Goal: Information Seeking & Learning: Learn about a topic

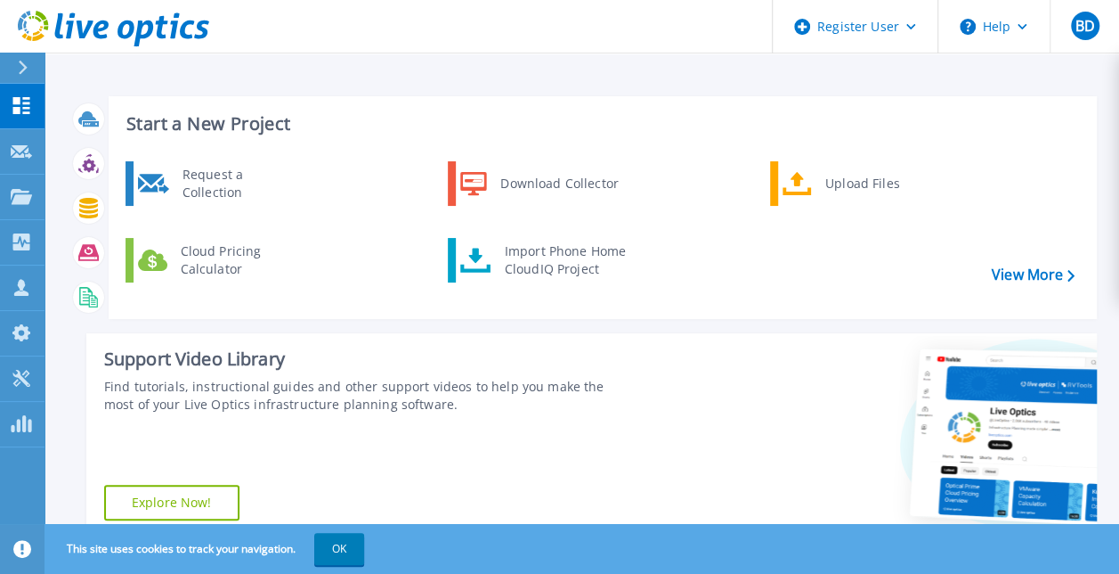
click at [14, 72] on button at bounding box center [22, 68] width 45 height 31
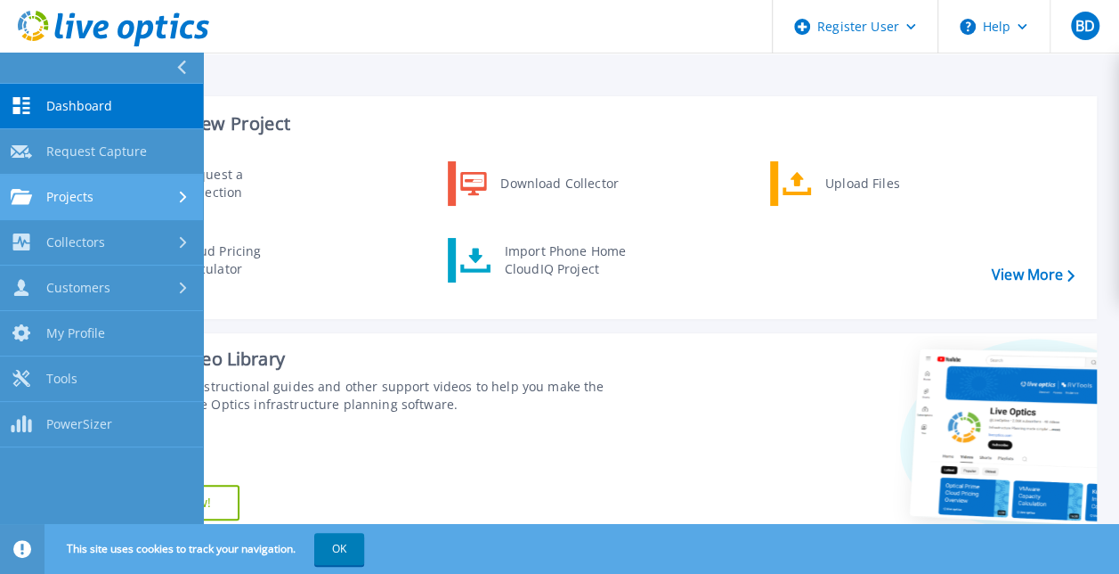
click at [135, 191] on div "Projects" at bounding box center [102, 197] width 182 height 16
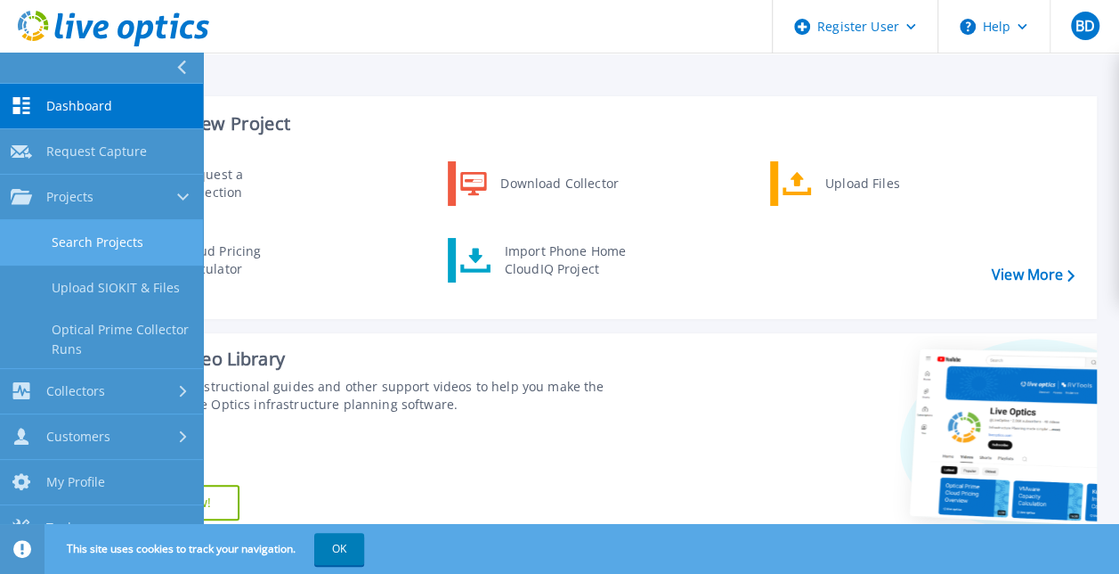
click at [103, 245] on link "Search Projects" at bounding box center [101, 242] width 203 height 45
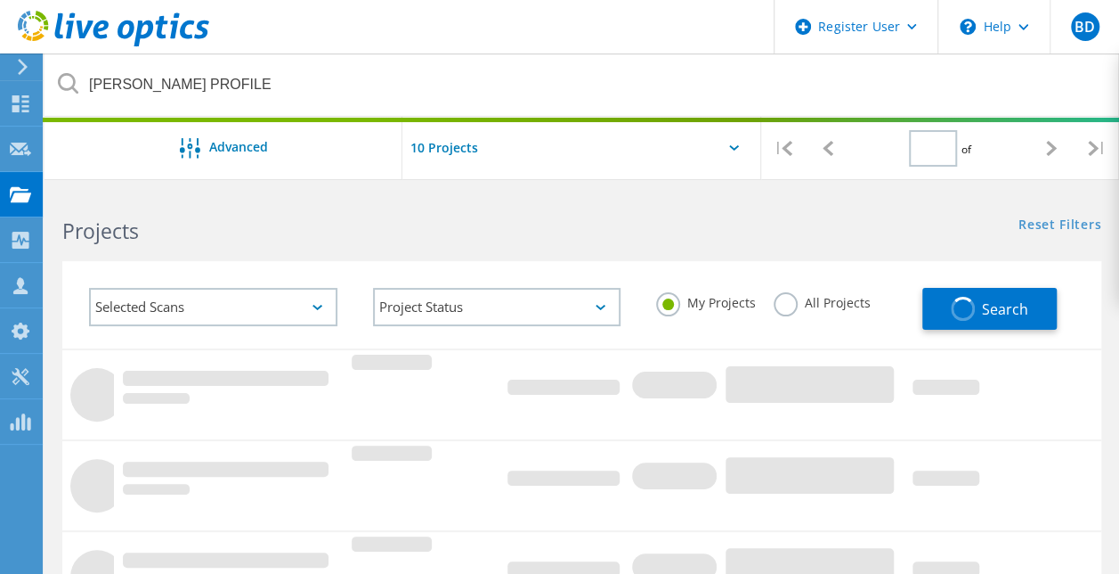
type input "1"
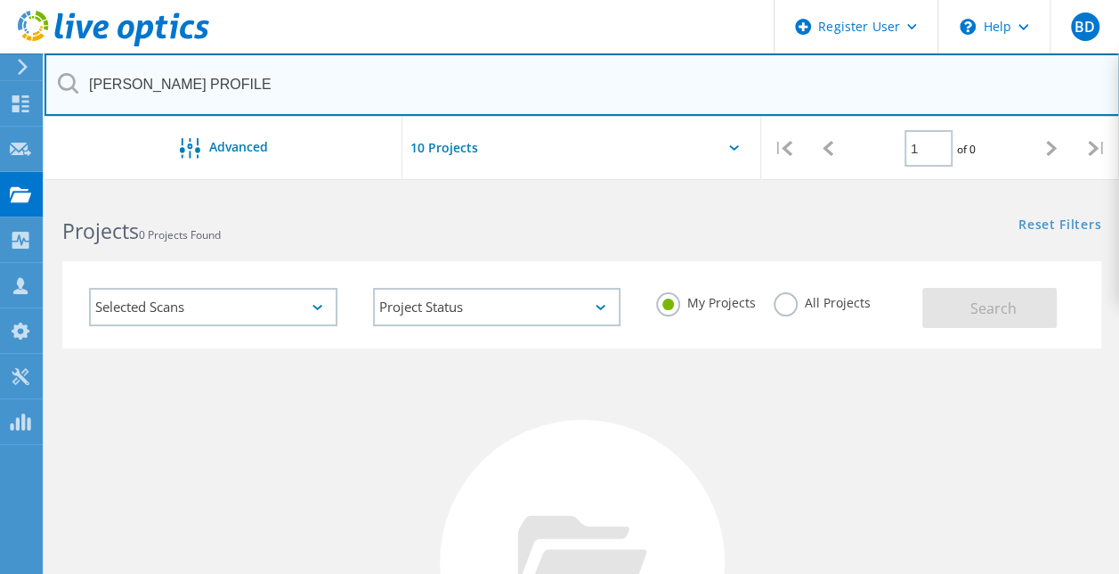
click at [333, 80] on input "WELSER PROFILE" at bounding box center [583, 84] width 1076 height 62
paste input "2995901"
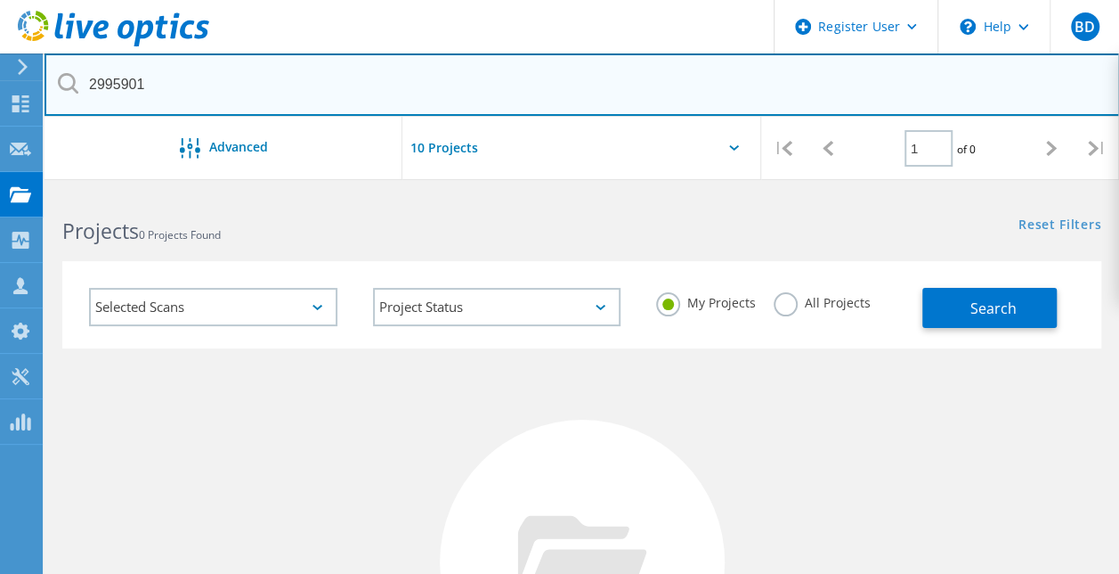
type input "2995901"
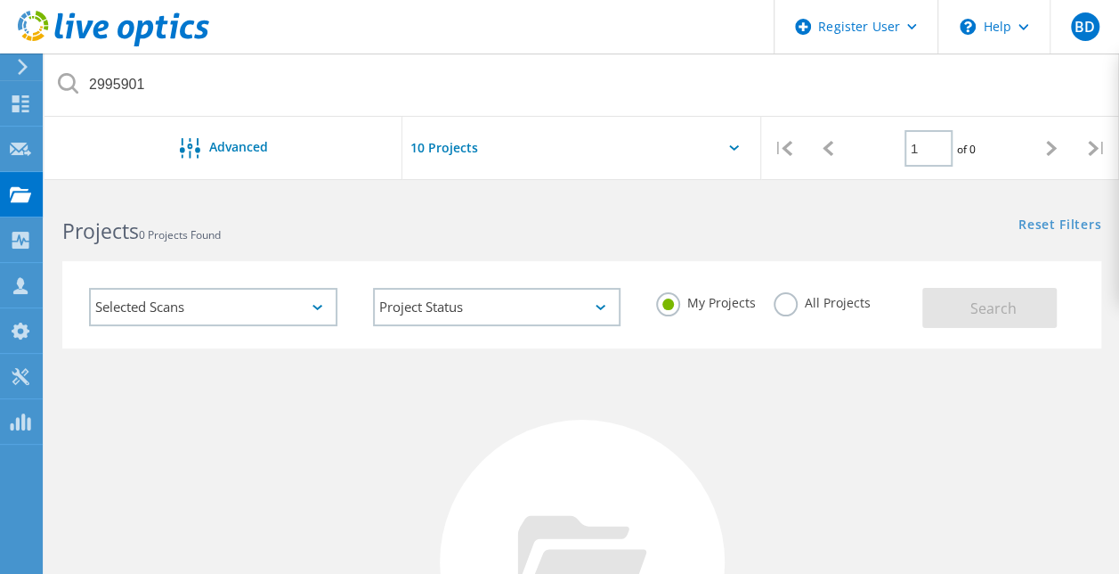
click at [836, 308] on label "All Projects" at bounding box center [822, 300] width 97 height 17
click at [0, 0] on input "All Projects" at bounding box center [0, 0] width 0 height 0
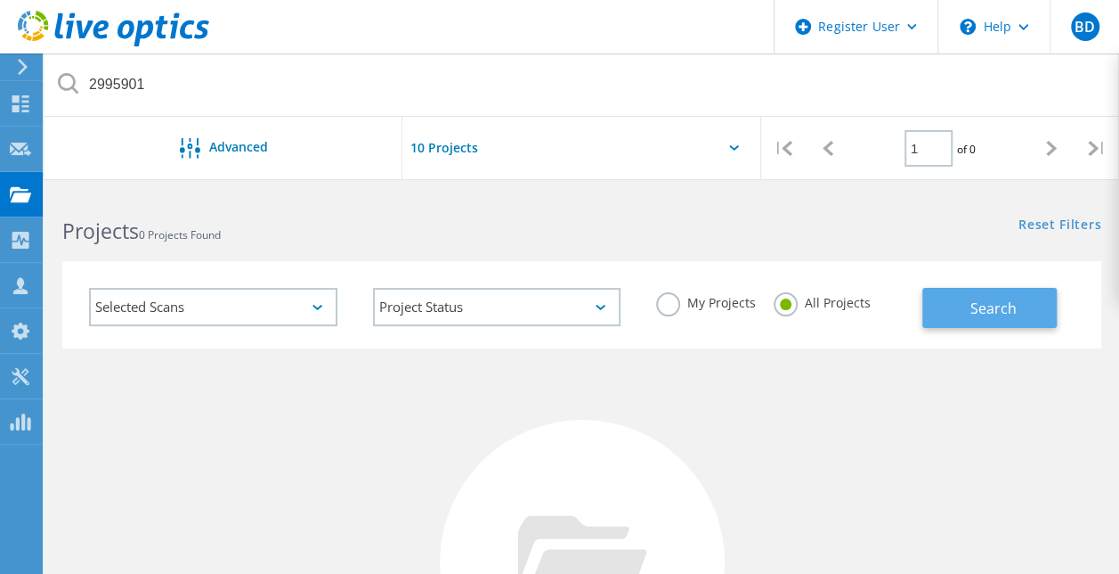
click at [973, 305] on span "Search" at bounding box center [993, 308] width 46 height 20
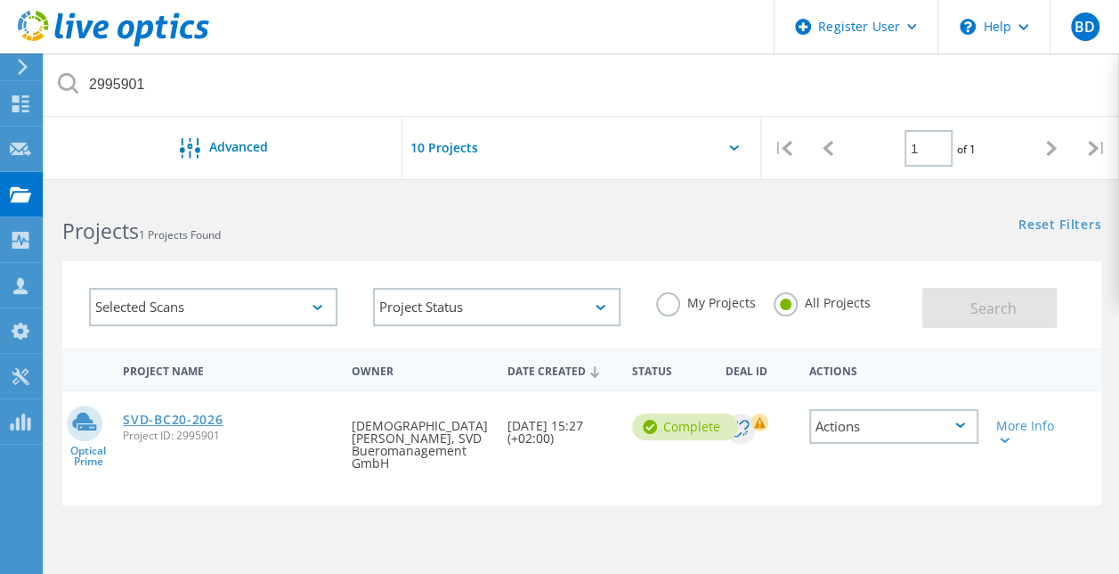
click at [180, 419] on link "SVD-BC20-2026" at bounding box center [173, 419] width 100 height 12
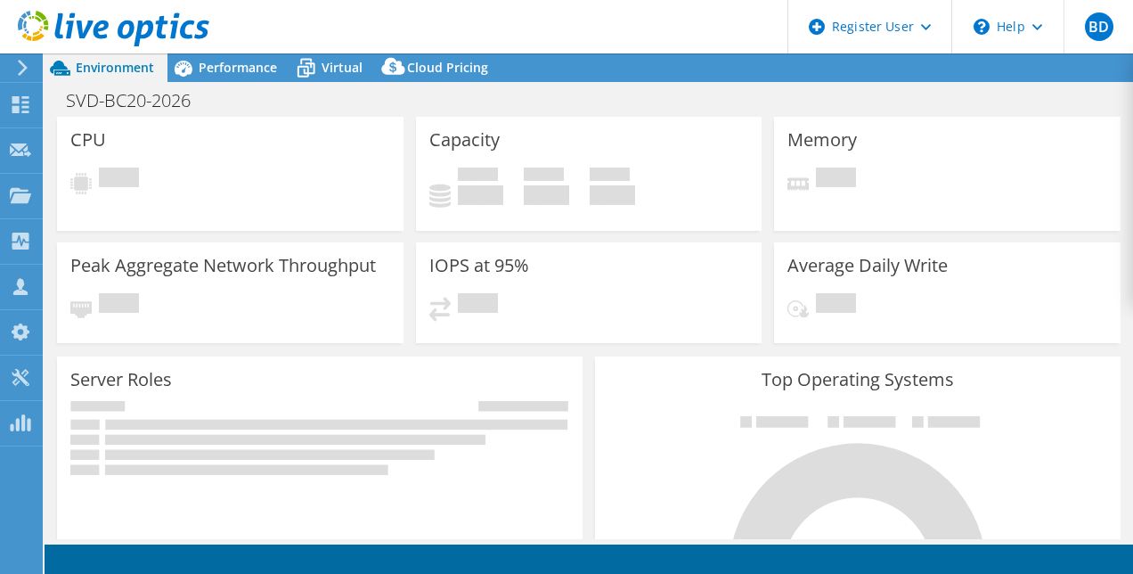
select select "EUFrankfurt"
select select "EUR"
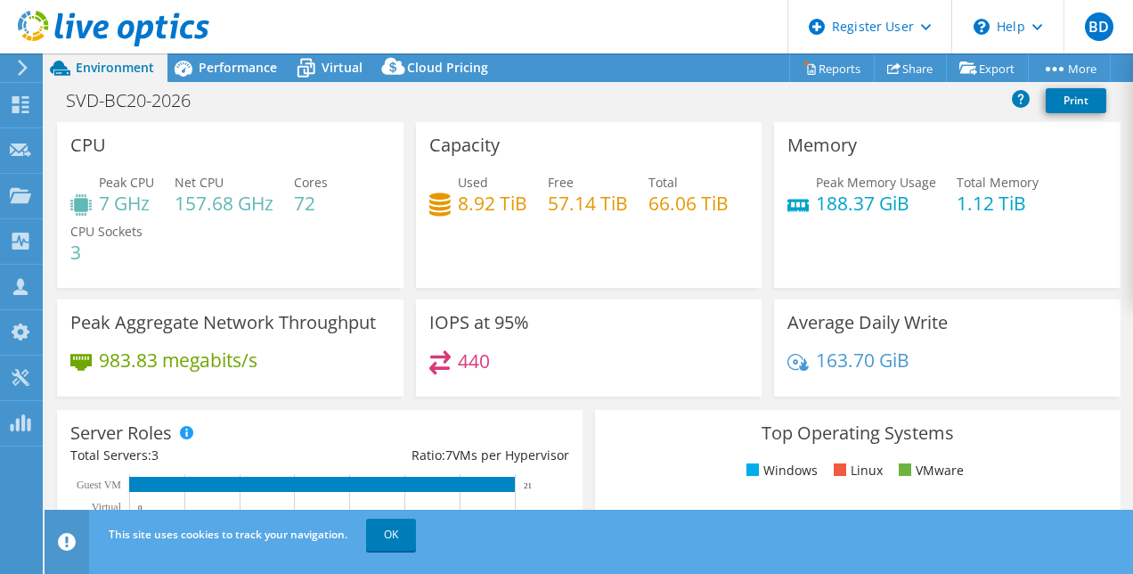
scroll to position [4, 0]
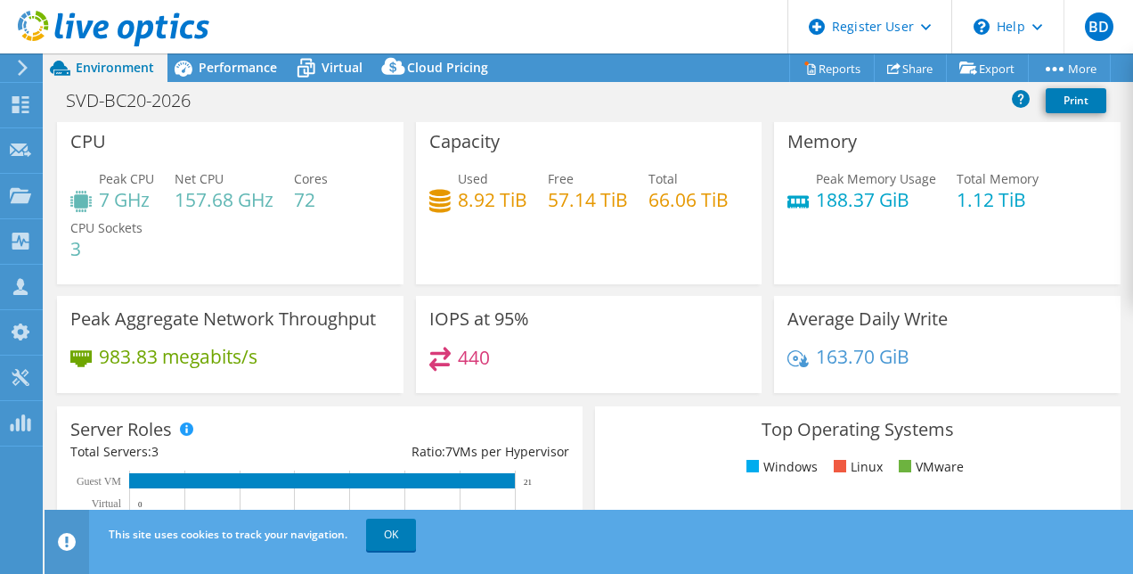
click at [648, 209] on h4 "66.06 TiB" at bounding box center [688, 200] width 80 height 20
drag, startPoint x: 450, startPoint y: 244, endPoint x: 529, endPoint y: 260, distance: 80.9
click at [529, 227] on div "Used 8.92 TiB Free 57.14 TiB Total 66.06 TiB" at bounding box center [589, 198] width 320 height 58
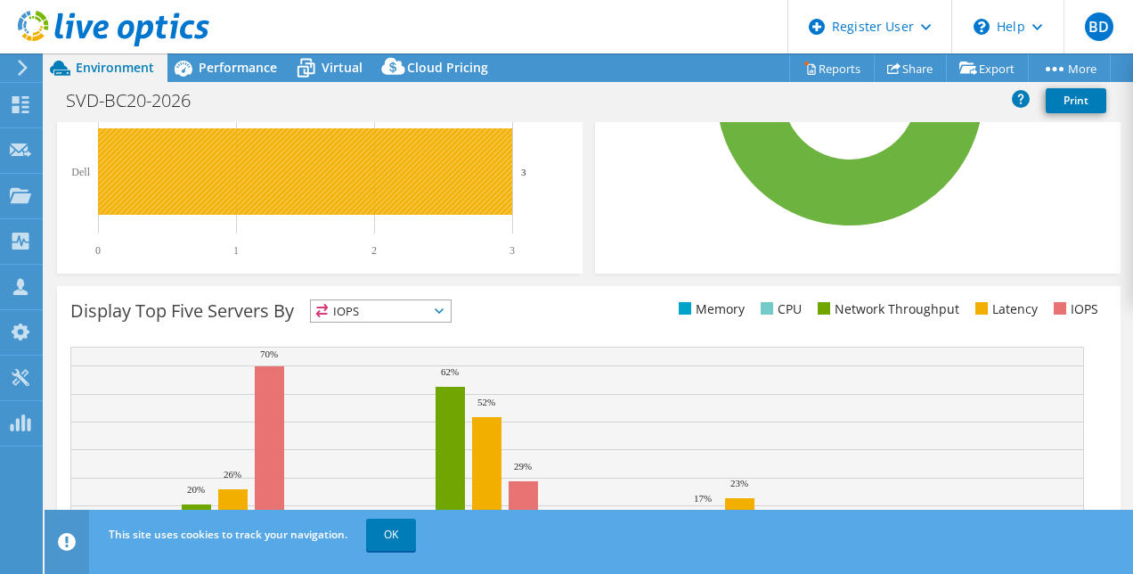
scroll to position [564, 0]
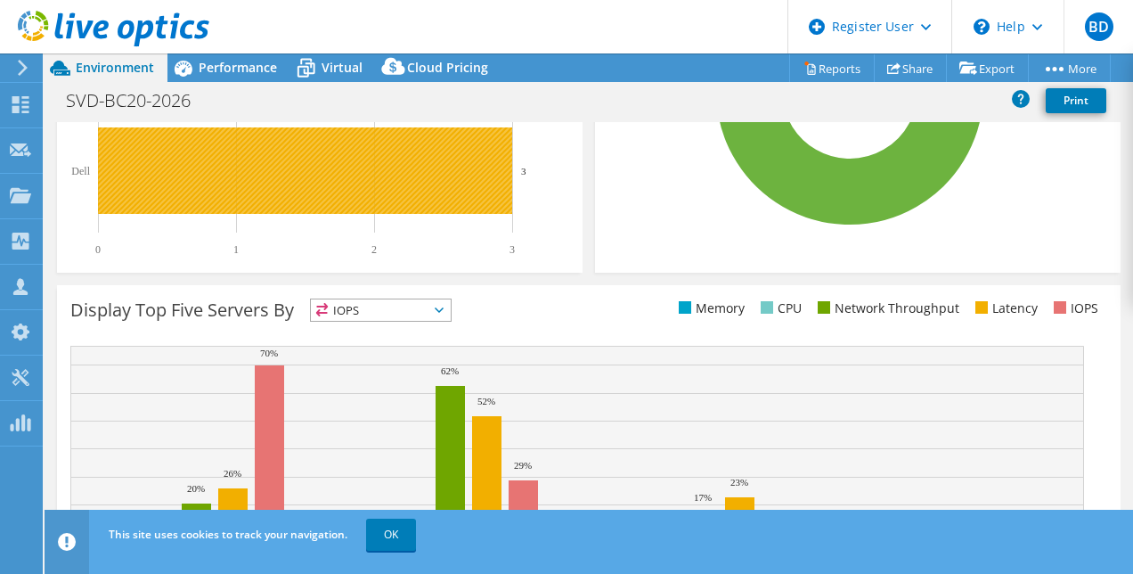
click at [419, 175] on rect at bounding box center [305, 170] width 414 height 86
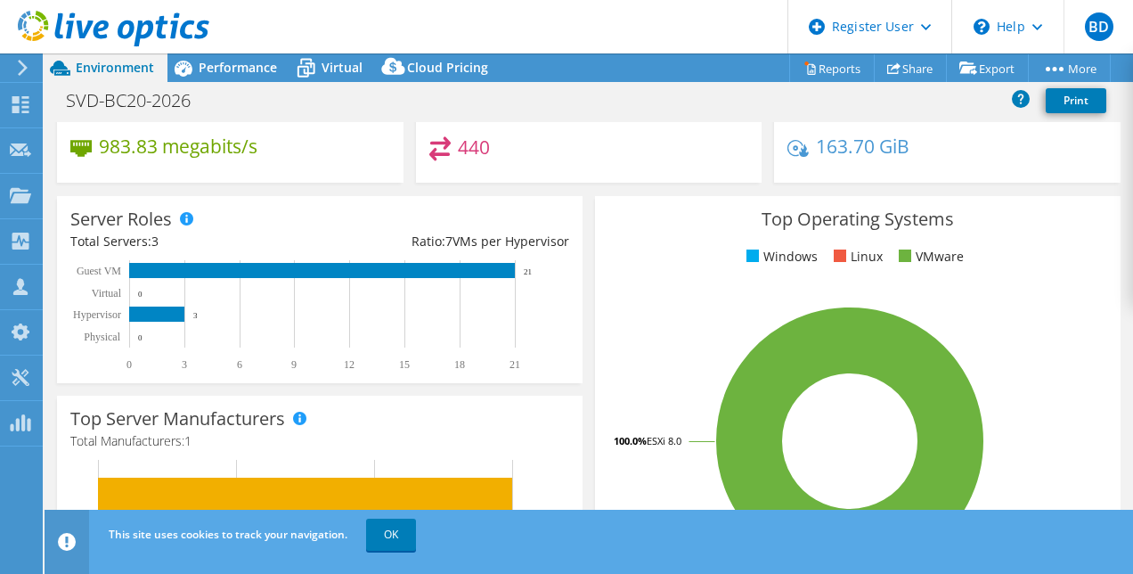
scroll to position [0, 0]
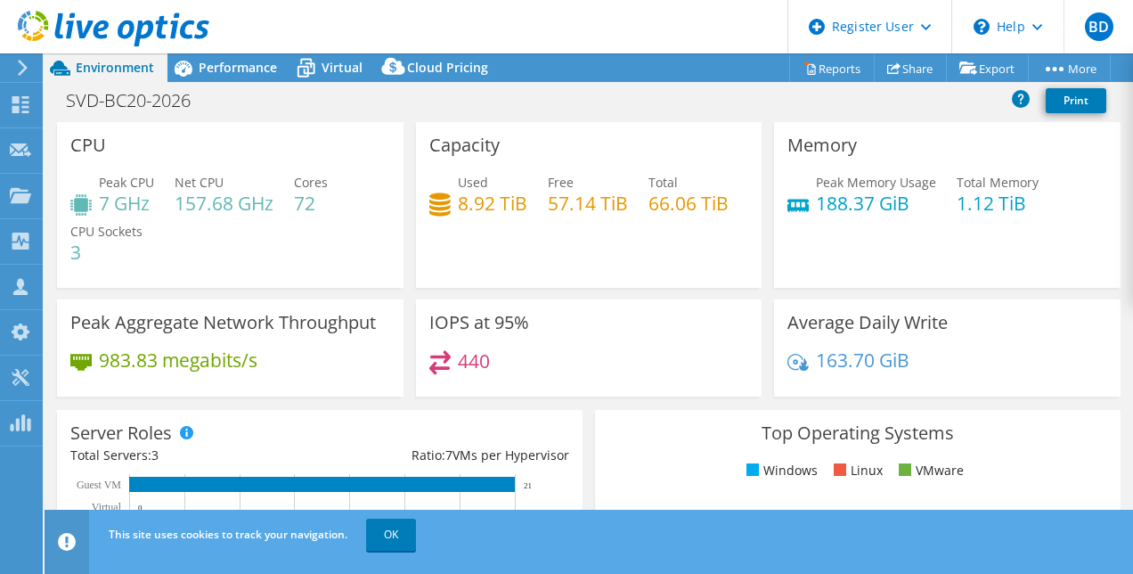
click at [275, 210] on div "Peak CPU 7 GHz Net CPU 157.68 GHz Cores 72 CPU Sockets 3" at bounding box center [230, 226] width 320 height 107
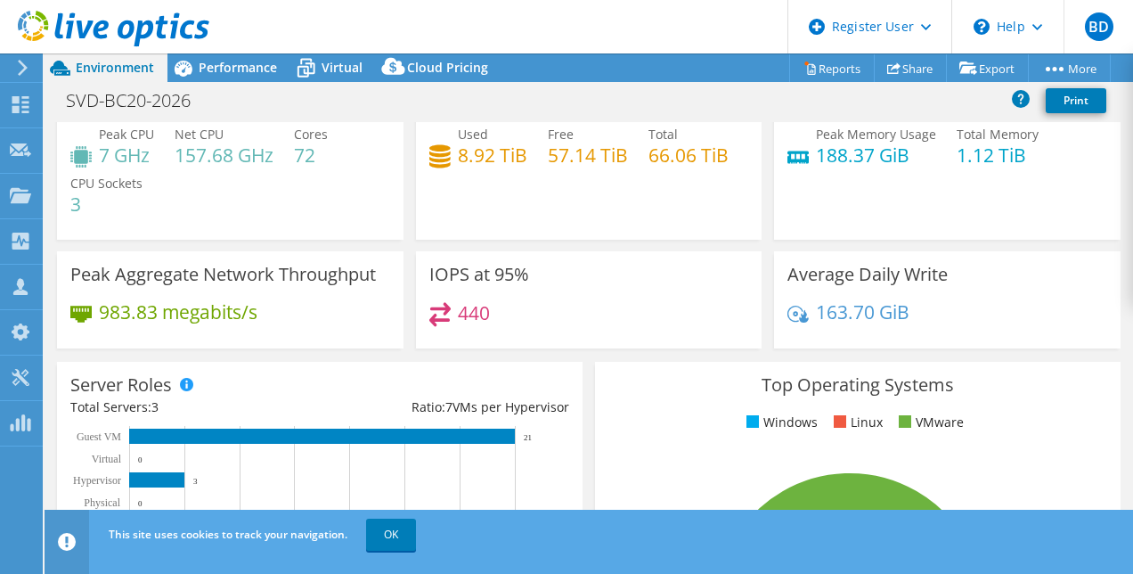
scroll to position [47, 0]
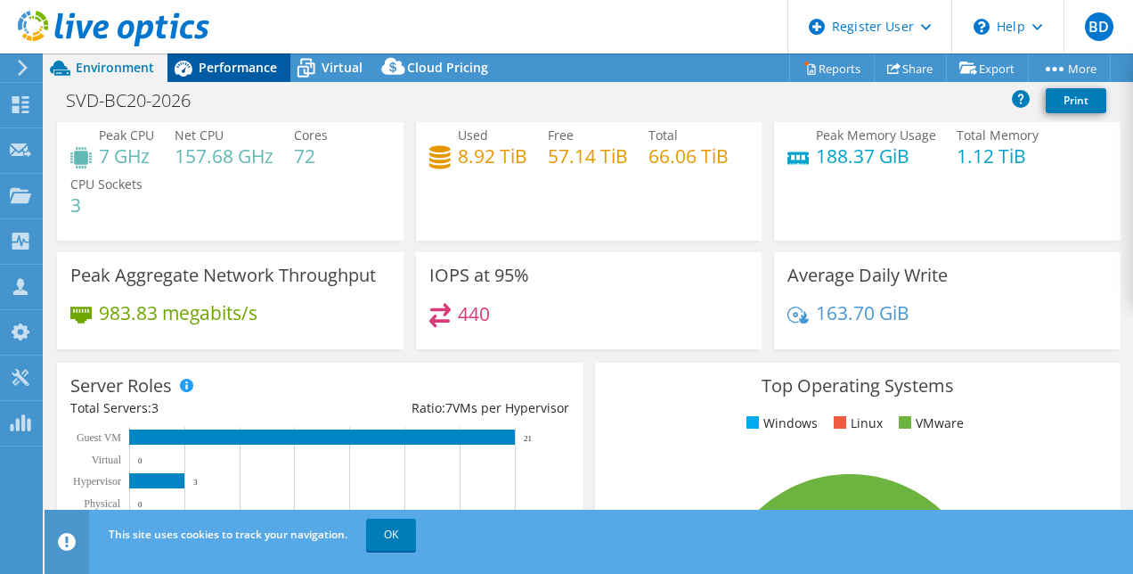
click at [252, 61] on span "Performance" at bounding box center [238, 67] width 78 height 17
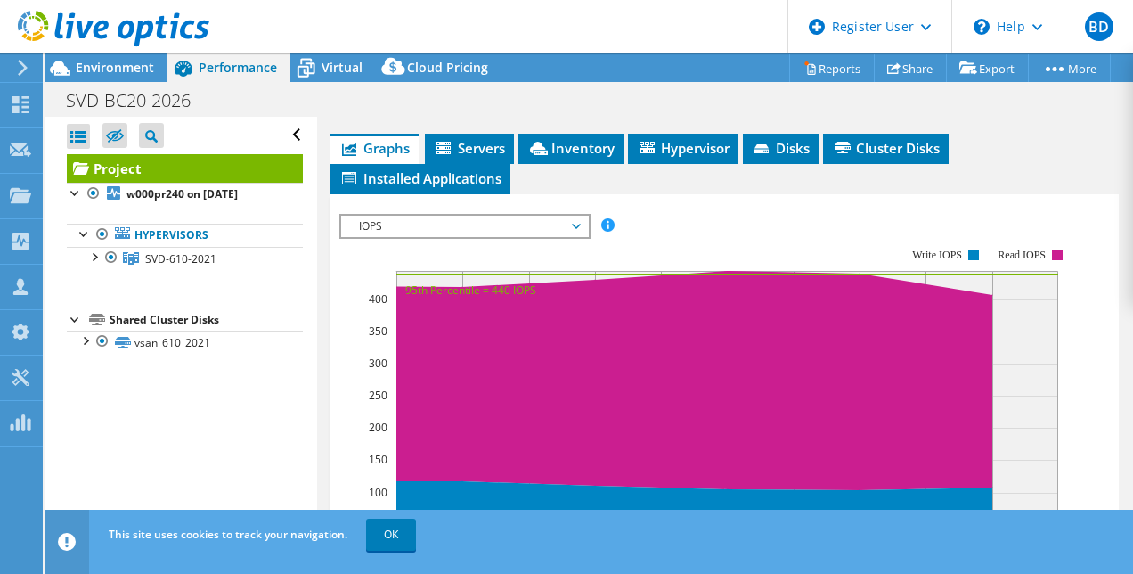
scroll to position [495, 0]
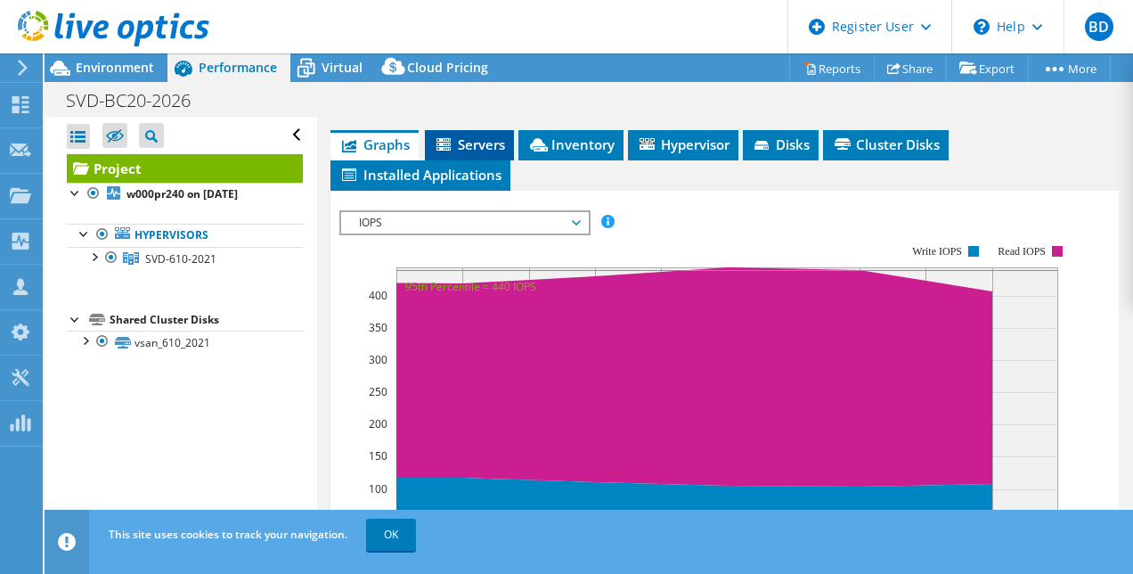
click at [468, 141] on span "Servers" at bounding box center [469, 144] width 71 height 18
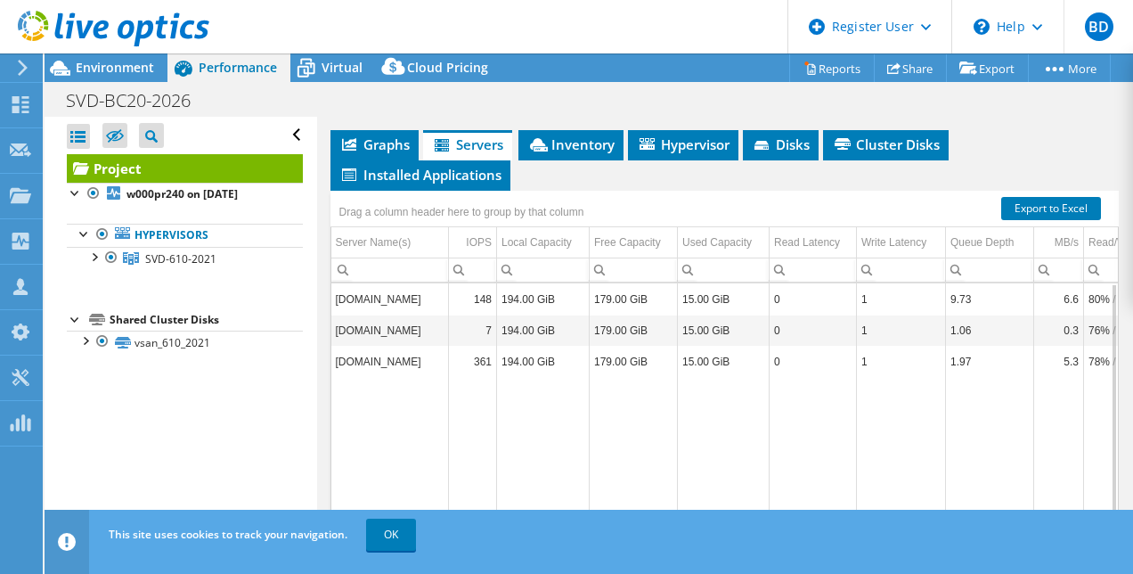
scroll to position [6, 0]
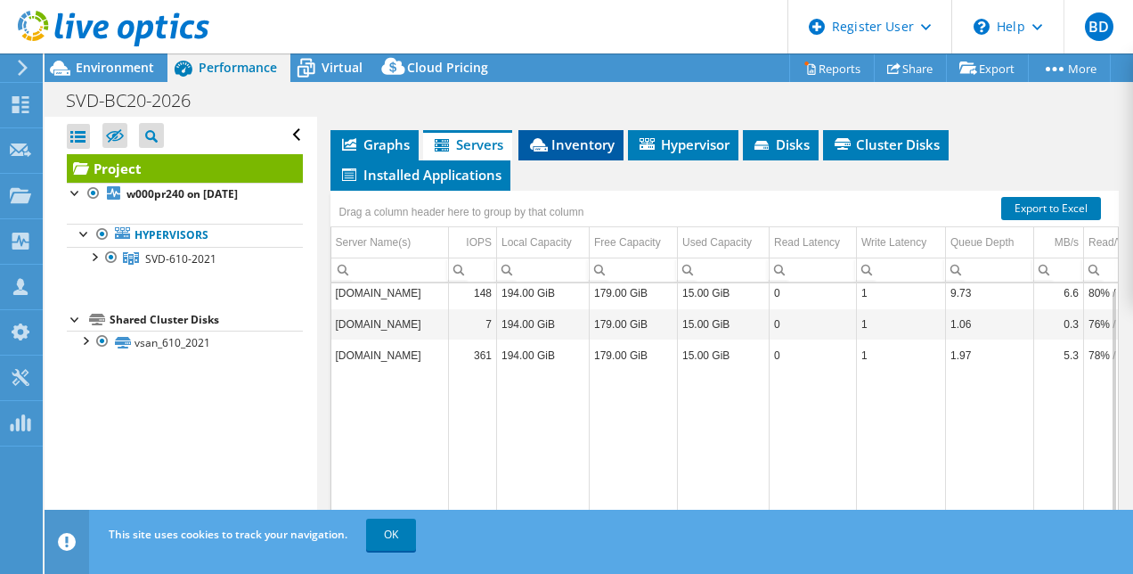
click at [590, 144] on span "Inventory" at bounding box center [570, 144] width 87 height 18
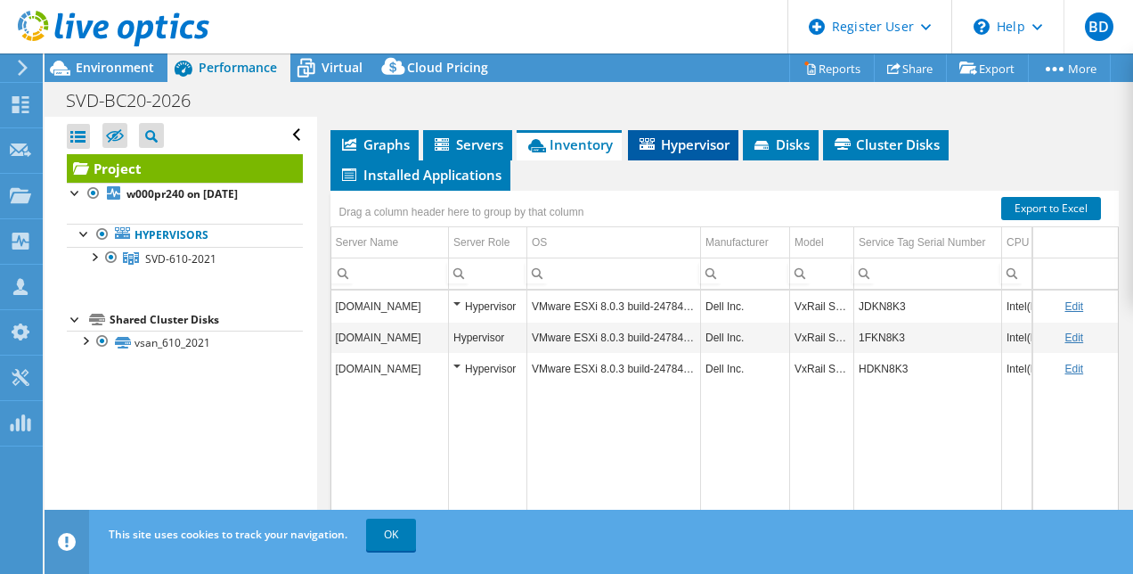
click at [678, 135] on span "Hypervisor" at bounding box center [683, 144] width 93 height 18
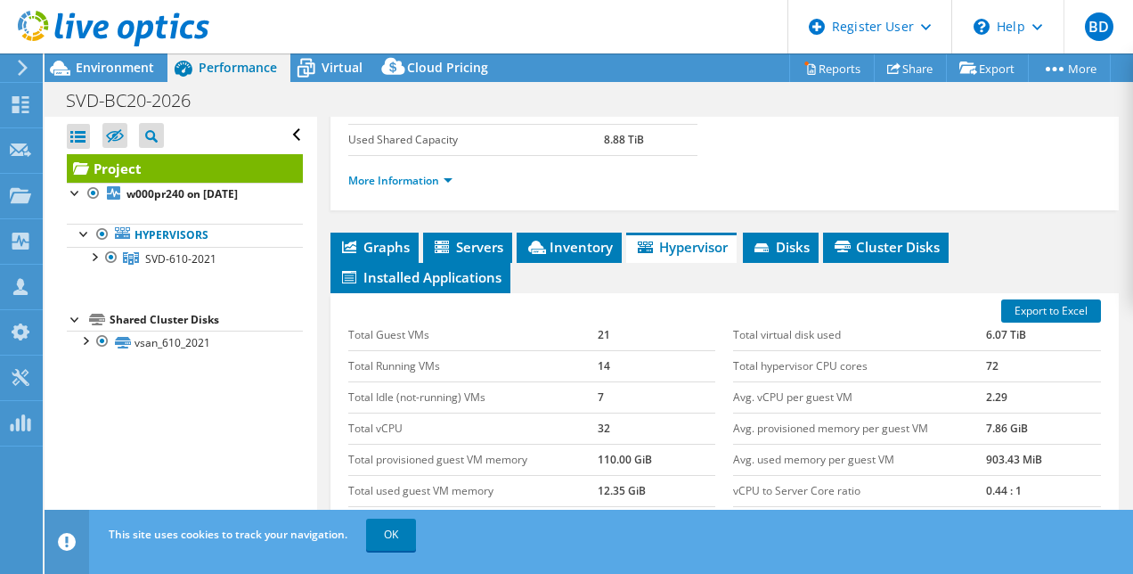
scroll to position [226, 0]
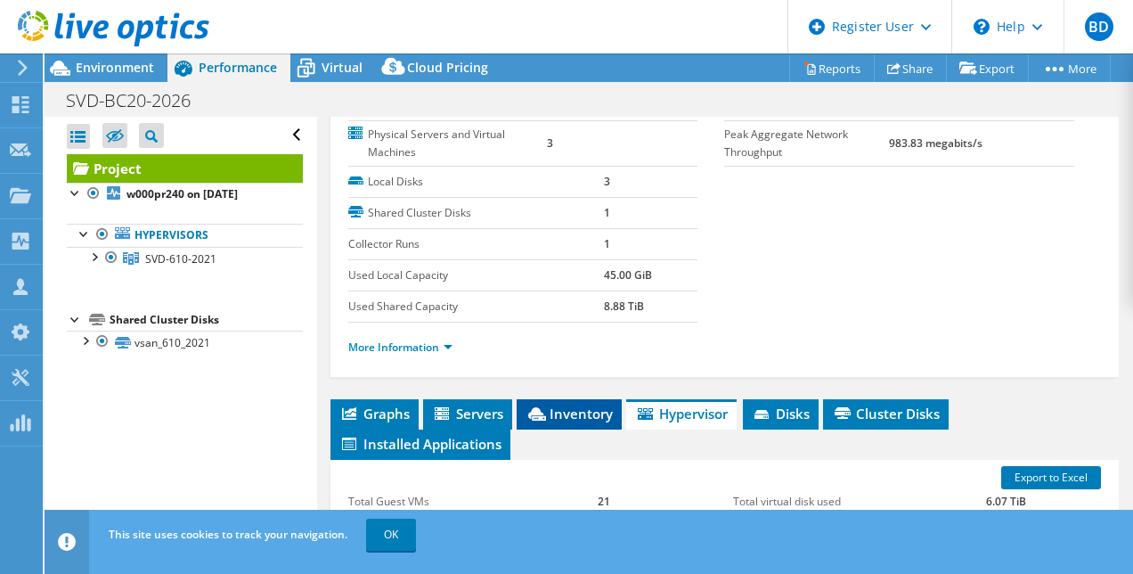
click at [577, 411] on span "Inventory" at bounding box center [568, 413] width 87 height 18
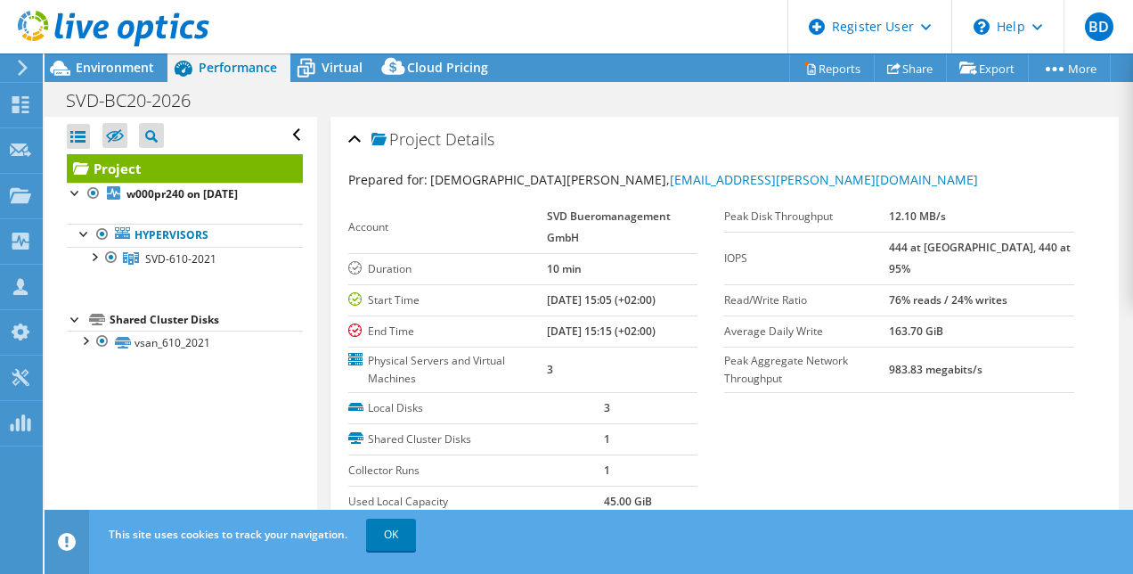
scroll to position [1, 0]
click at [131, 53] on div at bounding box center [104, 30] width 209 height 60
click at [129, 82] on div "SVD-BC20-2026 Print" at bounding box center [589, 99] width 1088 height 35
click at [138, 78] on div "Environment" at bounding box center [106, 67] width 123 height 28
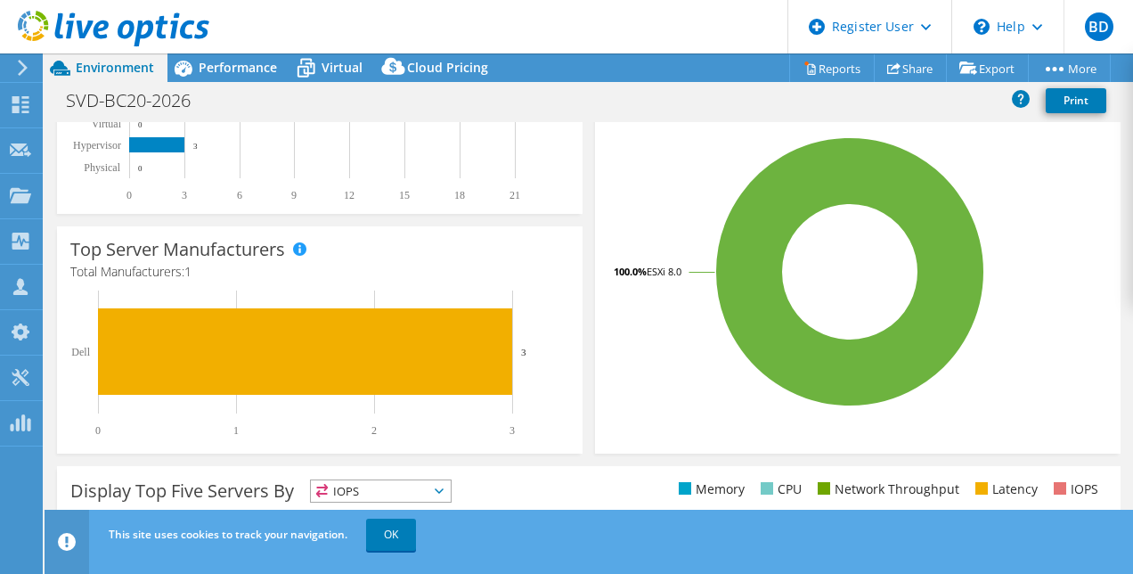
scroll to position [403, 0]
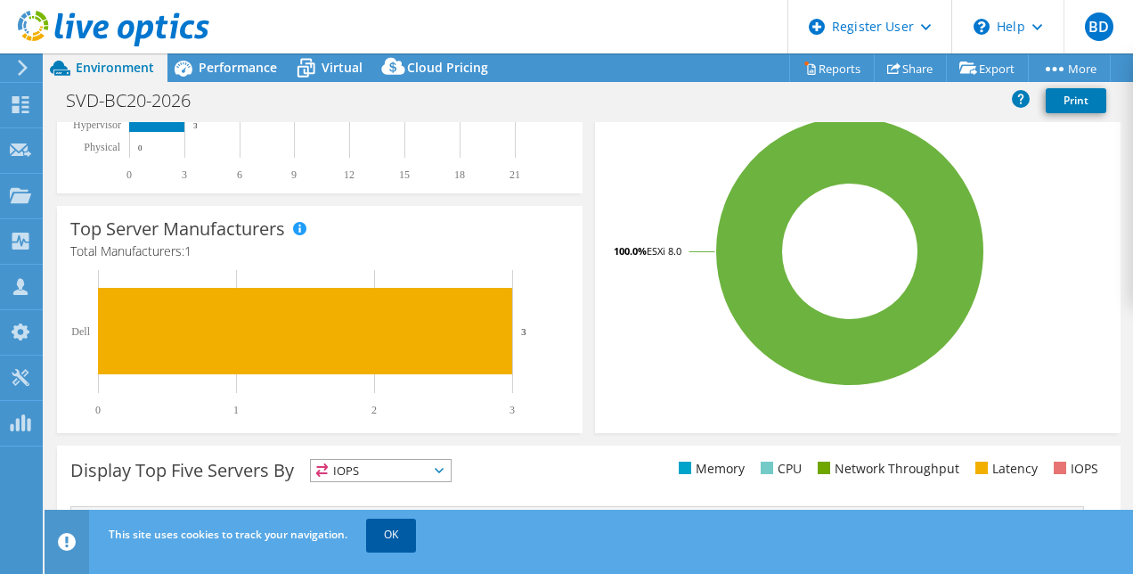
click at [383, 532] on link "OK" at bounding box center [391, 534] width 50 height 32
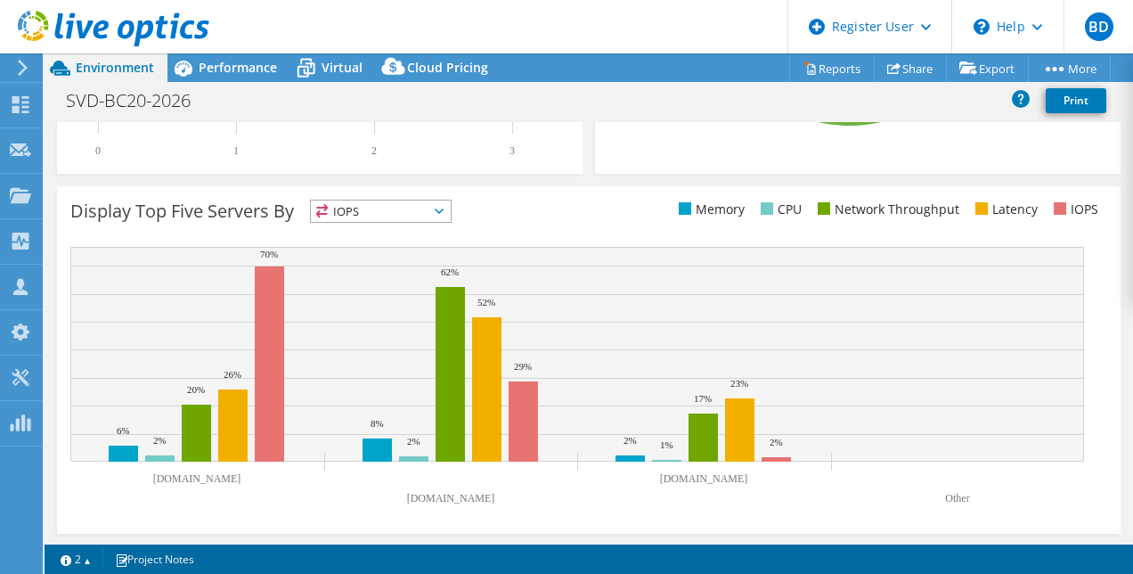
scroll to position [0, 0]
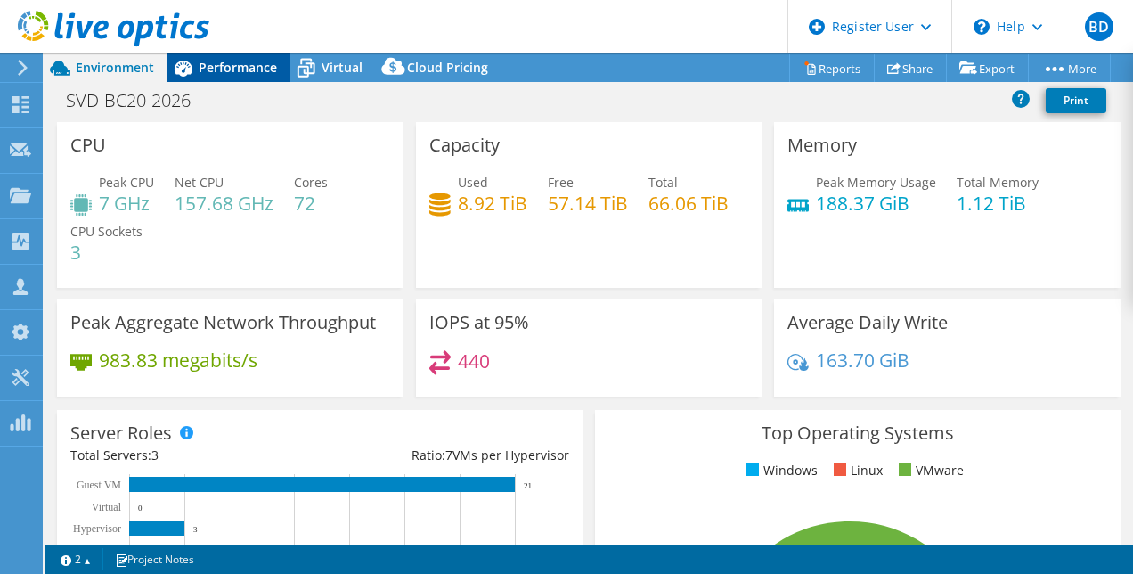
click at [251, 64] on span "Performance" at bounding box center [238, 67] width 78 height 17
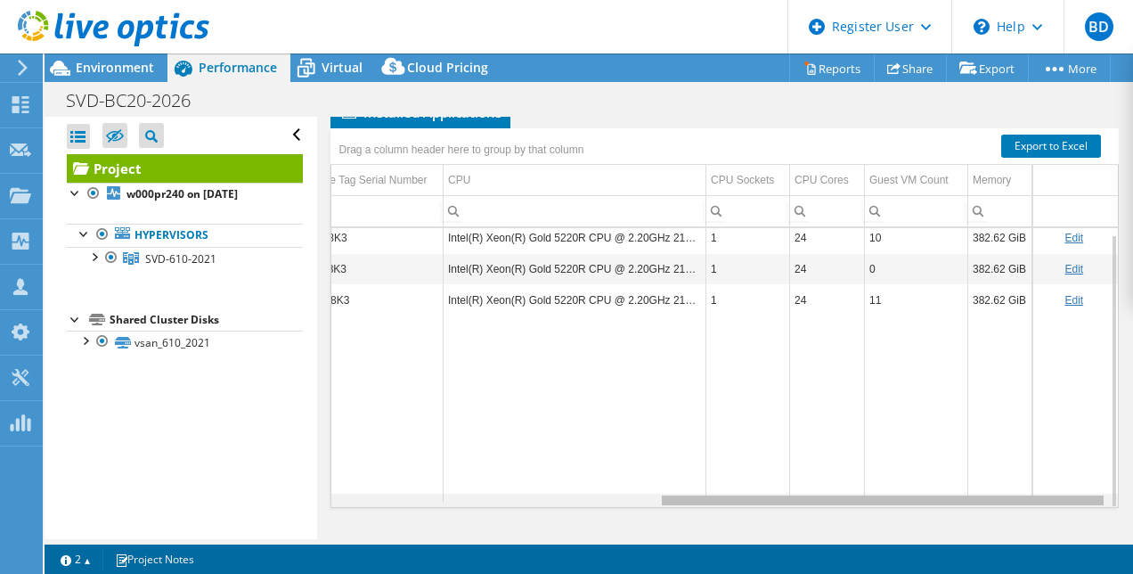
drag, startPoint x: 598, startPoint y: 499, endPoint x: 984, endPoint y: 472, distance: 387.4
click at [984, 472] on body "BD Dell User [PERSON_NAME] [EMAIL_ADDRESS][PERSON_NAME][DOMAIN_NAME] Dell My Pr…" at bounding box center [566, 287] width 1133 height 574
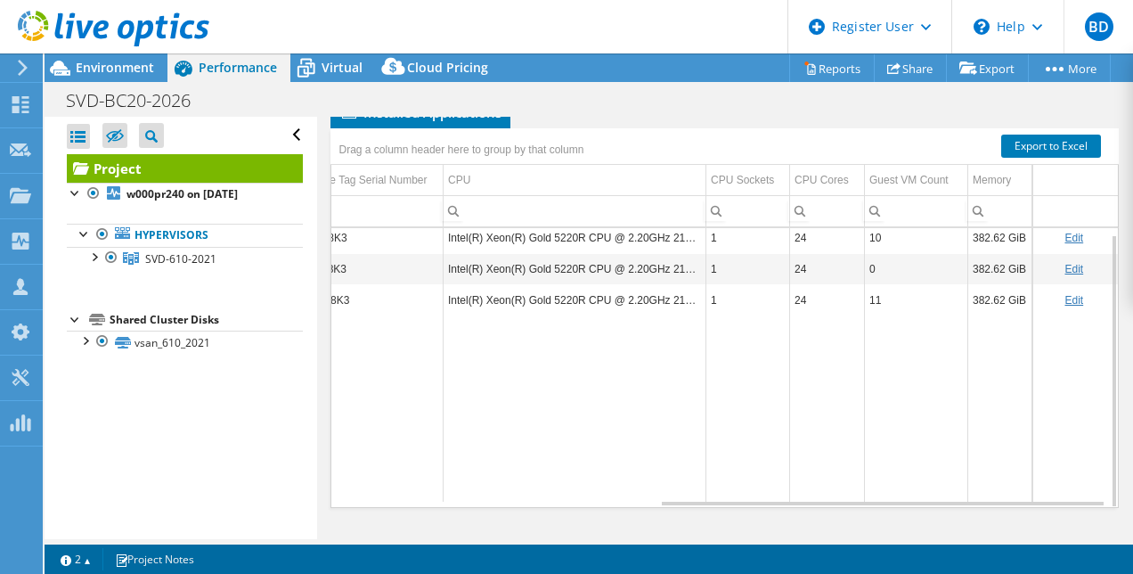
click at [1076, 370] on td "Data grid" at bounding box center [1074, 408] width 85 height 186
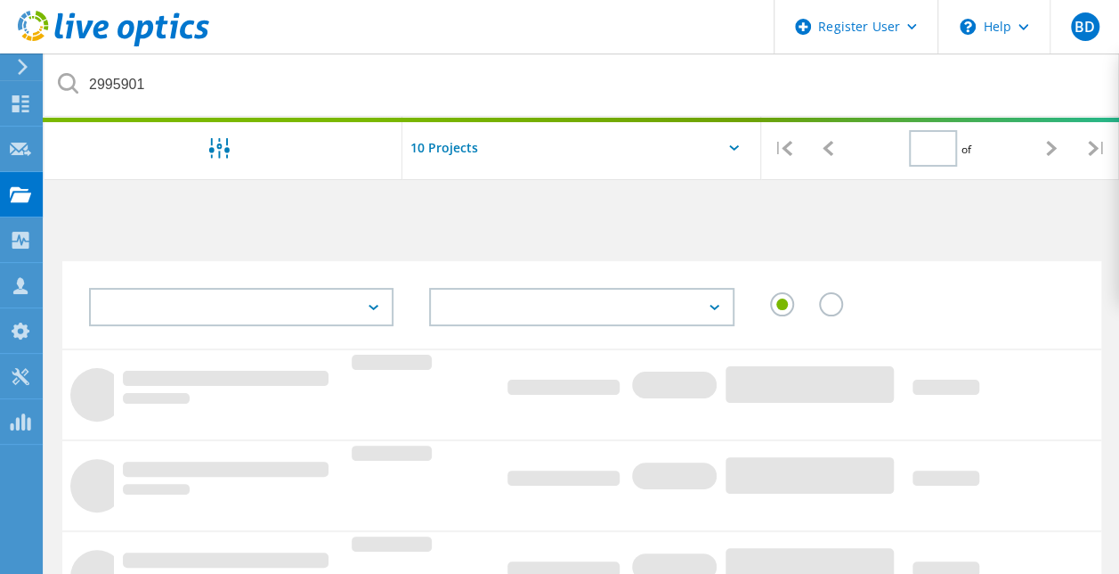
type input "1"
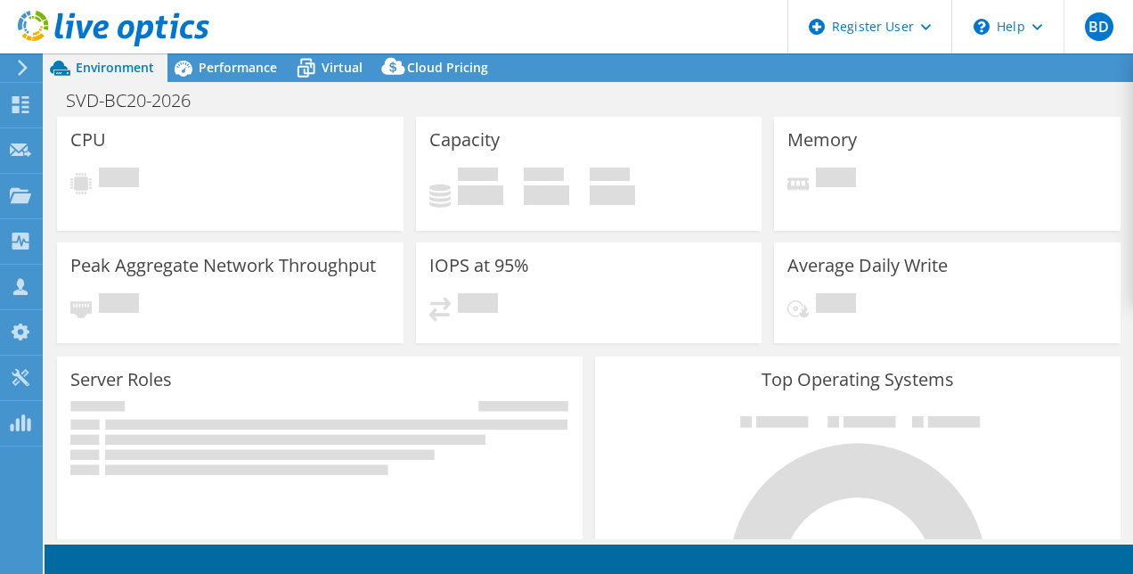
select select "EUFrankfurt"
select select "EUR"
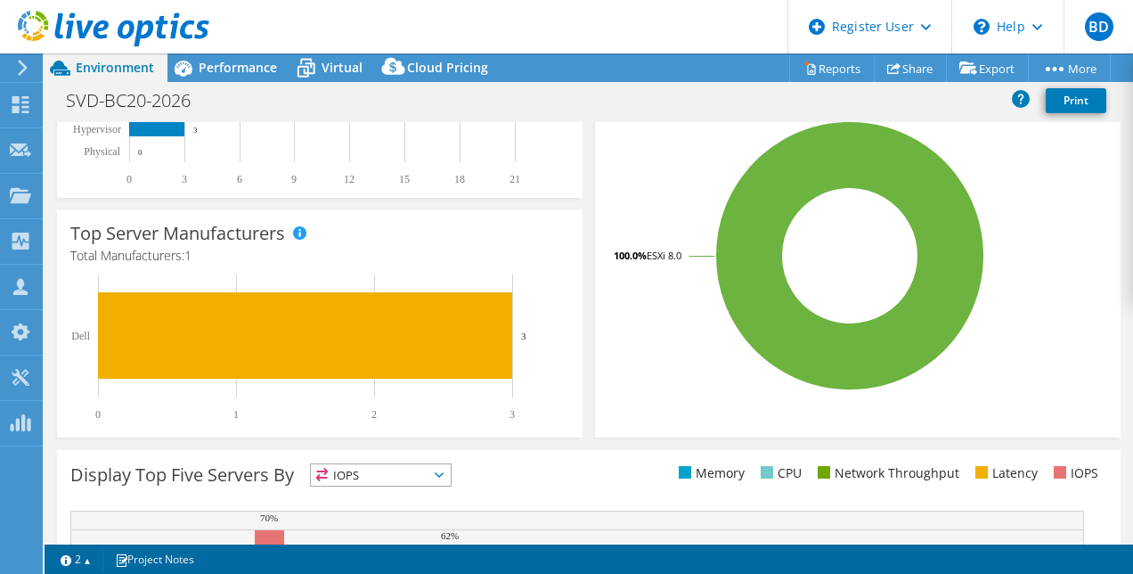
scroll to position [398, 0]
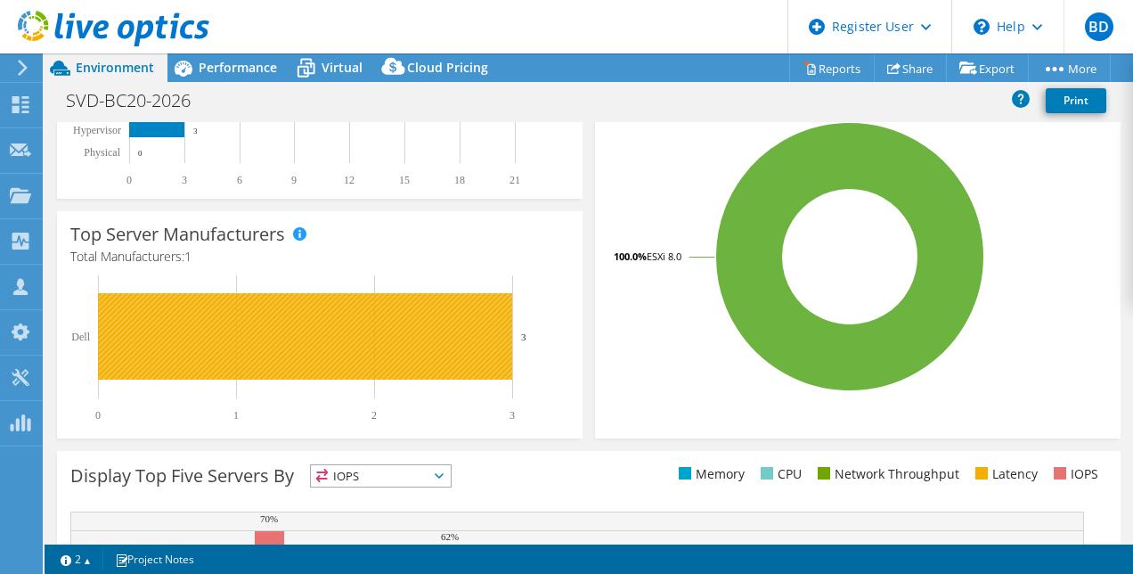
click at [328, 342] on rect at bounding box center [305, 336] width 414 height 86
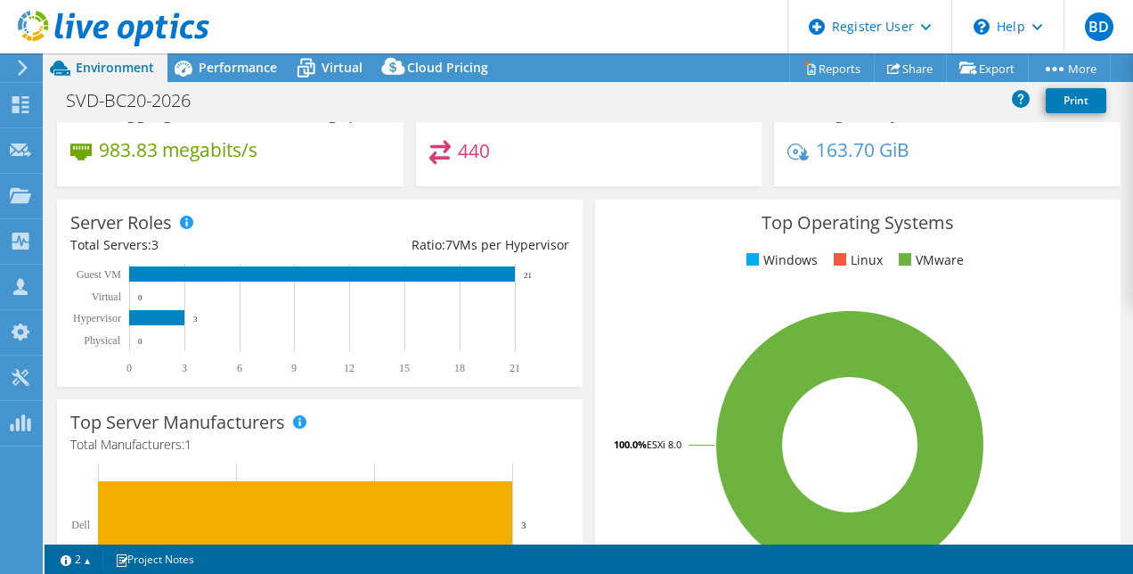
scroll to position [0, 0]
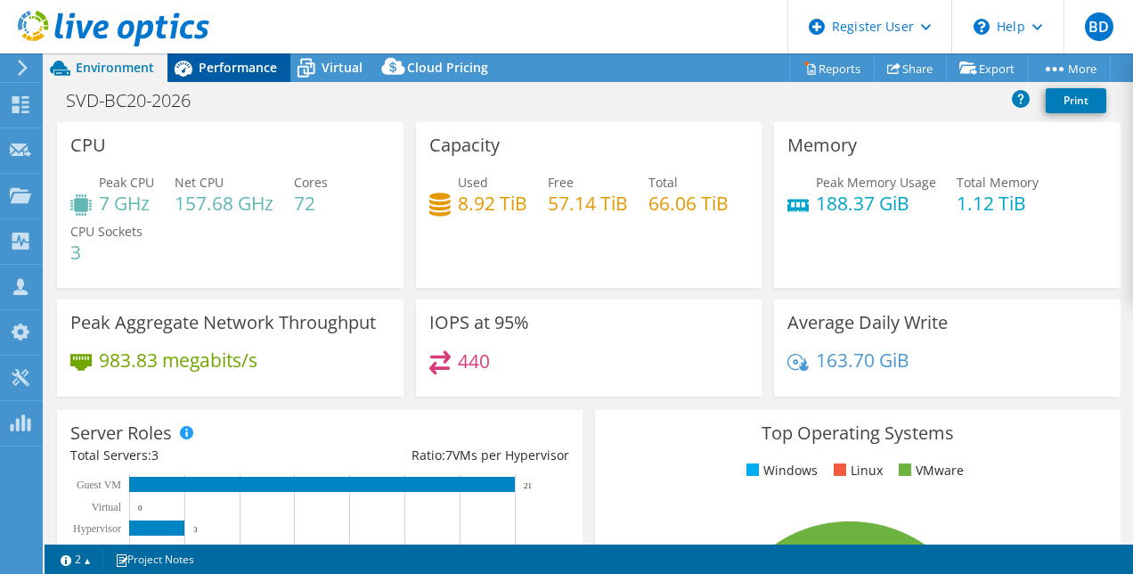
click at [256, 63] on span "Performance" at bounding box center [238, 67] width 78 height 17
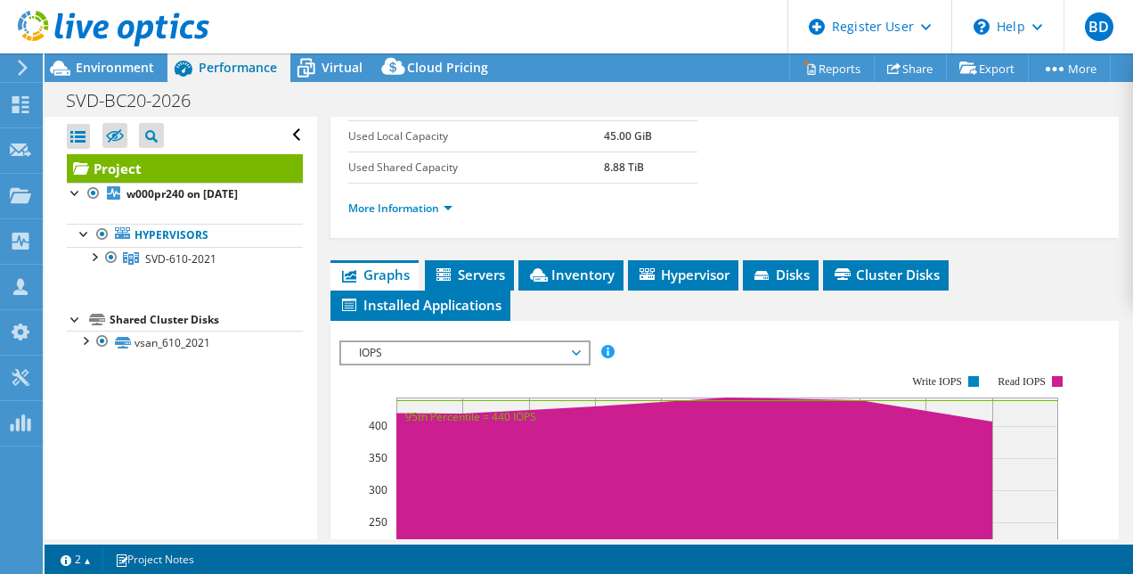
scroll to position [261, 0]
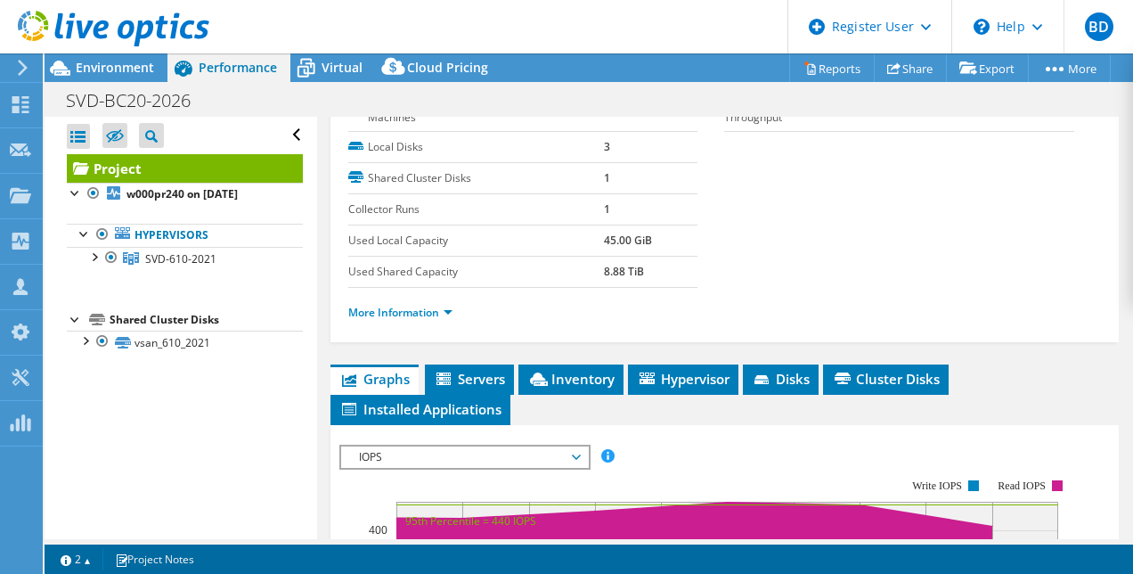
click at [558, 358] on div "Project Details Prepared for: [DEMOGRAPHIC_DATA][PERSON_NAME], [PERSON_NAME][EM…" at bounding box center [725, 516] width 816 height 1320
click at [784, 370] on span "Disks" at bounding box center [781, 379] width 58 height 18
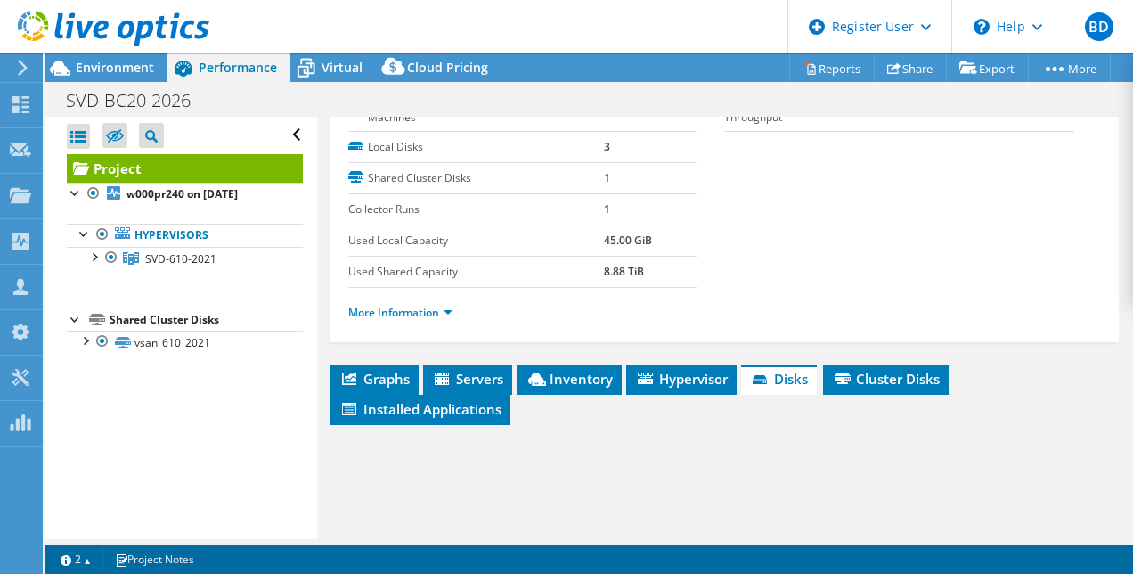
click at [716, 357] on div "Project Details Prepared for: [DEMOGRAPHIC_DATA][PERSON_NAME], [PERSON_NAME][EM…" at bounding box center [725, 348] width 816 height 985
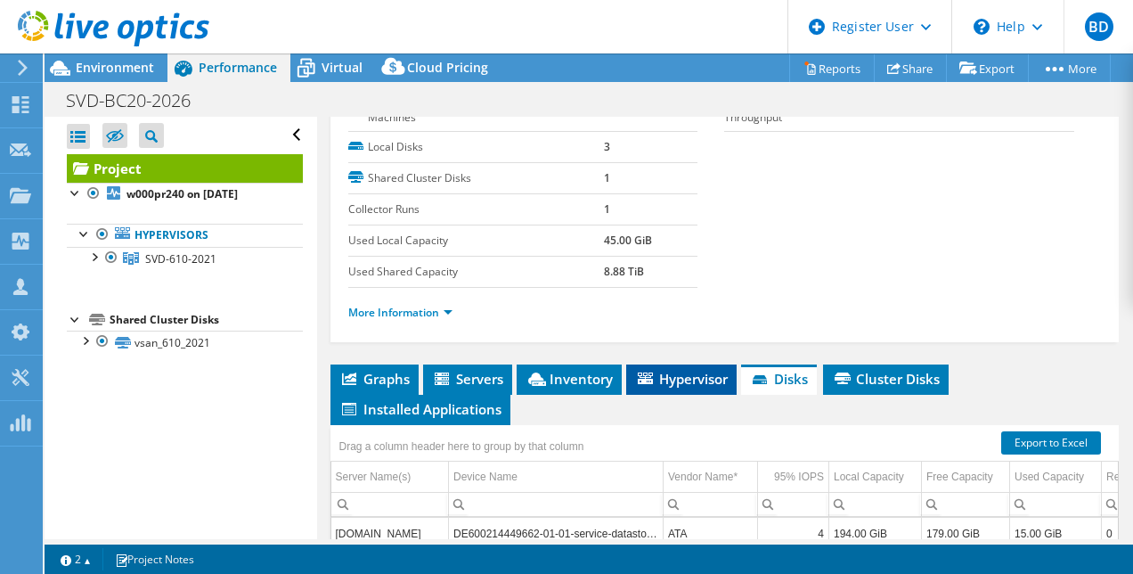
click at [711, 364] on li "Hypervisor" at bounding box center [681, 379] width 110 height 30
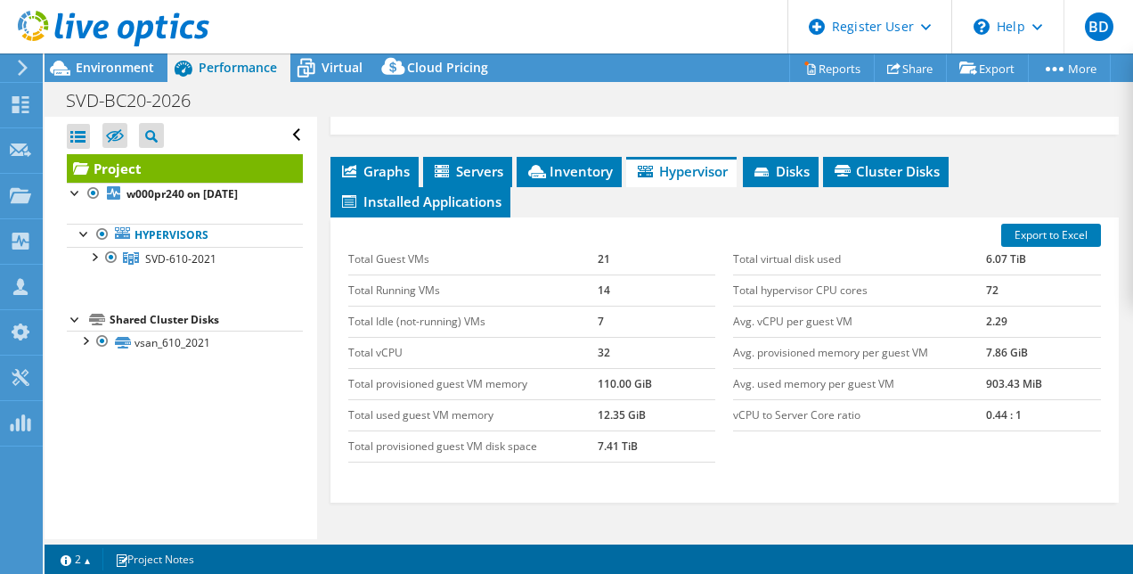
scroll to position [484, 0]
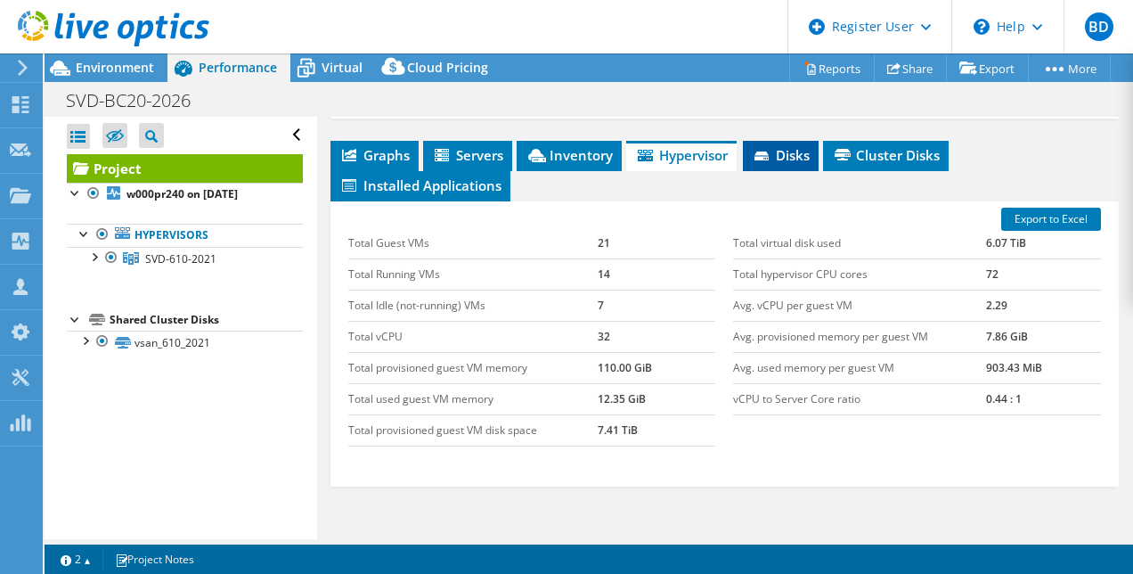
click at [781, 146] on span "Disks" at bounding box center [781, 155] width 58 height 18
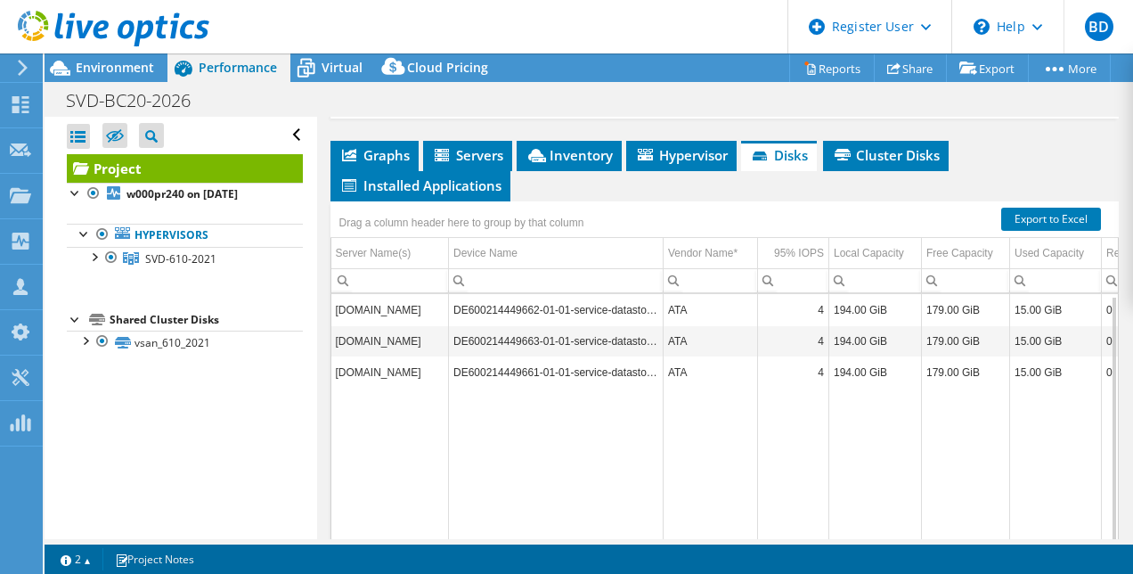
scroll to position [6, 0]
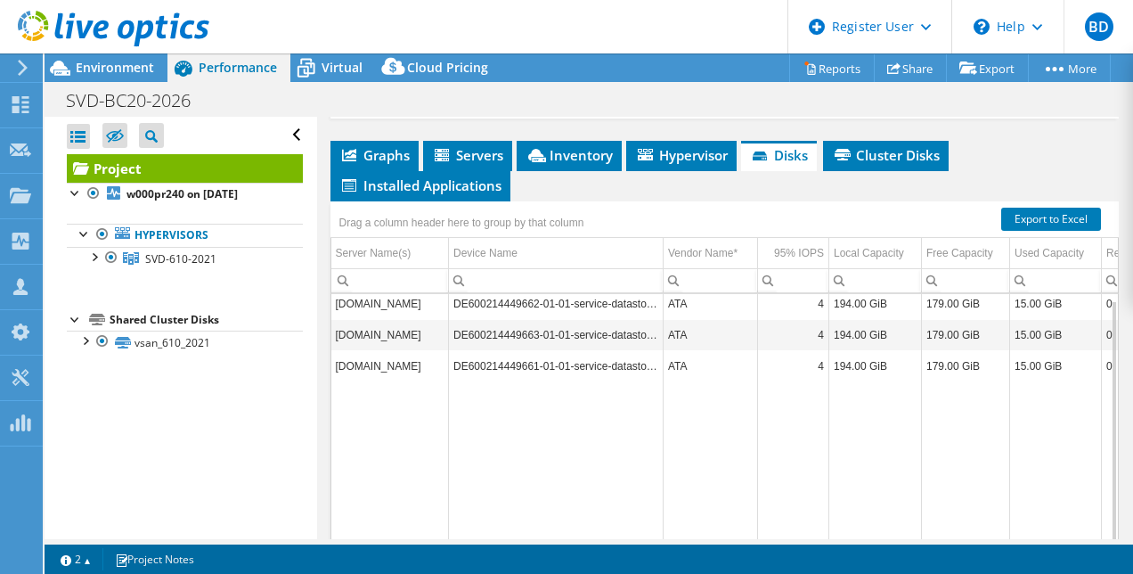
click at [769, 306] on td "4" at bounding box center [793, 303] width 71 height 31
click at [693, 158] on span "Hypervisor" at bounding box center [681, 155] width 93 height 18
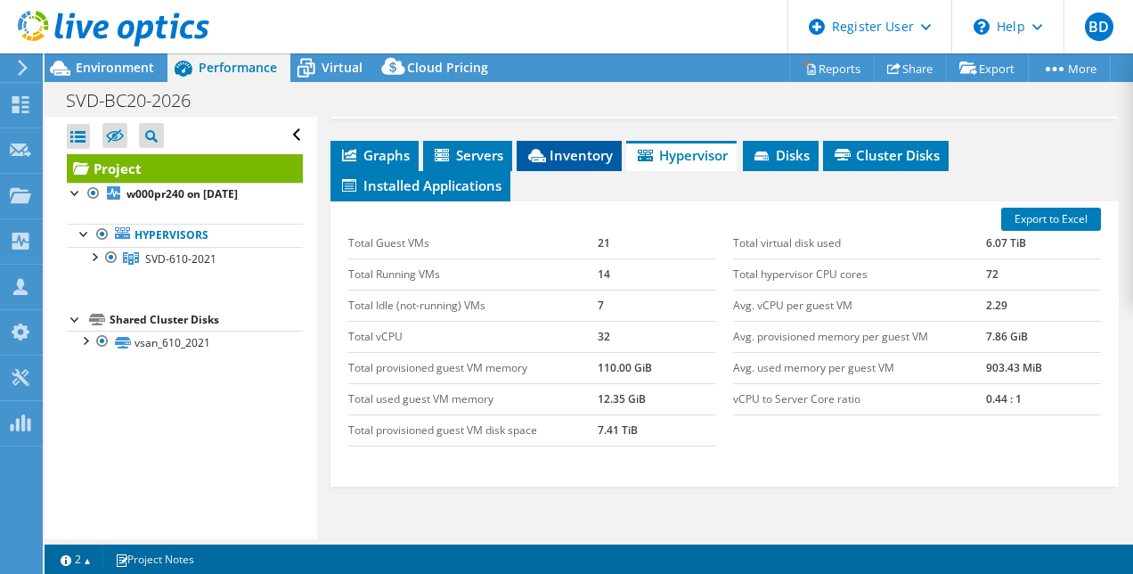
click at [557, 146] on span "Inventory" at bounding box center [568, 155] width 87 height 18
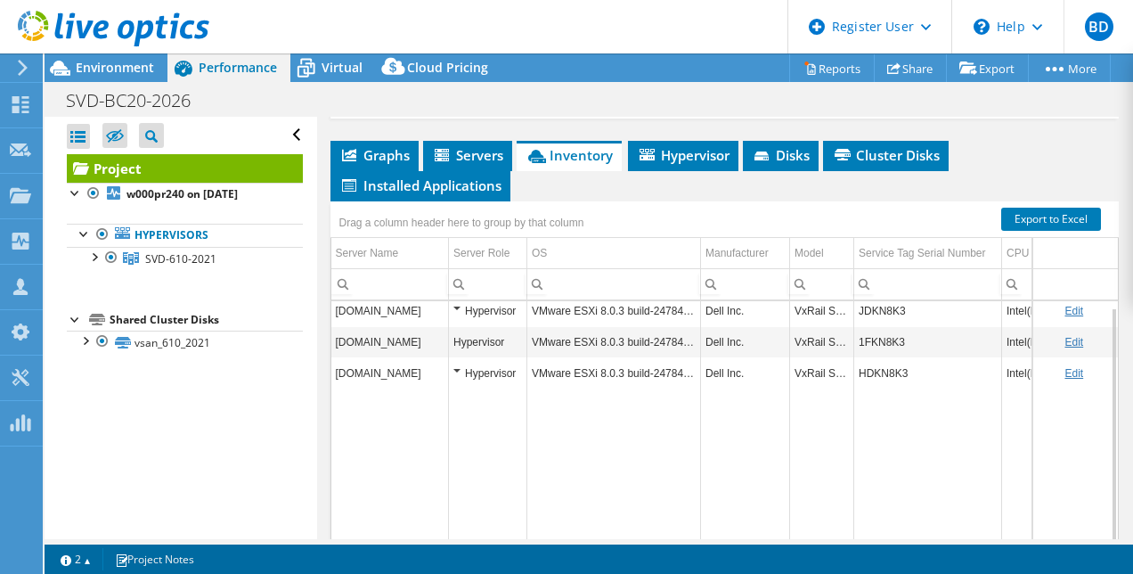
click at [891, 299] on td "JDKN8K3" at bounding box center [928, 310] width 148 height 31
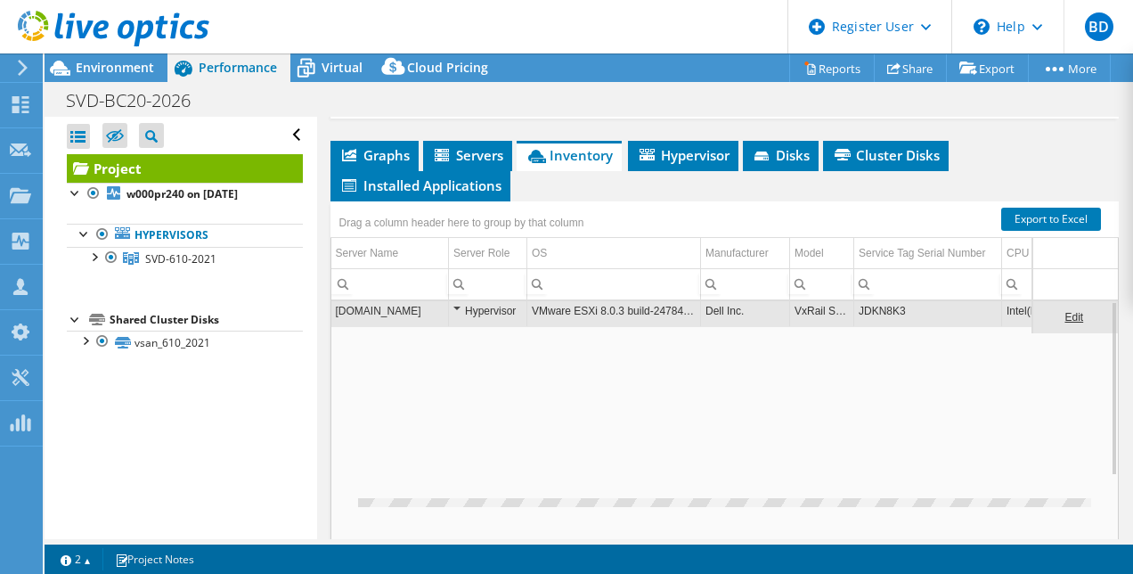
scroll to position [0, 0]
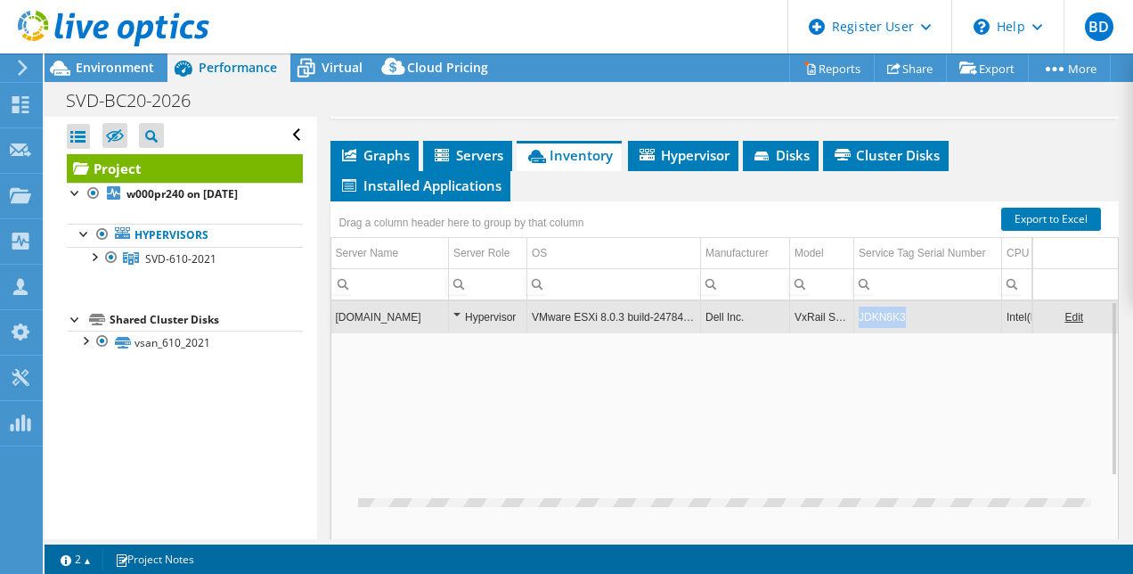
click at [891, 301] on td "JDKN8K3" at bounding box center [928, 316] width 148 height 31
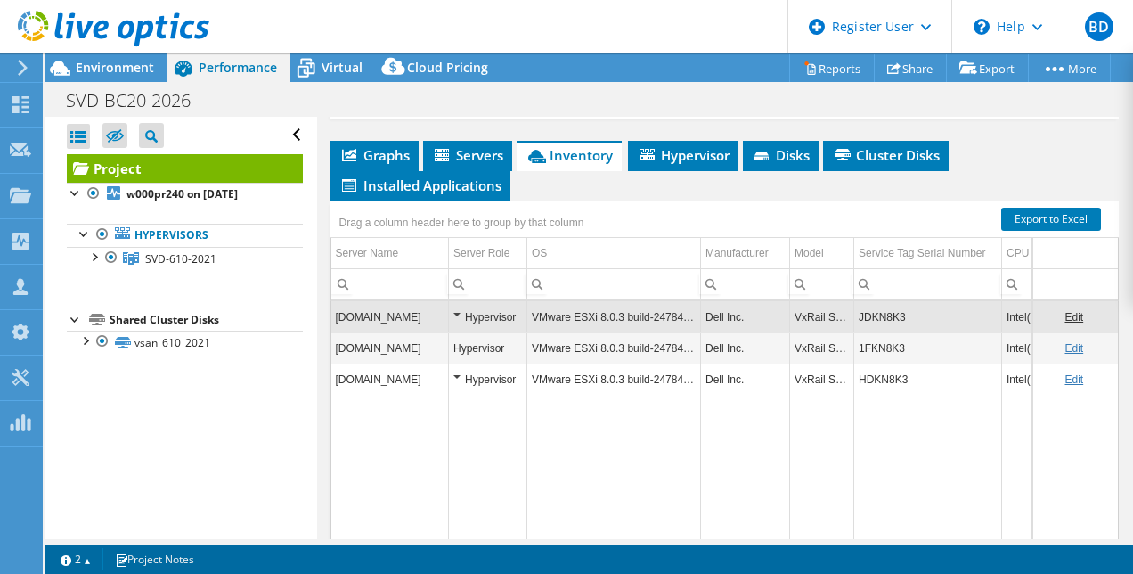
click at [891, 301] on td "JDKN8K3" at bounding box center [928, 316] width 148 height 31
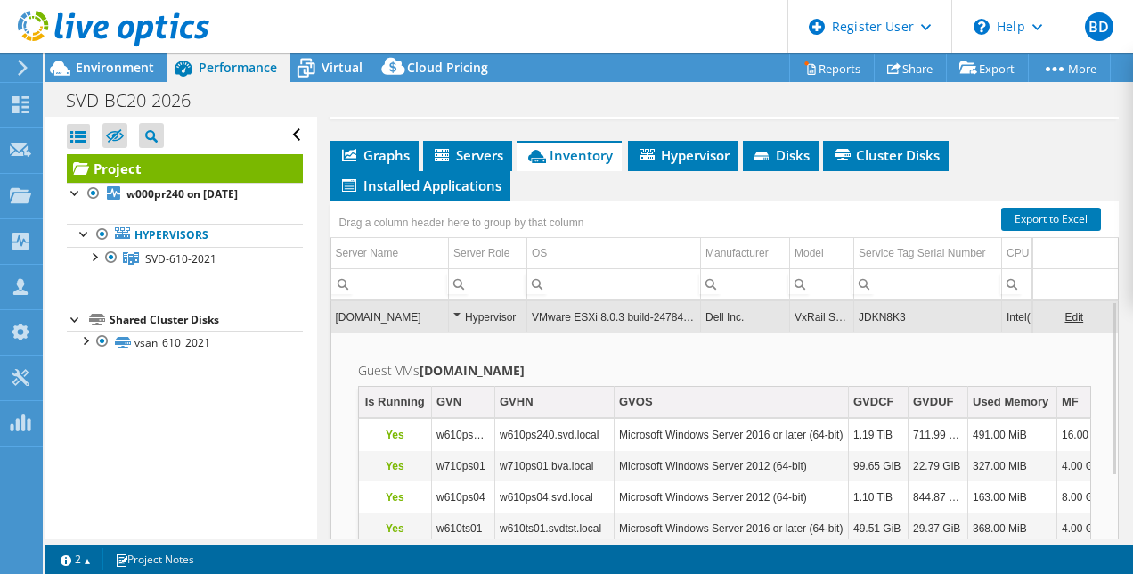
click at [889, 302] on td "JDKN8K3" at bounding box center [928, 316] width 148 height 31
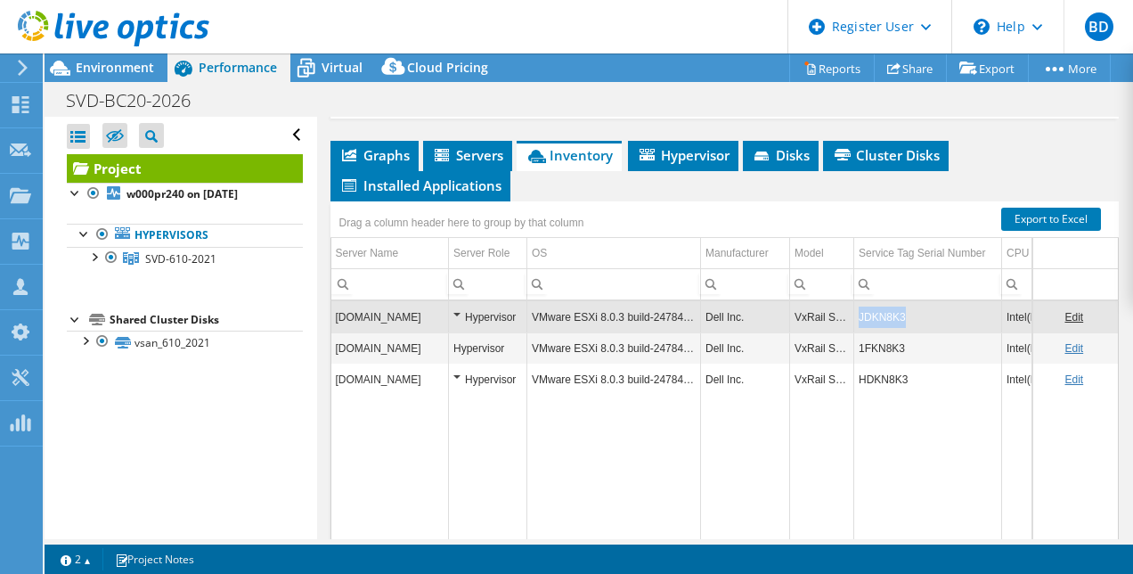
click at [889, 302] on td "JDKN8K3" at bounding box center [928, 316] width 148 height 31
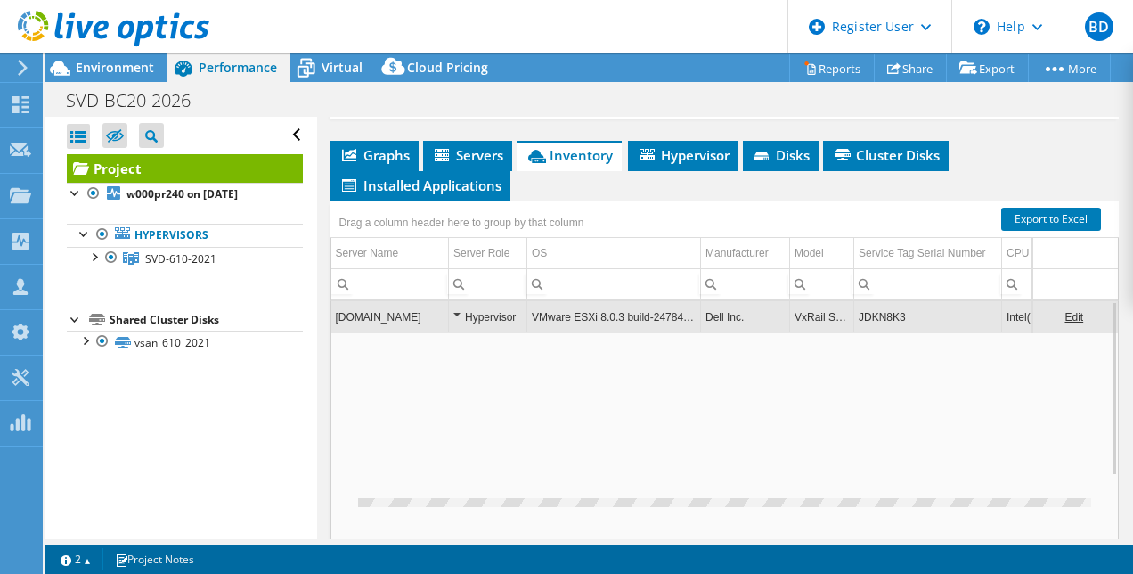
click at [889, 302] on td "JDKN8K3" at bounding box center [928, 316] width 148 height 31
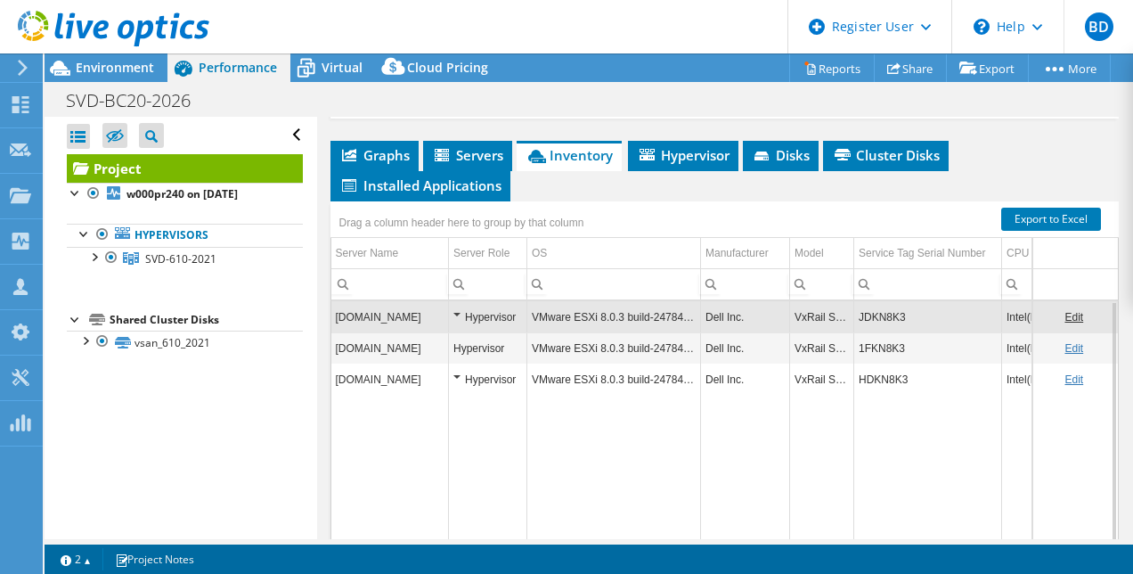
click at [889, 302] on td "JDKN8K3" at bounding box center [928, 316] width 148 height 31
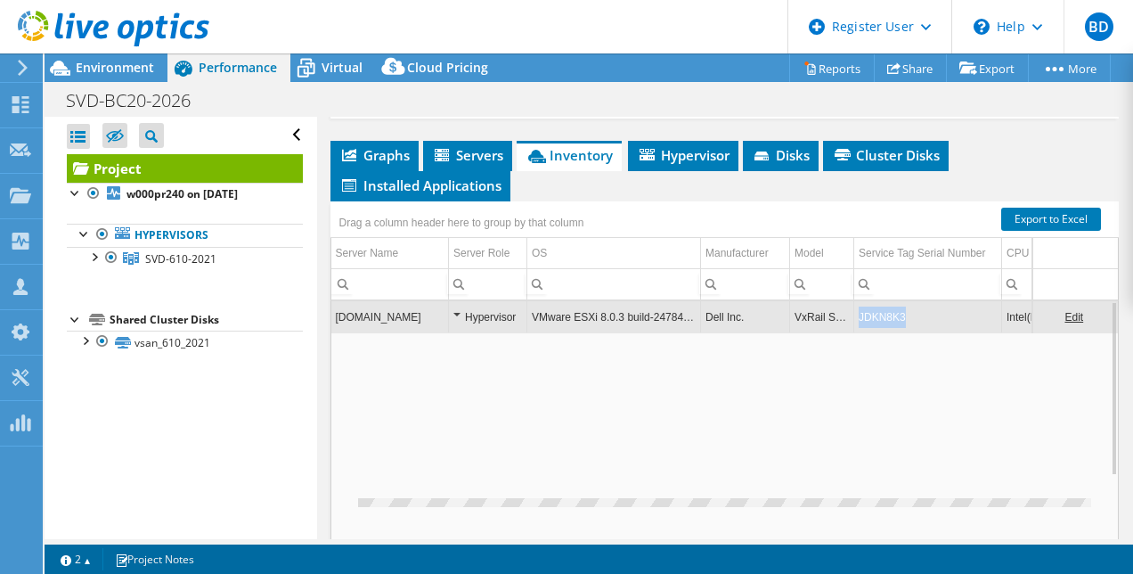
click at [889, 302] on td "JDKN8K3" at bounding box center [928, 316] width 148 height 31
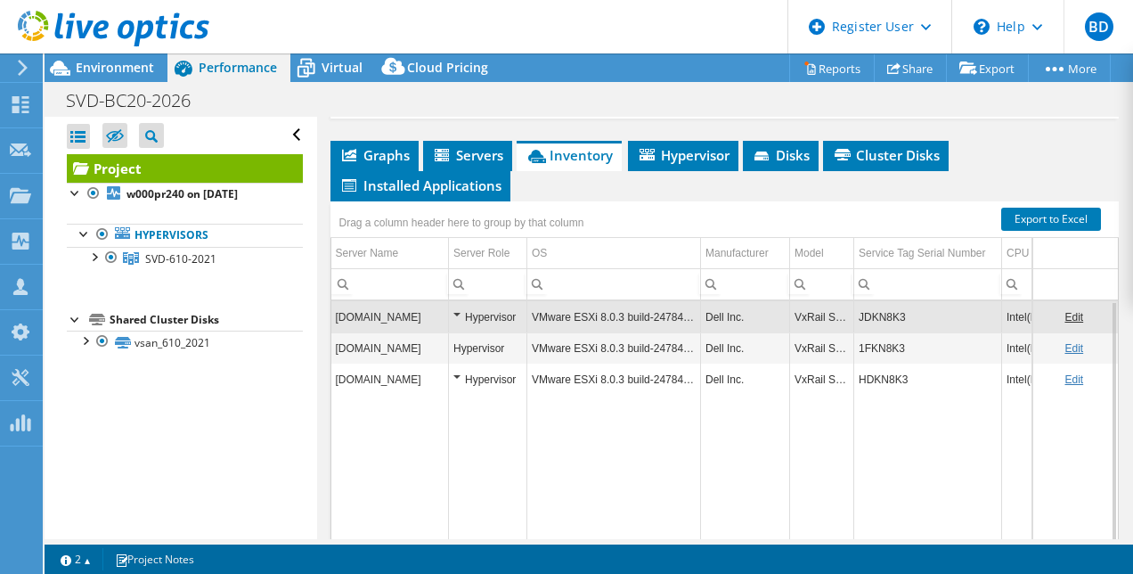
click at [889, 302] on td "JDKN8K3" at bounding box center [928, 316] width 148 height 31
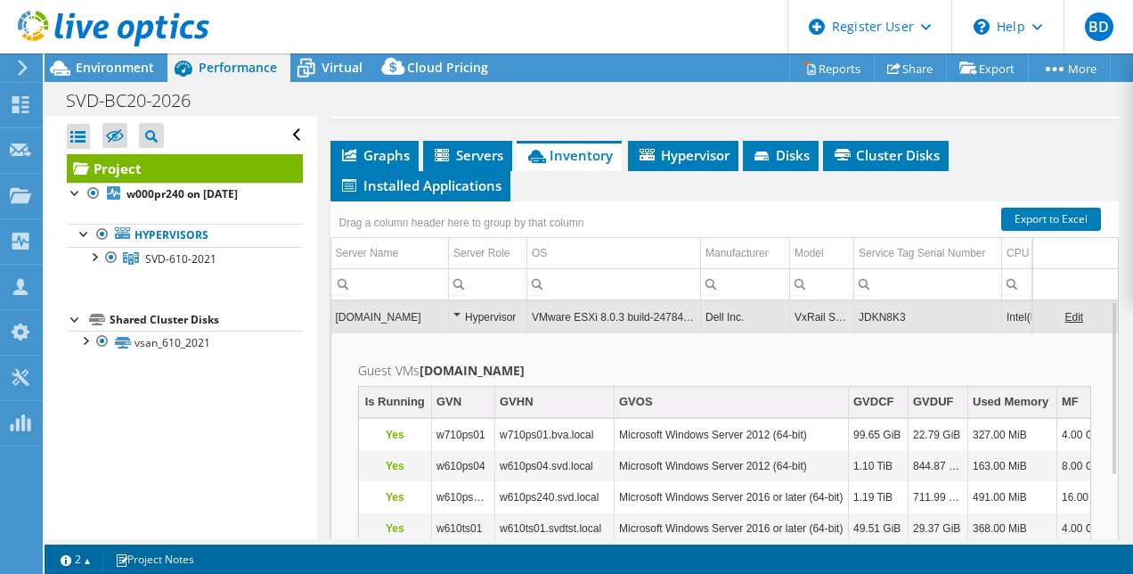
click at [1064, 311] on link "Edit" at bounding box center [1073, 317] width 19 height 12
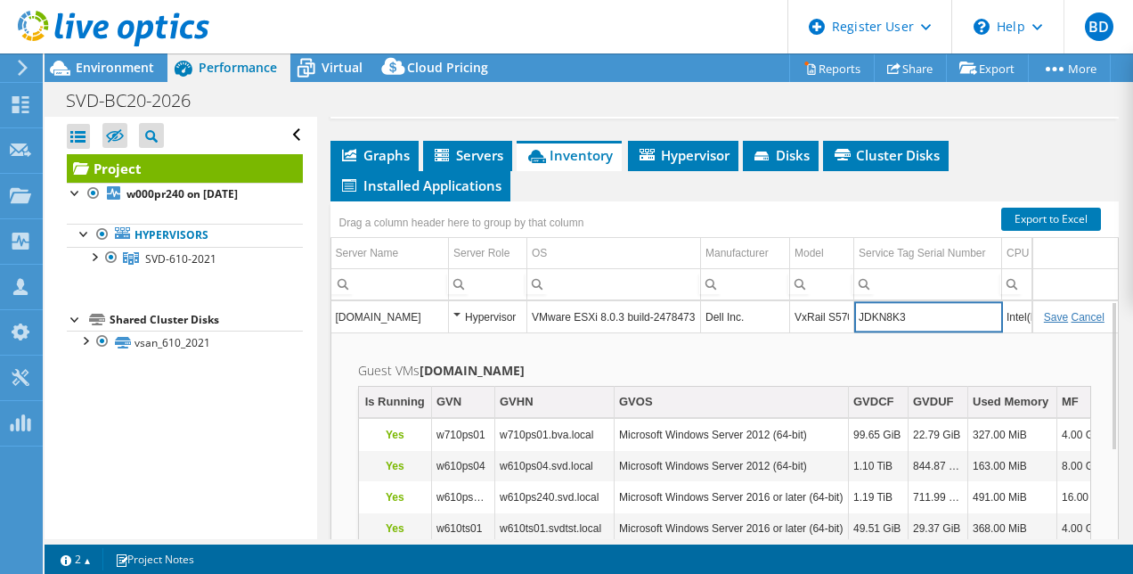
click at [881, 305] on input "JDKN8K3" at bounding box center [927, 316] width 147 height 23
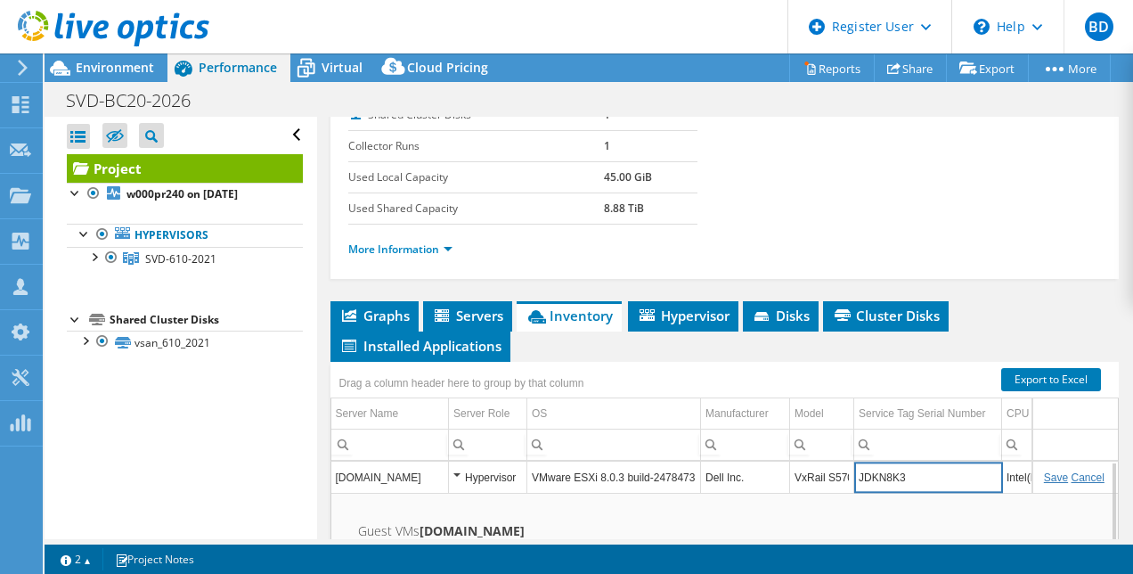
scroll to position [224, 0]
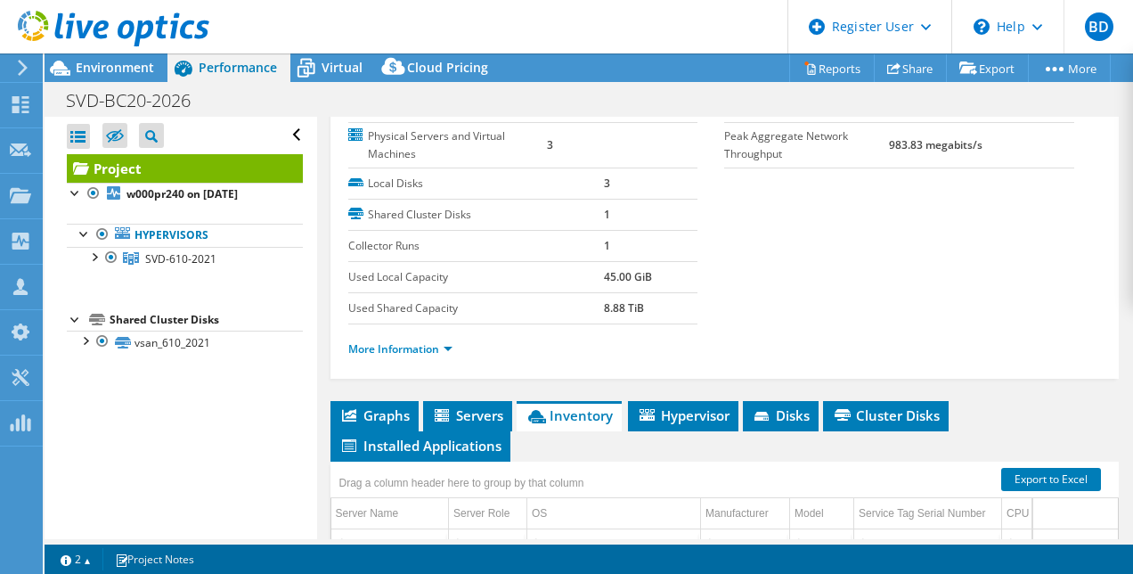
click at [509, 24] on header "BD Dell User [PERSON_NAME] [EMAIL_ADDRESS][PERSON_NAME][DOMAIN_NAME] Dell My Pr…" at bounding box center [566, 26] width 1133 height 53
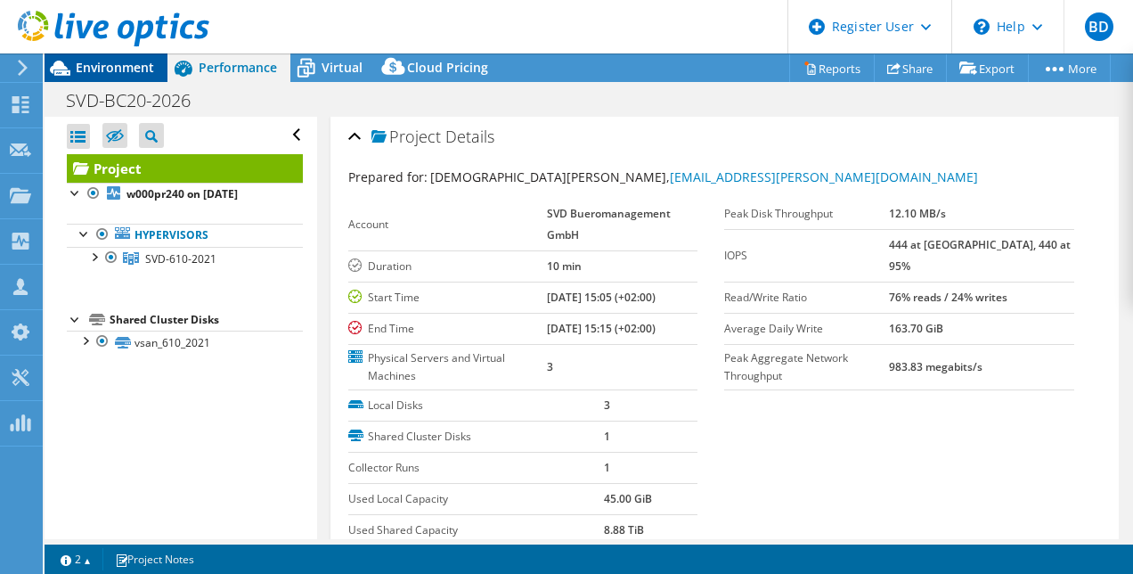
click at [149, 62] on span "Environment" at bounding box center [115, 67] width 78 height 17
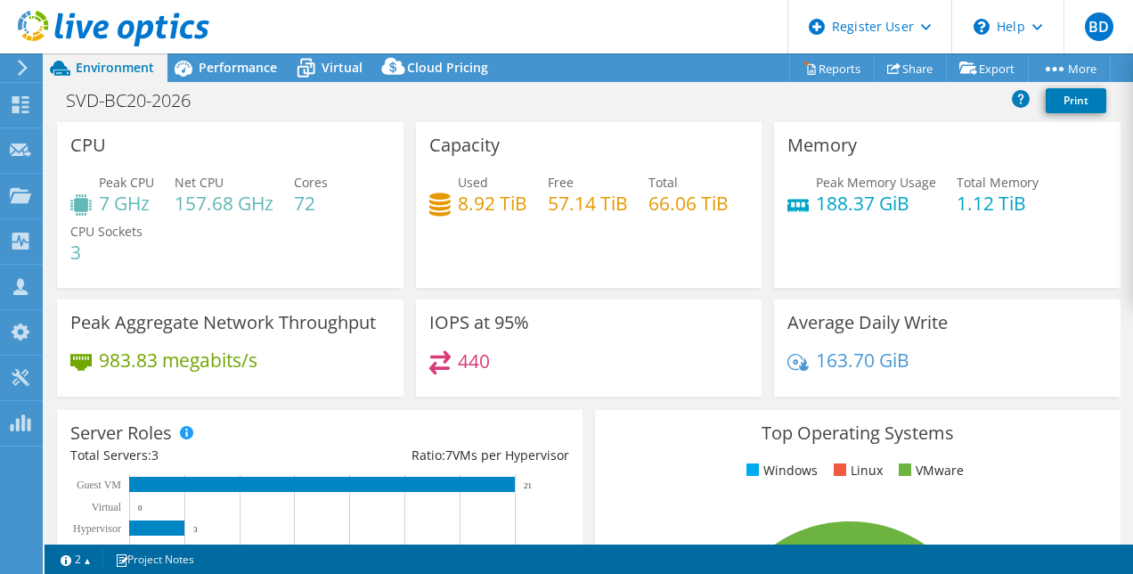
click at [648, 213] on h4 "66.06 TiB" at bounding box center [688, 203] width 80 height 20
click at [509, 231] on div "Used 8.92 TiB Free 57.14 TiB Total 66.06 TiB" at bounding box center [589, 202] width 320 height 58
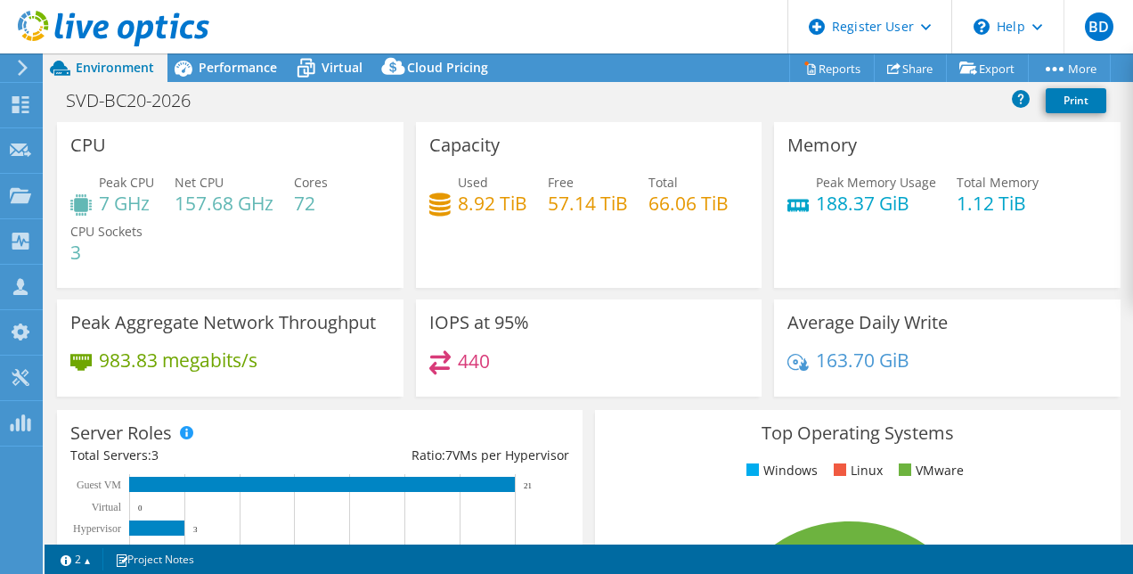
click at [469, 153] on h3 "Capacity" at bounding box center [464, 145] width 70 height 20
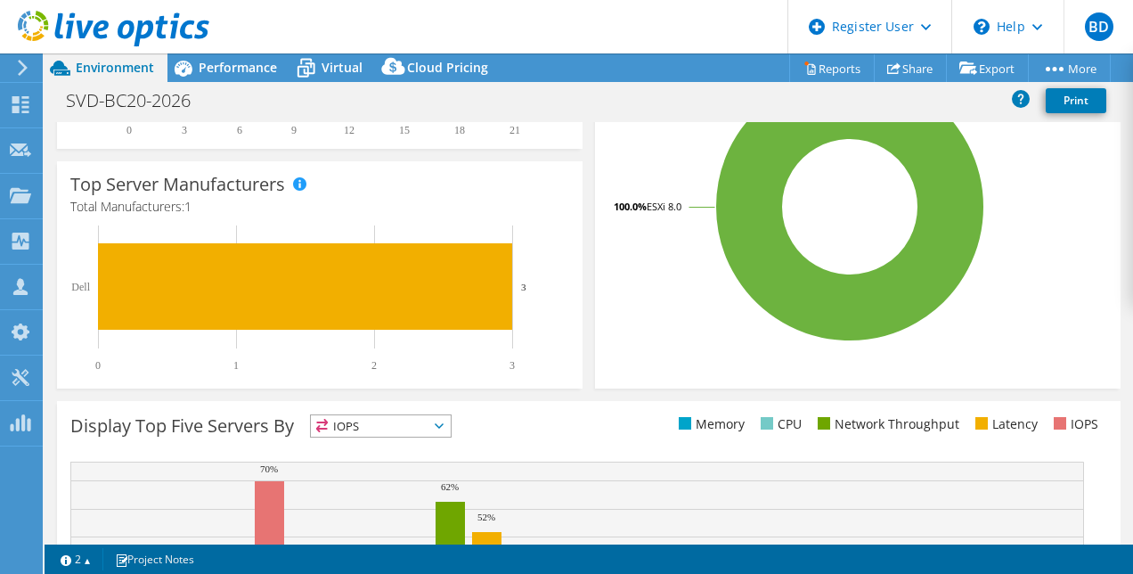
scroll to position [447, 0]
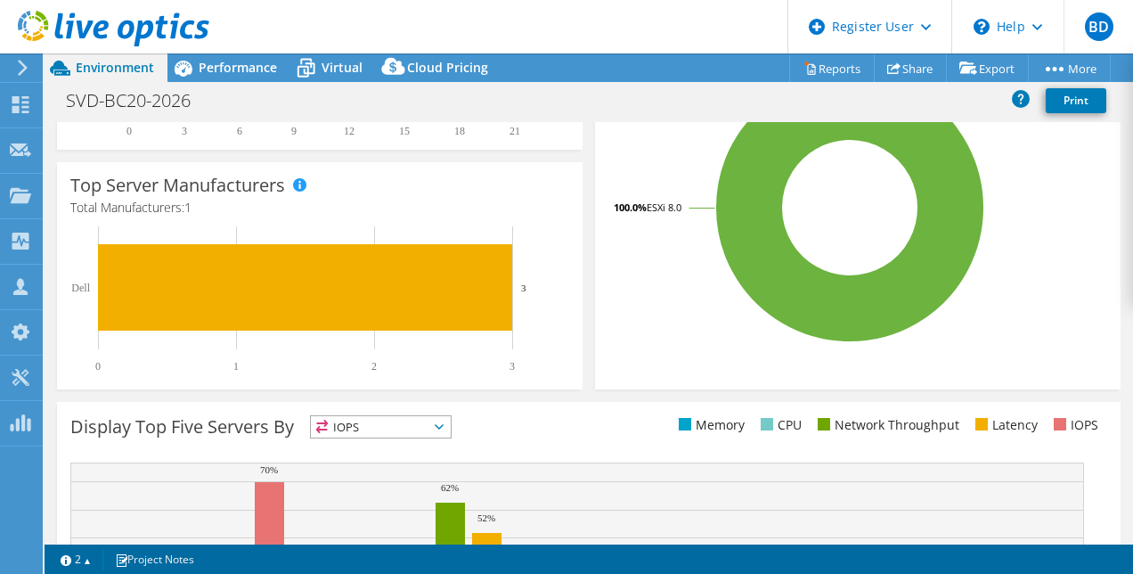
drag, startPoint x: 469, startPoint y: 153, endPoint x: 384, endPoint y: 269, distance: 143.9
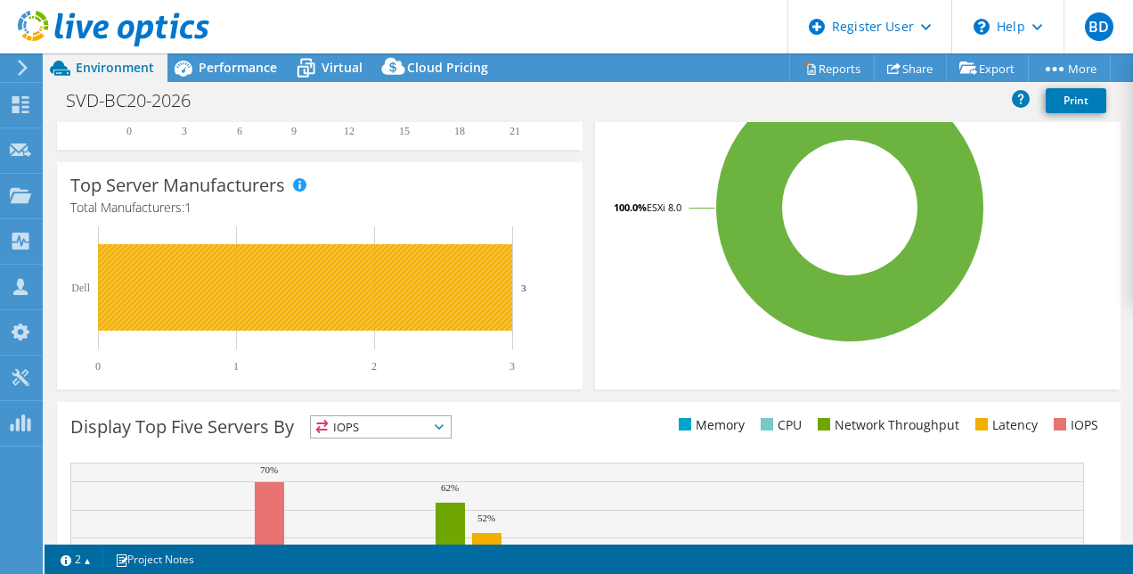
drag, startPoint x: 384, startPoint y: 269, endPoint x: 337, endPoint y: 286, distance: 50.1
click at [337, 286] on rect at bounding box center [305, 287] width 414 height 86
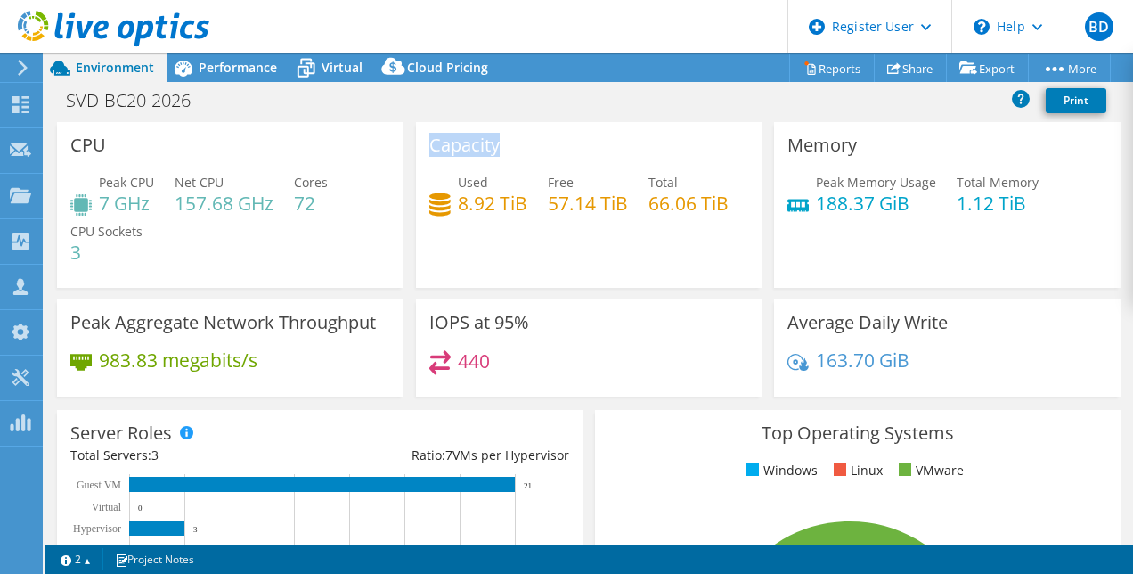
scroll to position [1, 0]
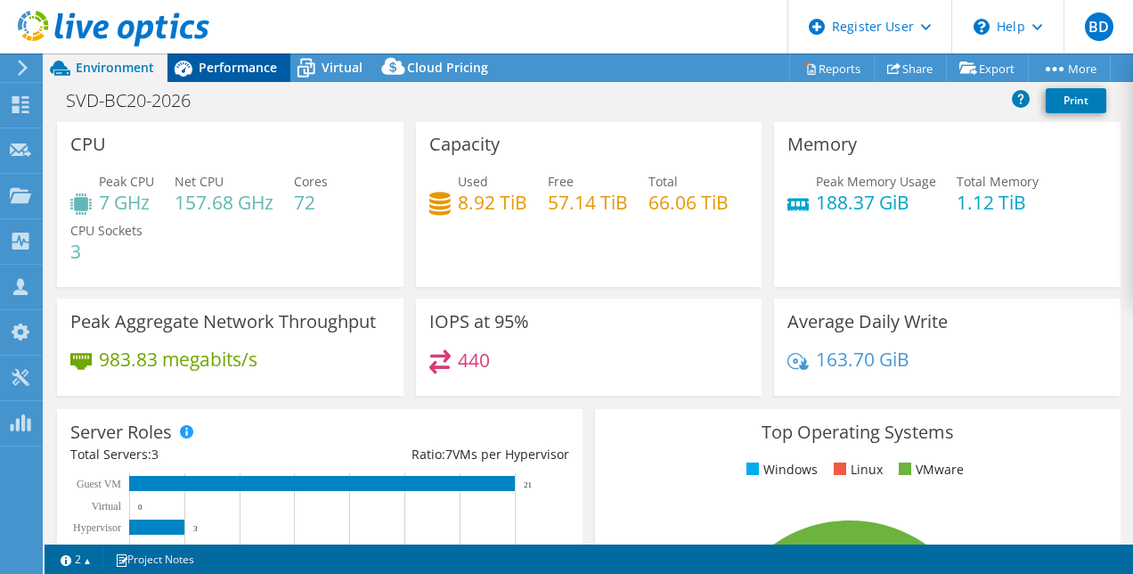
click at [251, 71] on span "Performance" at bounding box center [238, 67] width 78 height 17
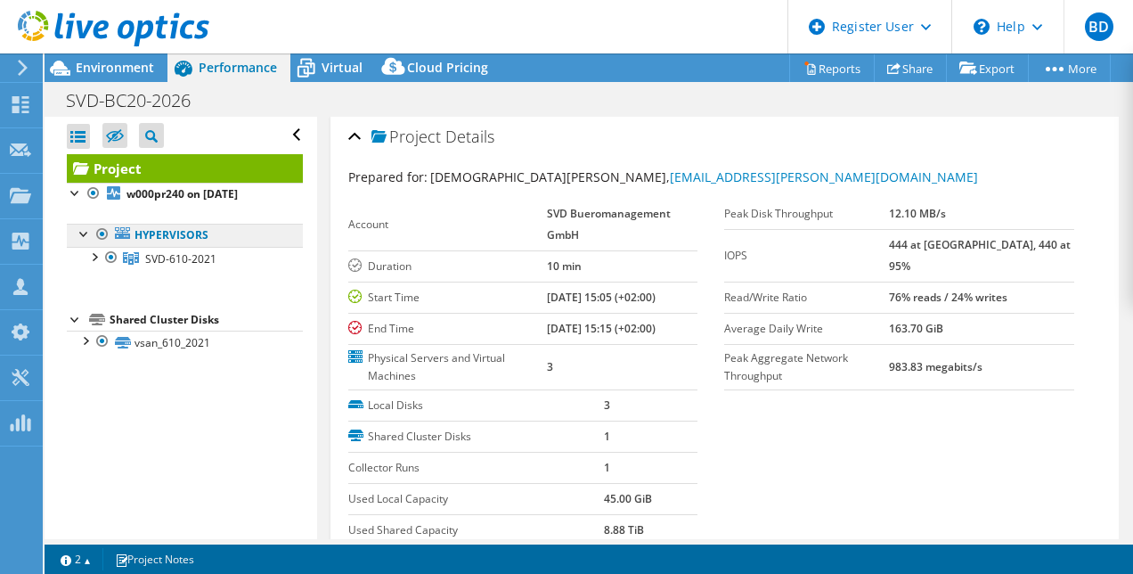
click at [169, 244] on link "Hypervisors" at bounding box center [185, 235] width 236 height 23
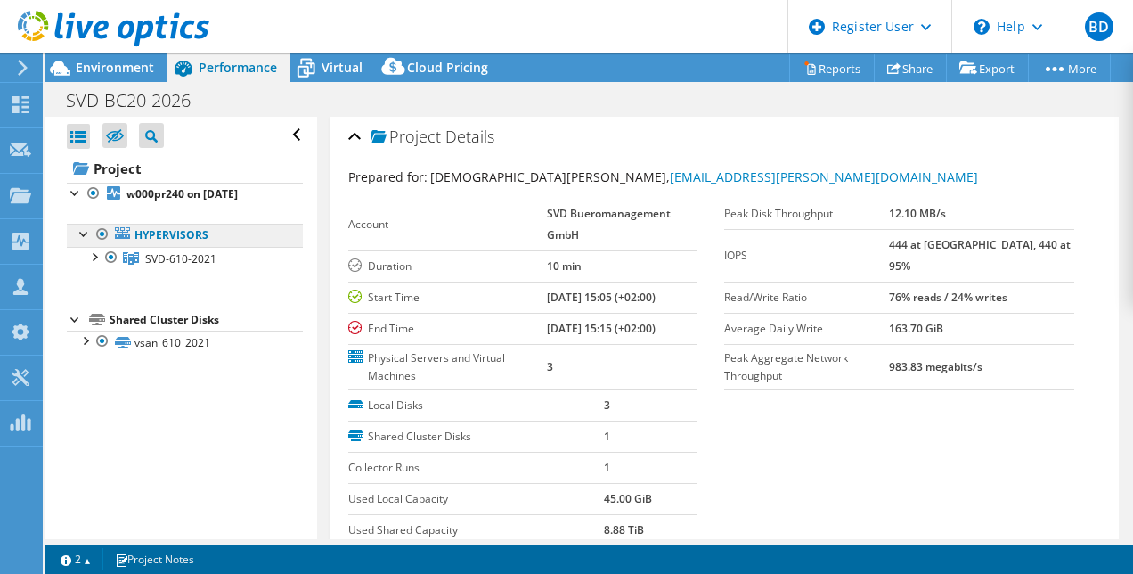
click at [185, 232] on link "Hypervisors" at bounding box center [185, 235] width 236 height 23
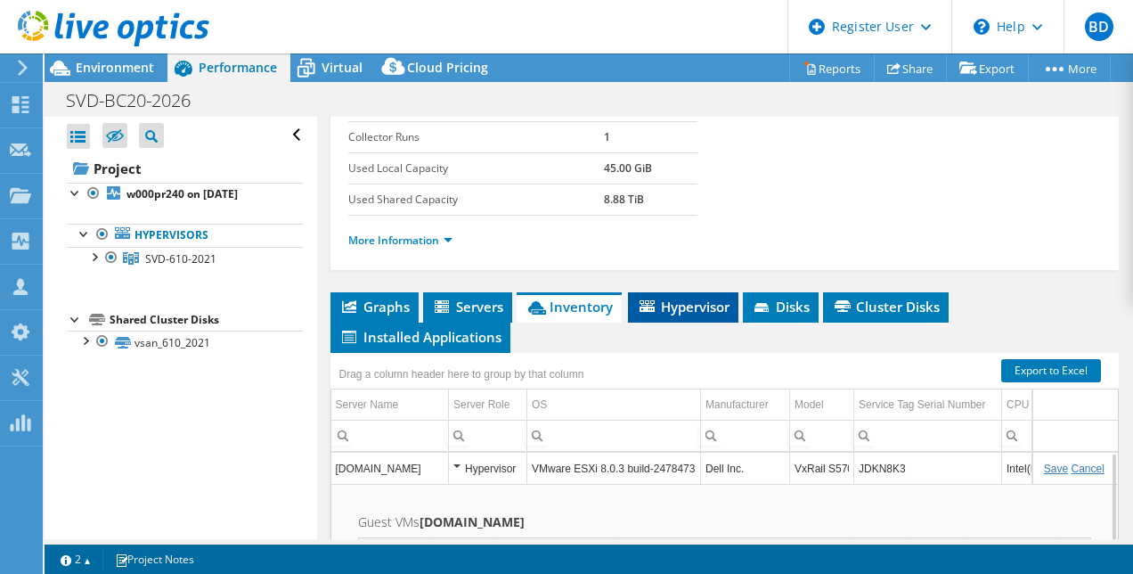
click at [686, 312] on li "Hypervisor" at bounding box center [683, 307] width 110 height 30
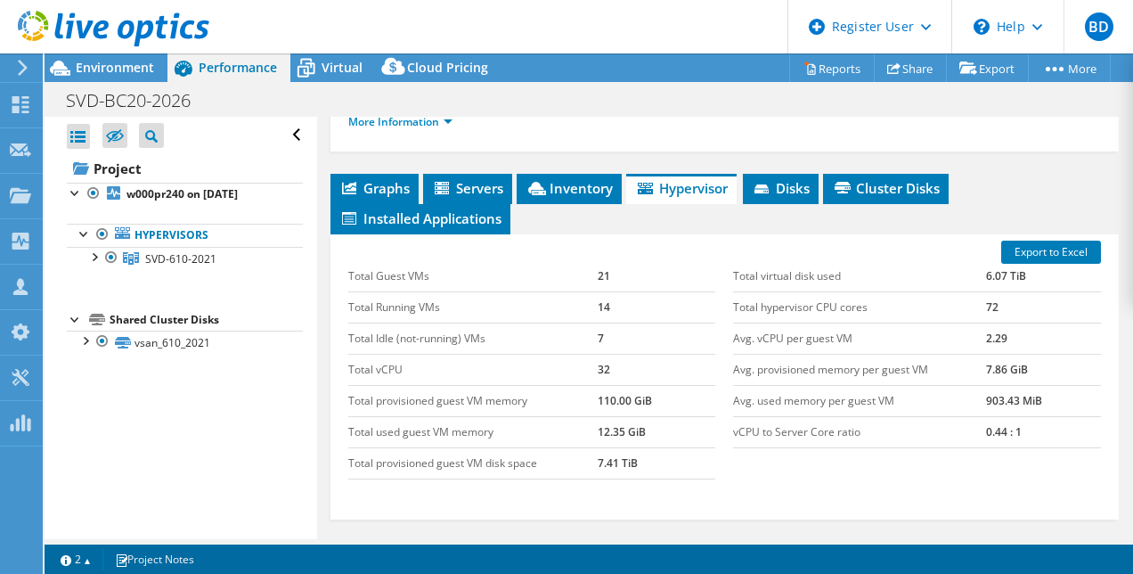
scroll to position [452, 0]
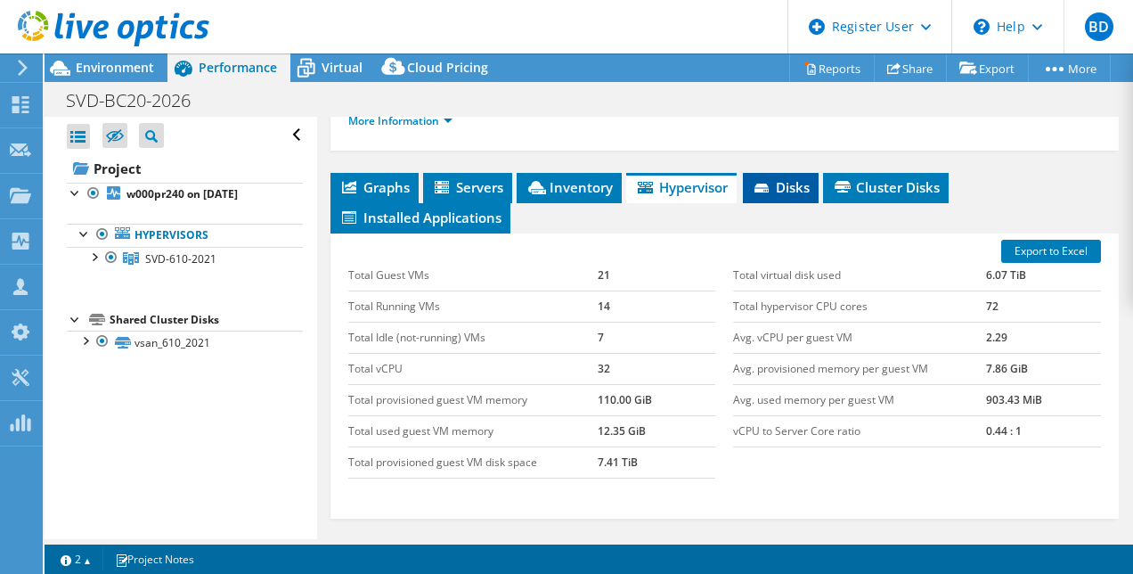
click at [786, 189] on span "Disks" at bounding box center [781, 187] width 58 height 18
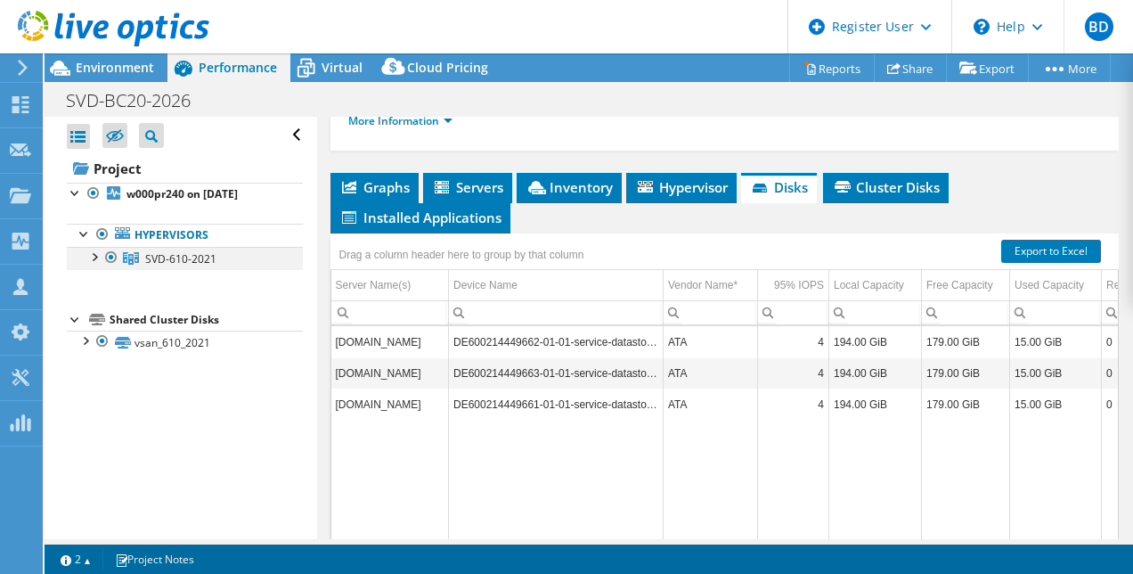
click at [95, 255] on div at bounding box center [94, 256] width 18 height 18
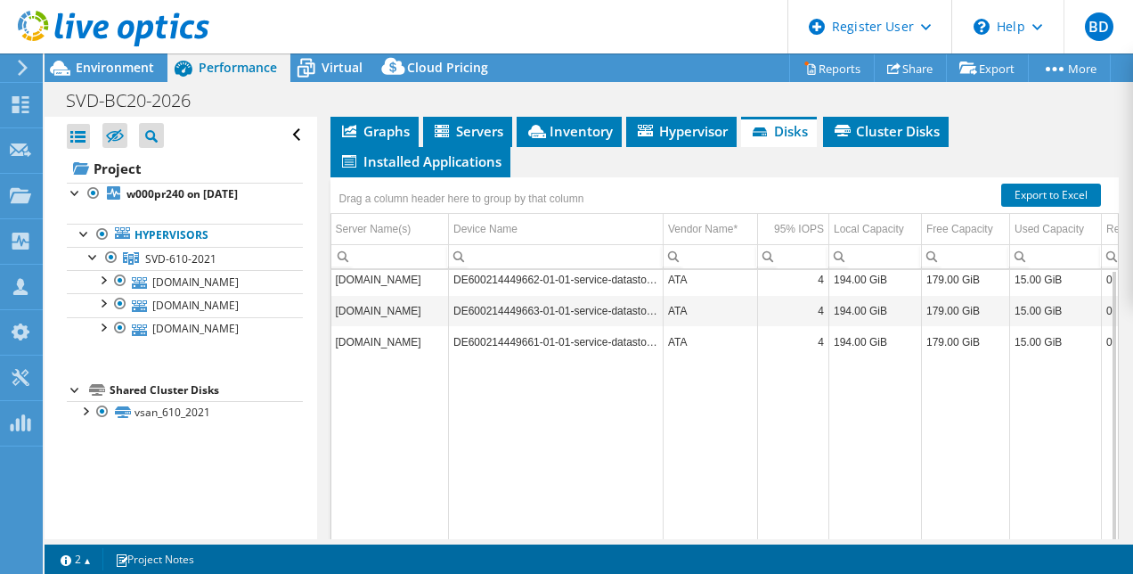
scroll to position [445, 0]
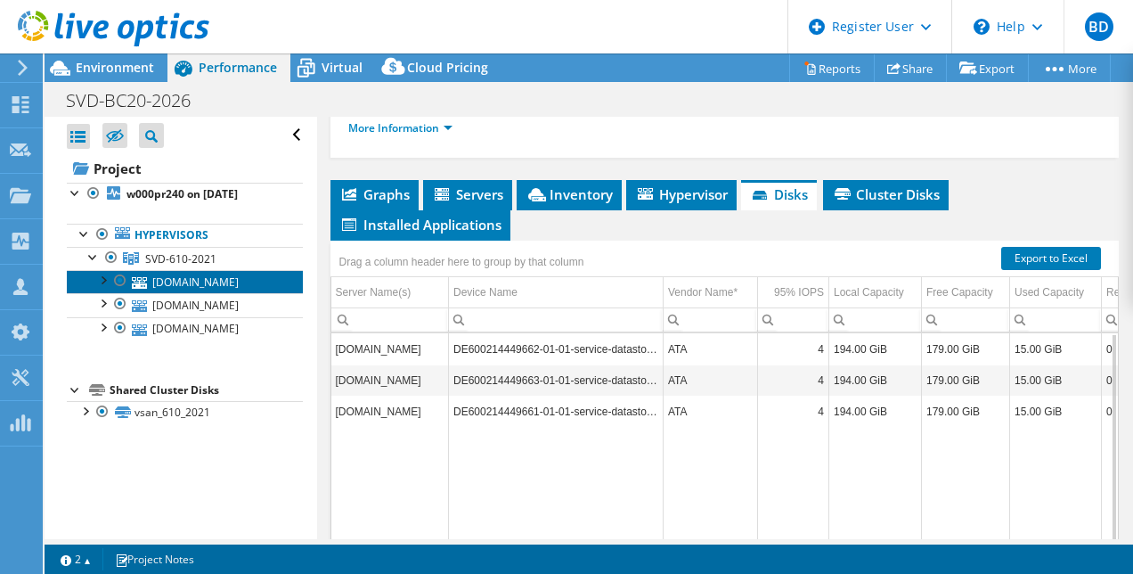
click at [175, 276] on link "[DOMAIN_NAME]" at bounding box center [185, 281] width 236 height 23
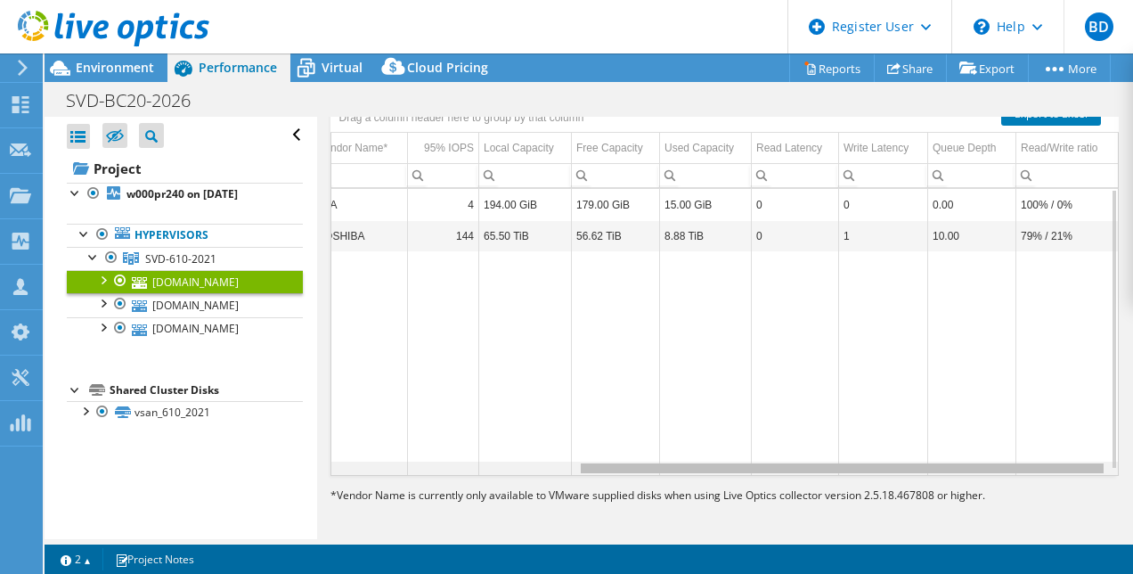
scroll to position [0, 0]
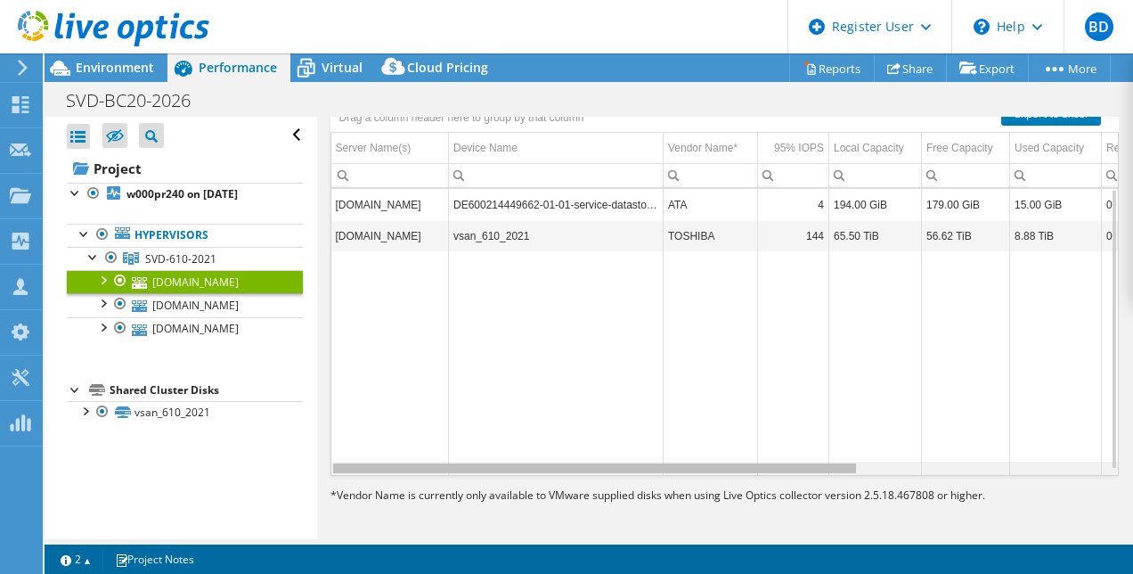
drag, startPoint x: 796, startPoint y: 464, endPoint x: 620, endPoint y: 453, distance: 176.7
click at [620, 453] on body "BD Dell User [PERSON_NAME] [EMAIL_ADDRESS][PERSON_NAME][DOMAIN_NAME] Dell My Pr…" at bounding box center [566, 287] width 1133 height 574
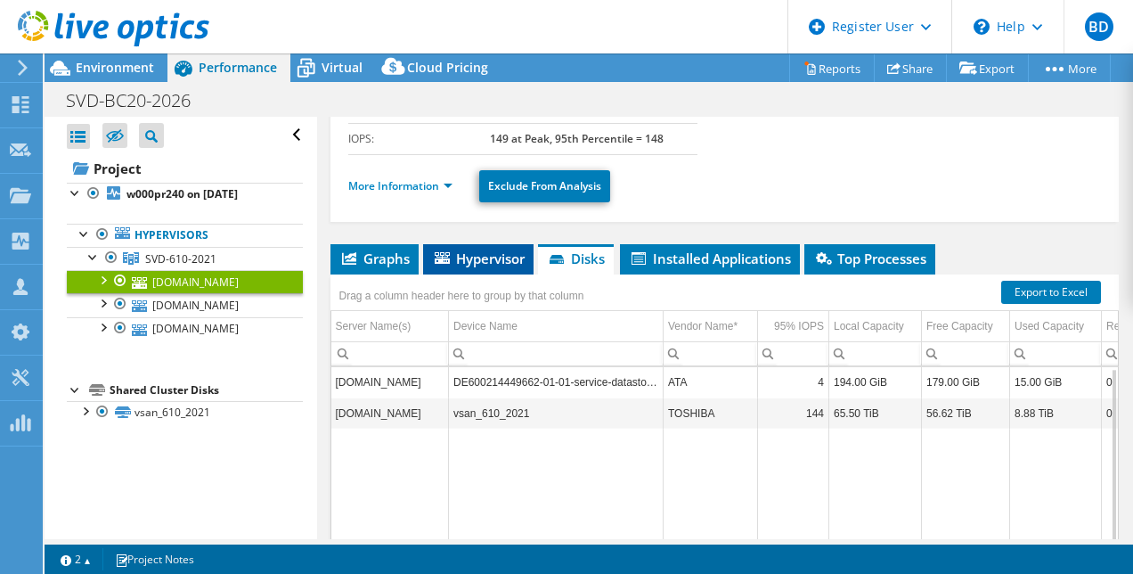
click at [492, 250] on span "Hypervisor" at bounding box center [478, 258] width 93 height 18
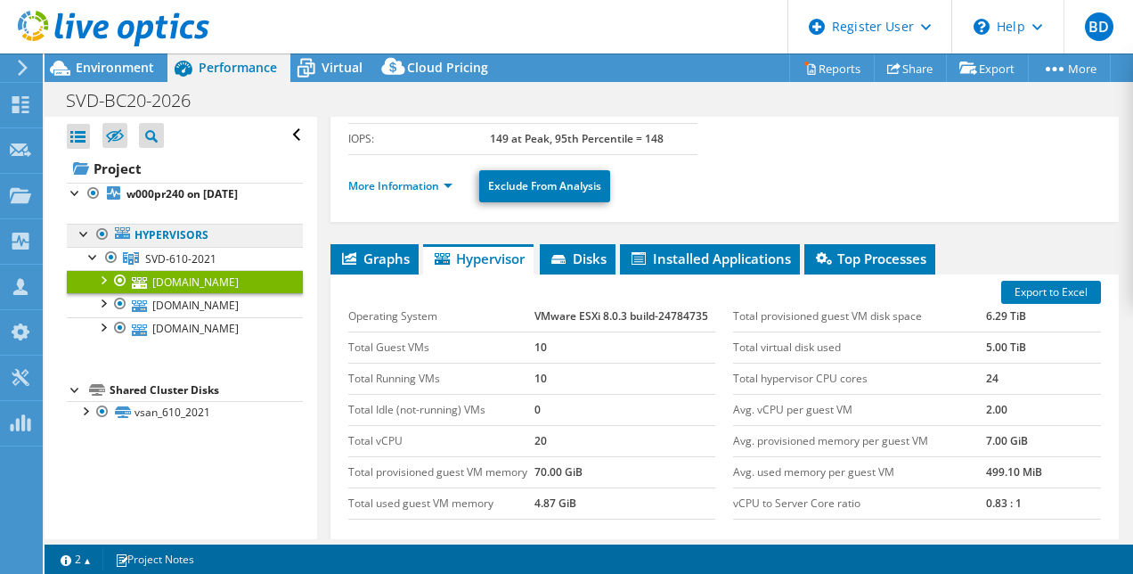
click at [191, 234] on link "Hypervisors" at bounding box center [185, 235] width 236 height 23
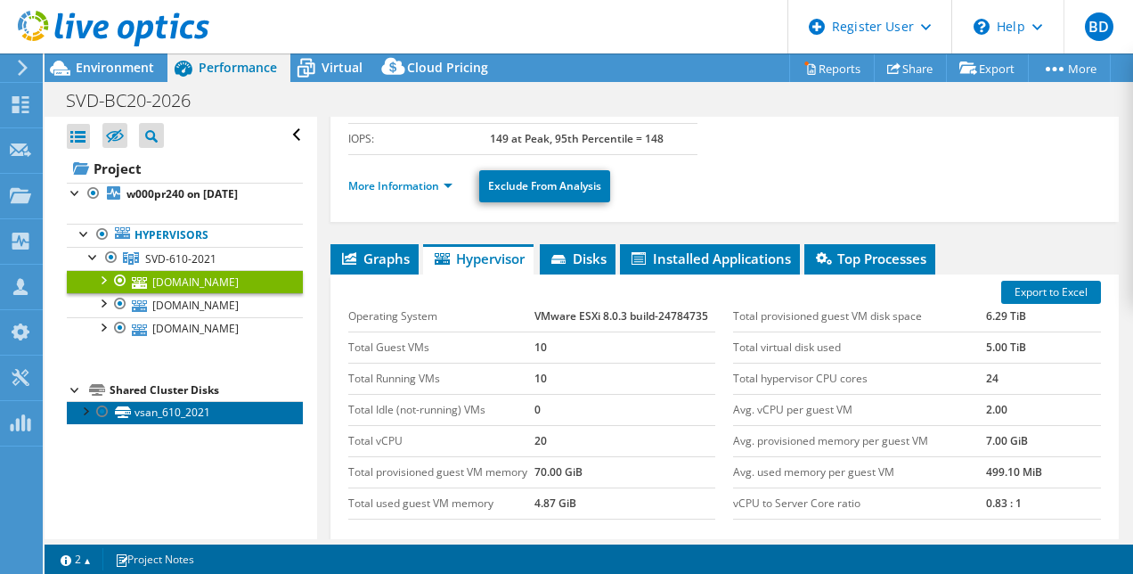
click at [165, 410] on link "vsan_610_2021" at bounding box center [185, 412] width 236 height 23
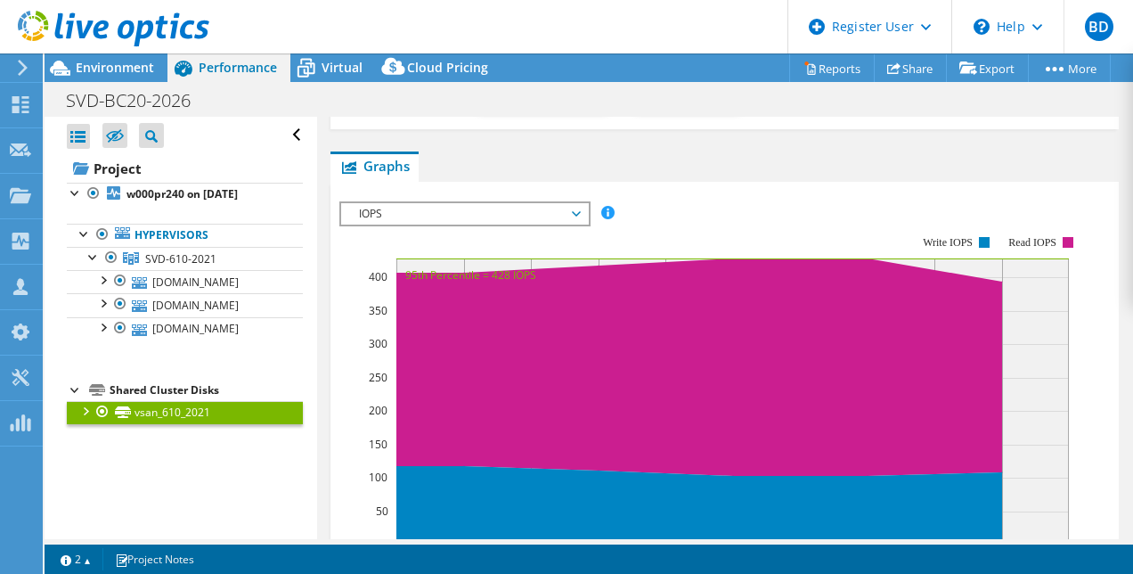
click at [399, 192] on div "IOPS Disk Throughput IO Size Latency Queue Depth CPU Percentage Memory Page Fau…" at bounding box center [724, 500] width 771 height 617
click at [400, 203] on span "IOPS" at bounding box center [464, 213] width 229 height 21
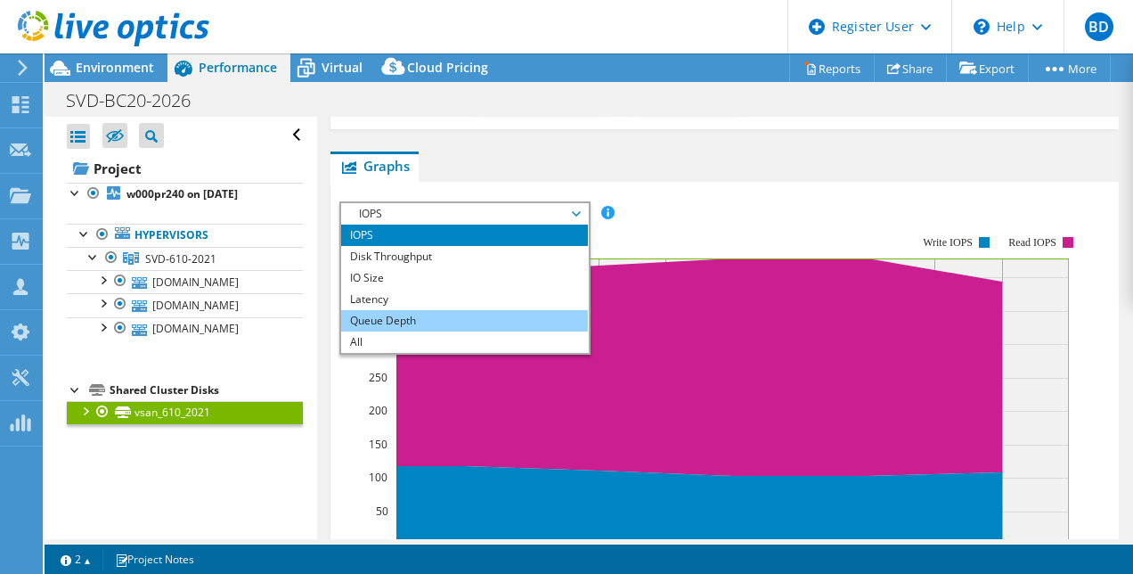
click at [411, 310] on li "Queue Depth" at bounding box center [464, 320] width 247 height 21
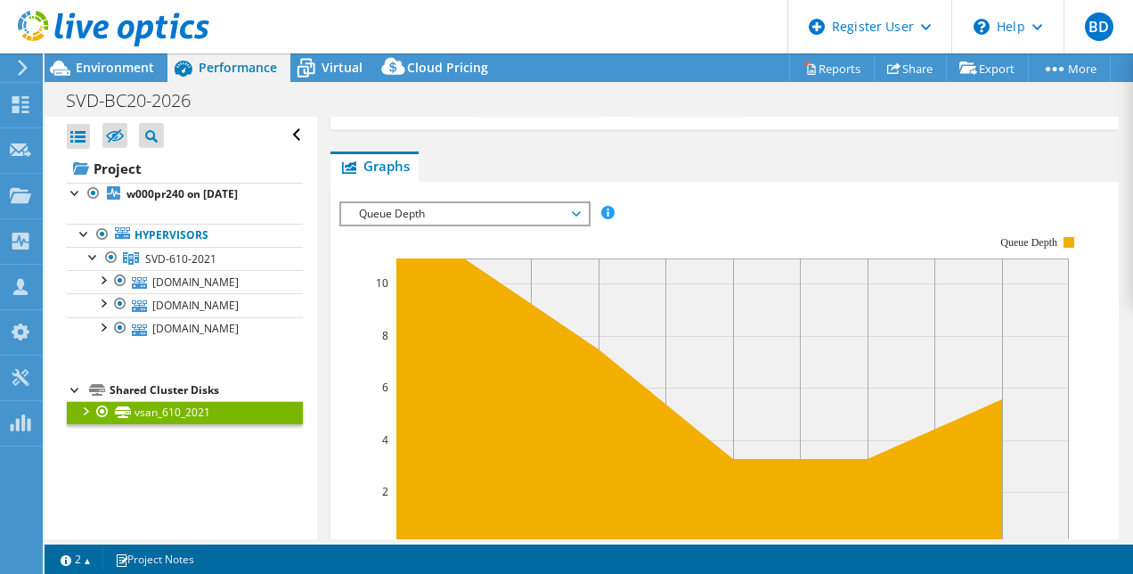
click at [382, 203] on span "Queue Depth" at bounding box center [464, 213] width 229 height 21
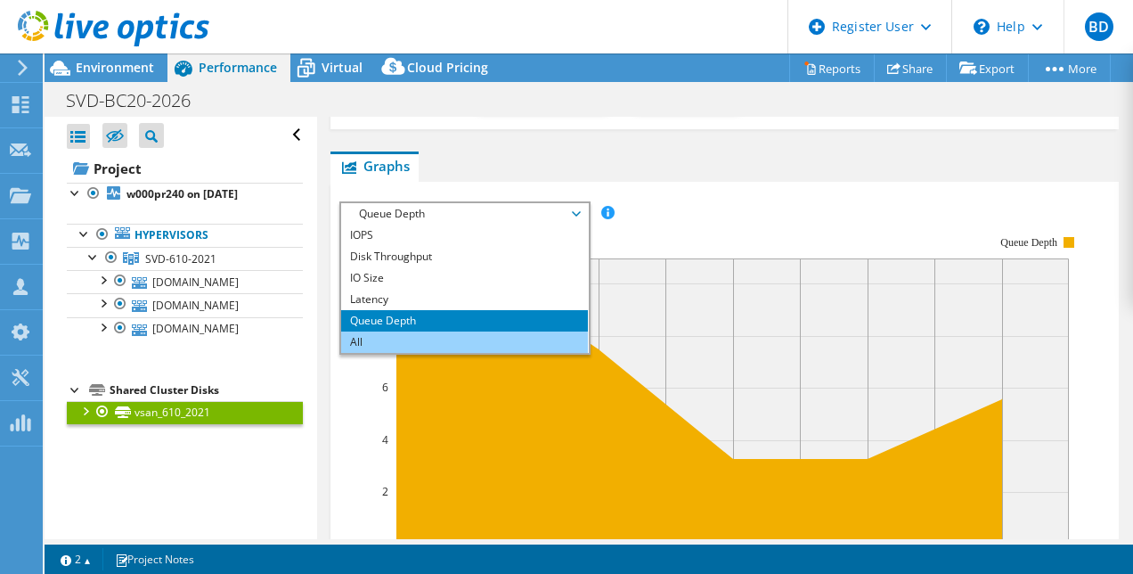
click at [374, 331] on li "All" at bounding box center [464, 341] width 247 height 21
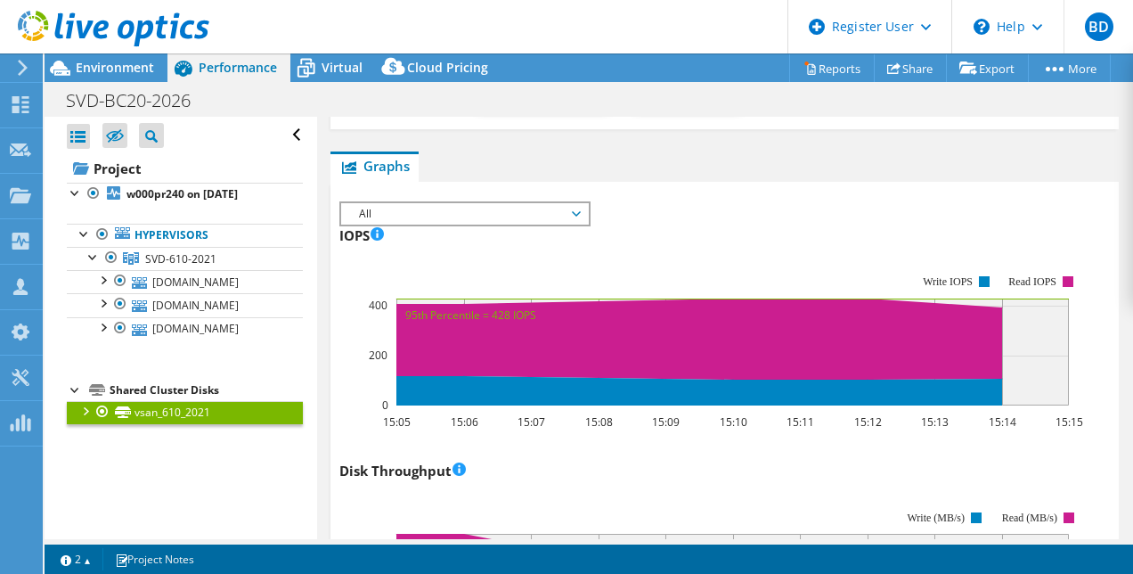
click at [91, 406] on div at bounding box center [85, 410] width 18 height 18
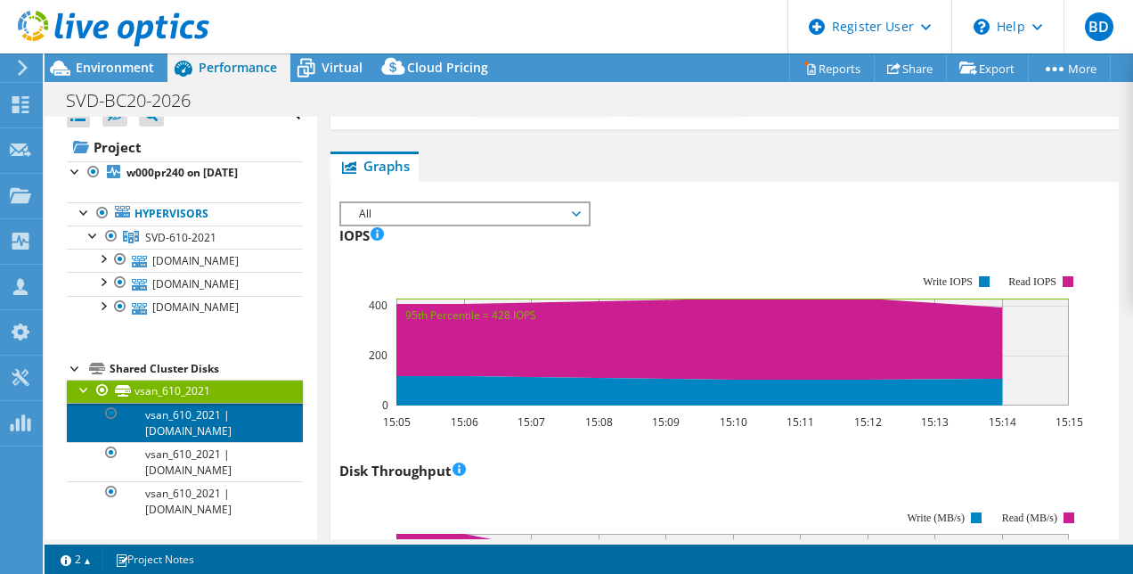
click at [192, 420] on link "vsan_610_2021 | [DOMAIN_NAME]" at bounding box center [185, 422] width 236 height 39
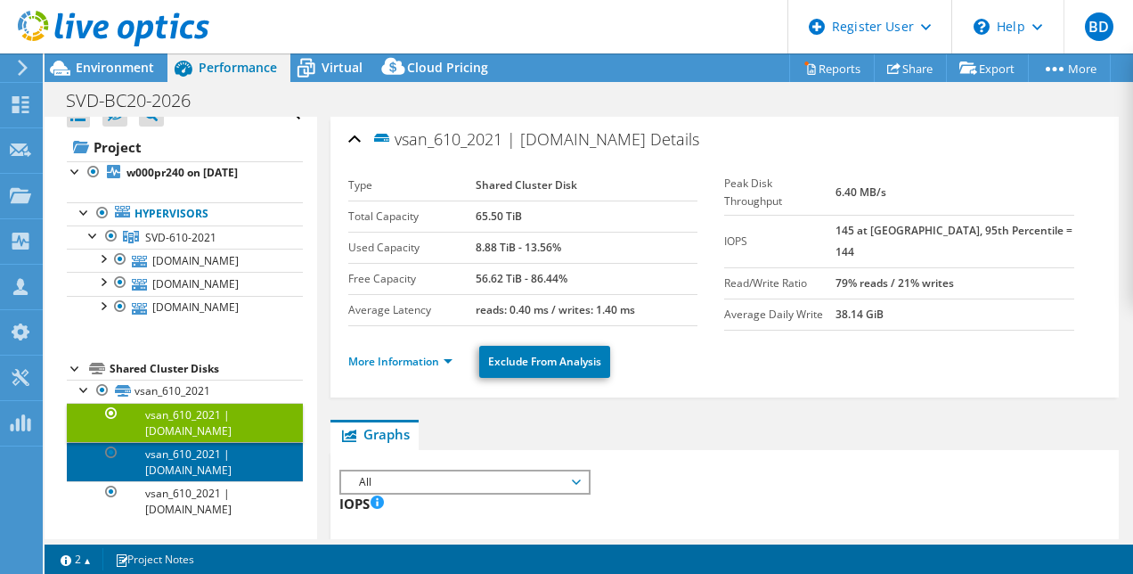
click at [195, 462] on link "vsan_610_2021 | [DOMAIN_NAME]" at bounding box center [185, 461] width 236 height 39
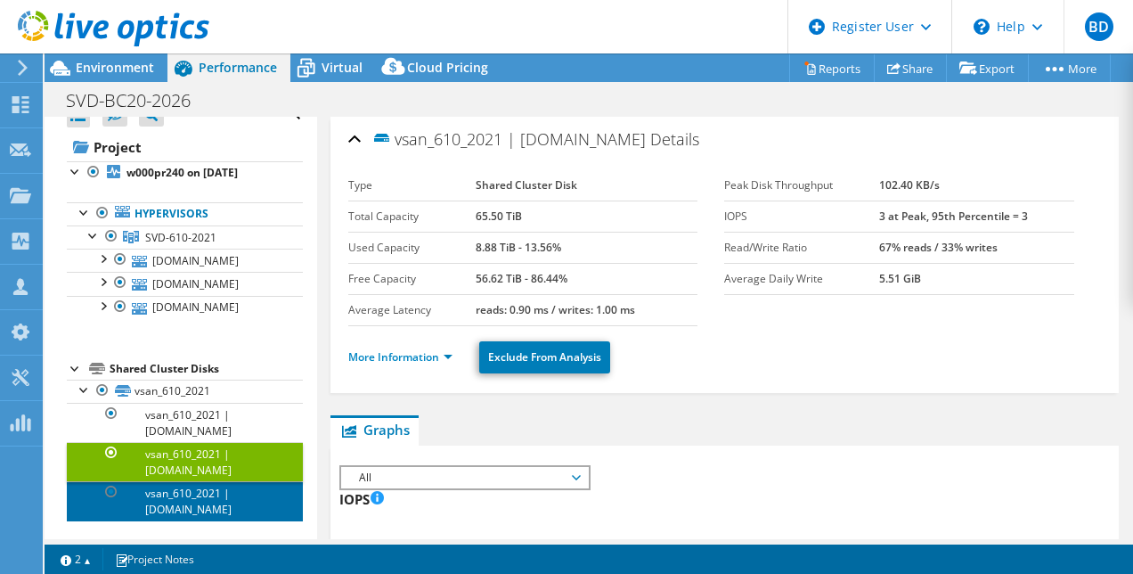
click at [206, 492] on link "vsan_610_2021 | [DOMAIN_NAME]" at bounding box center [185, 500] width 236 height 39
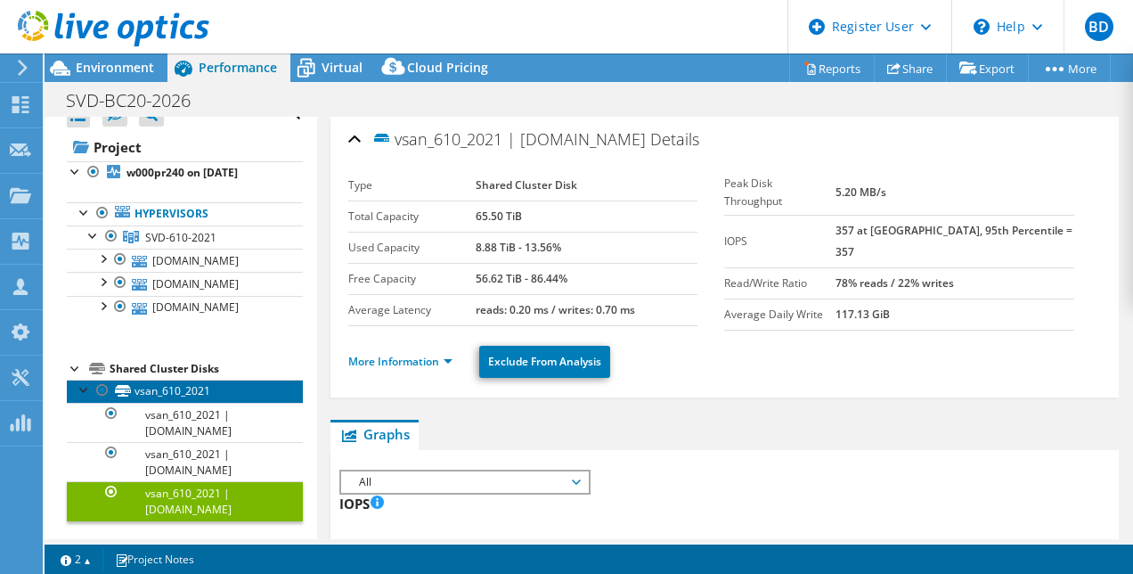
click at [167, 388] on link "vsan_610_2021" at bounding box center [185, 390] width 236 height 23
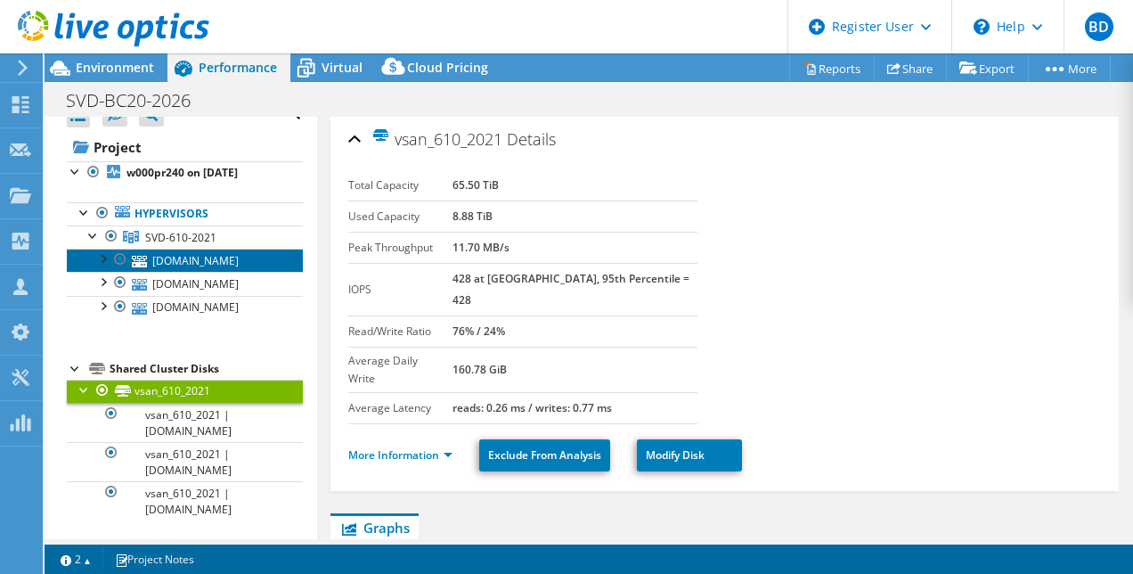
click at [169, 262] on link "[DOMAIN_NAME]" at bounding box center [185, 259] width 236 height 23
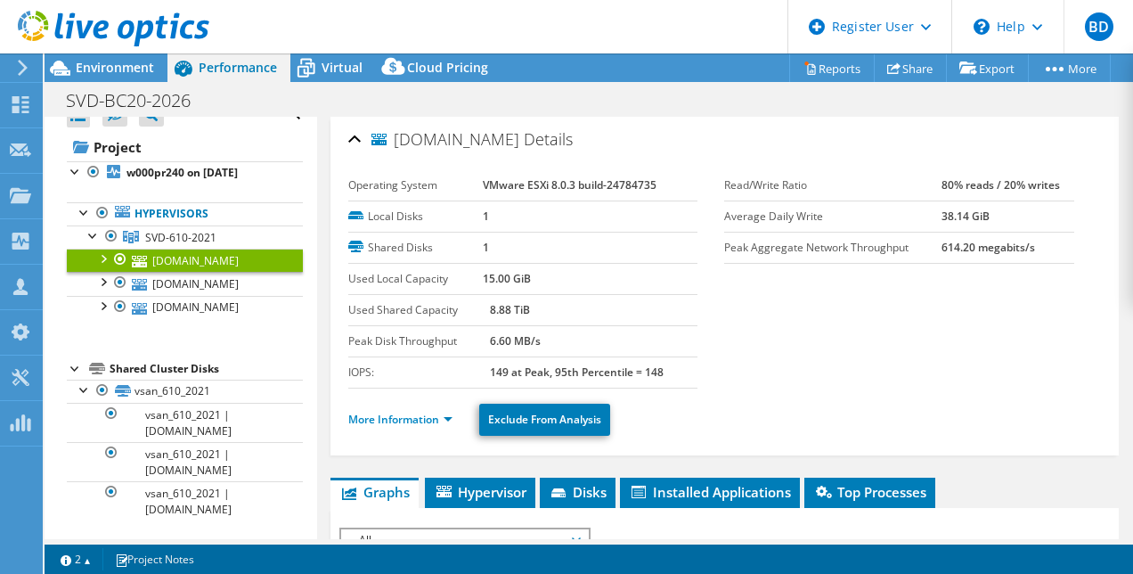
click at [108, 256] on div at bounding box center [103, 257] width 18 height 18
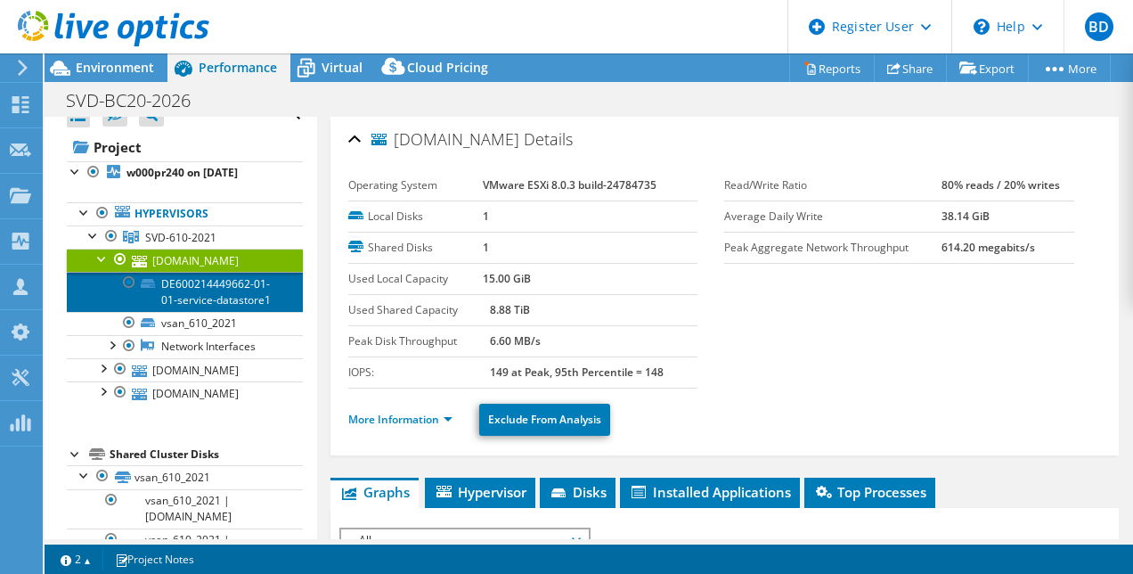
click at [162, 287] on link "DE600214449662-01-01-service-datastore1" at bounding box center [185, 291] width 236 height 39
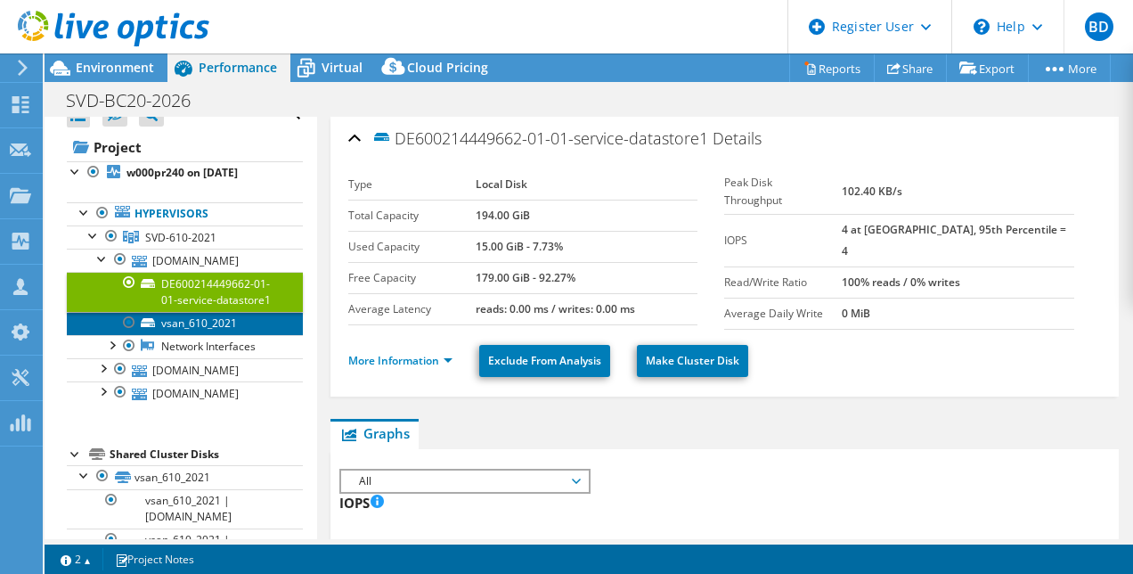
click at [162, 335] on link "vsan_610_2021" at bounding box center [185, 323] width 236 height 23
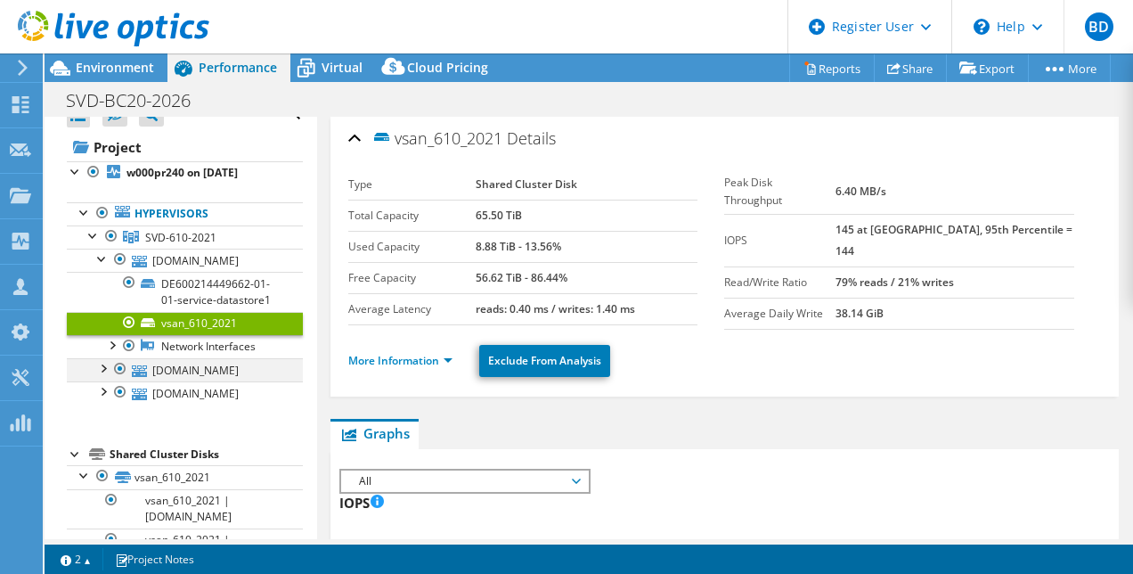
click at [103, 376] on div at bounding box center [103, 367] width 18 height 18
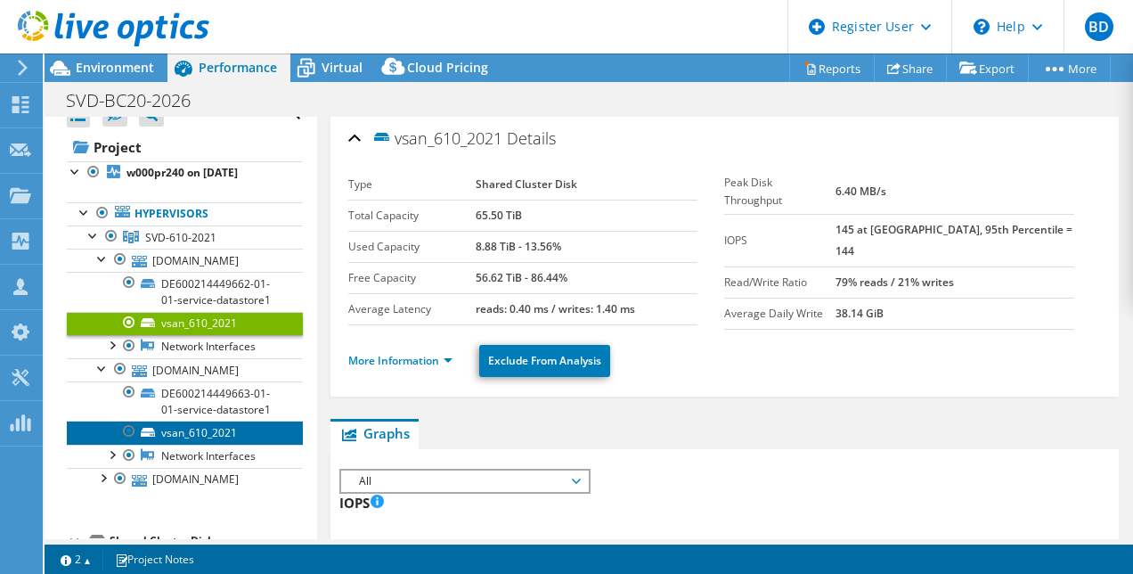
click at [178, 444] on link "vsan_610_2021" at bounding box center [185, 431] width 236 height 23
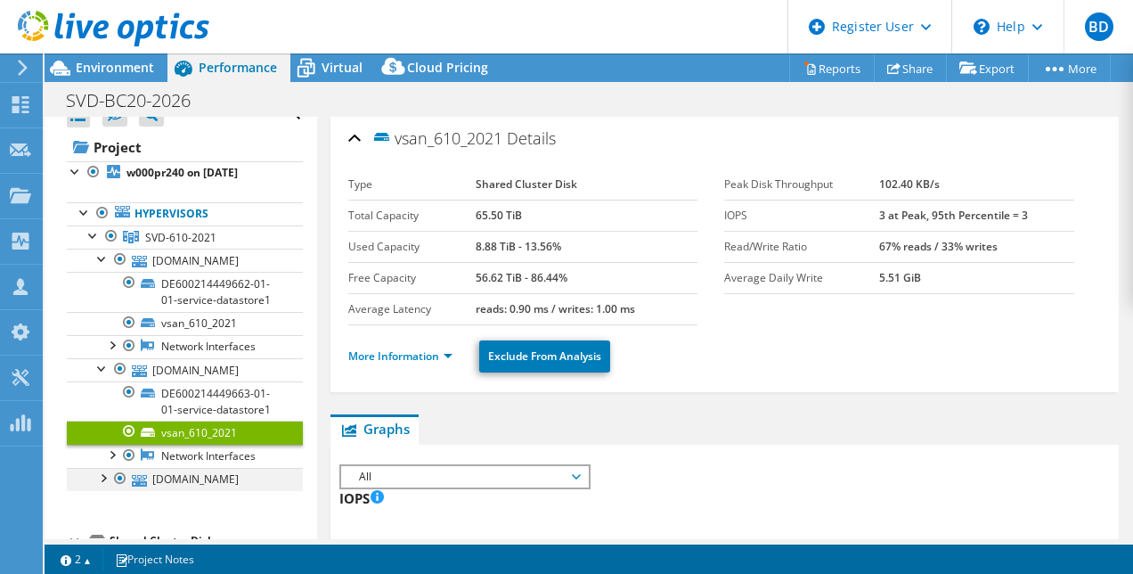
click at [105, 485] on div at bounding box center [103, 477] width 18 height 18
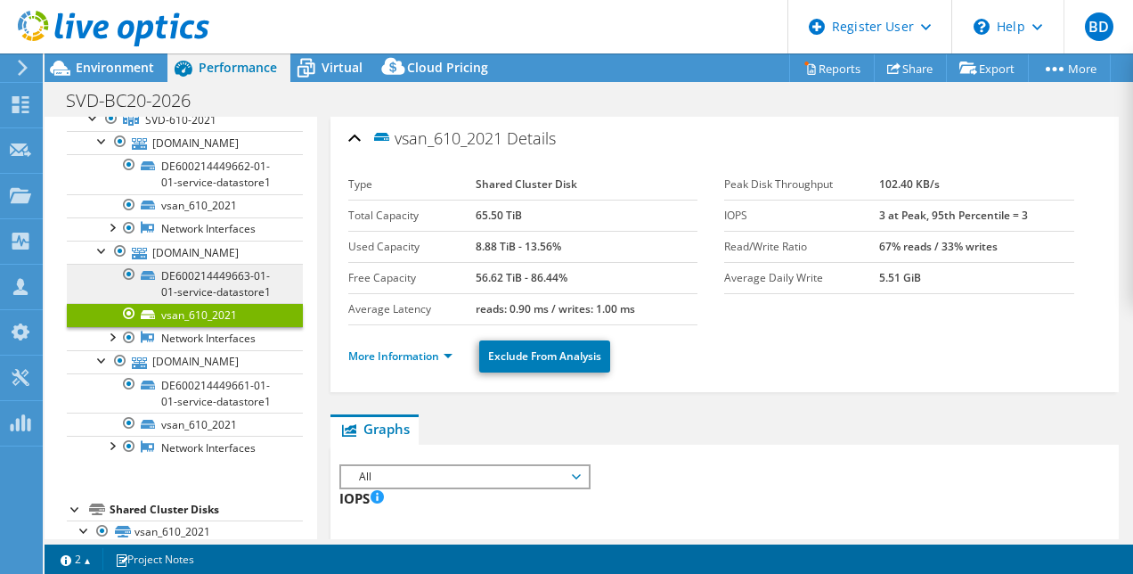
scroll to position [141, 0]
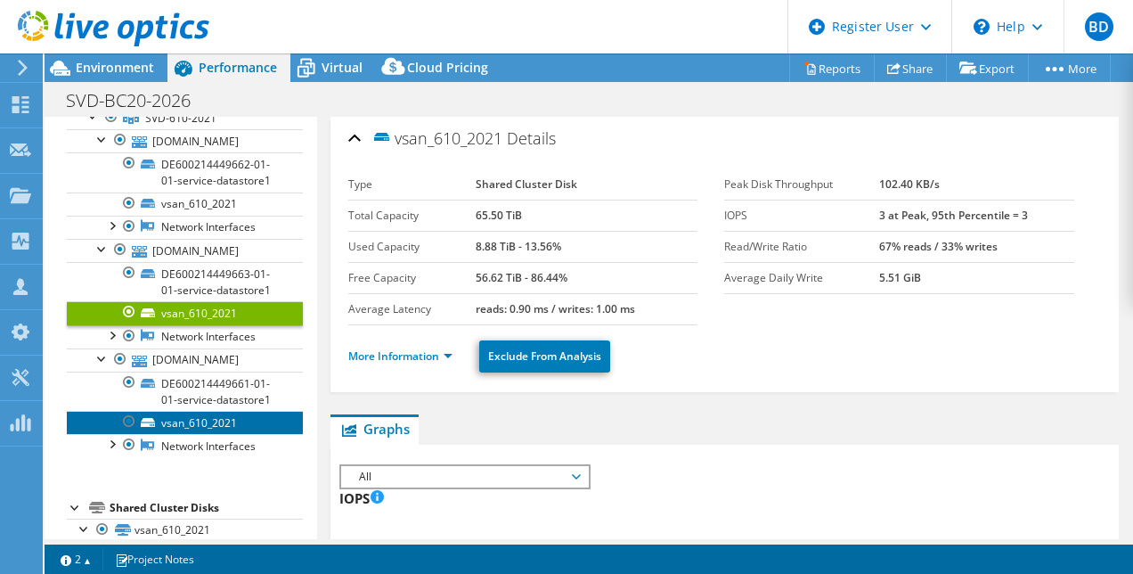
click at [198, 434] on link "vsan_610_2021" at bounding box center [185, 422] width 236 height 23
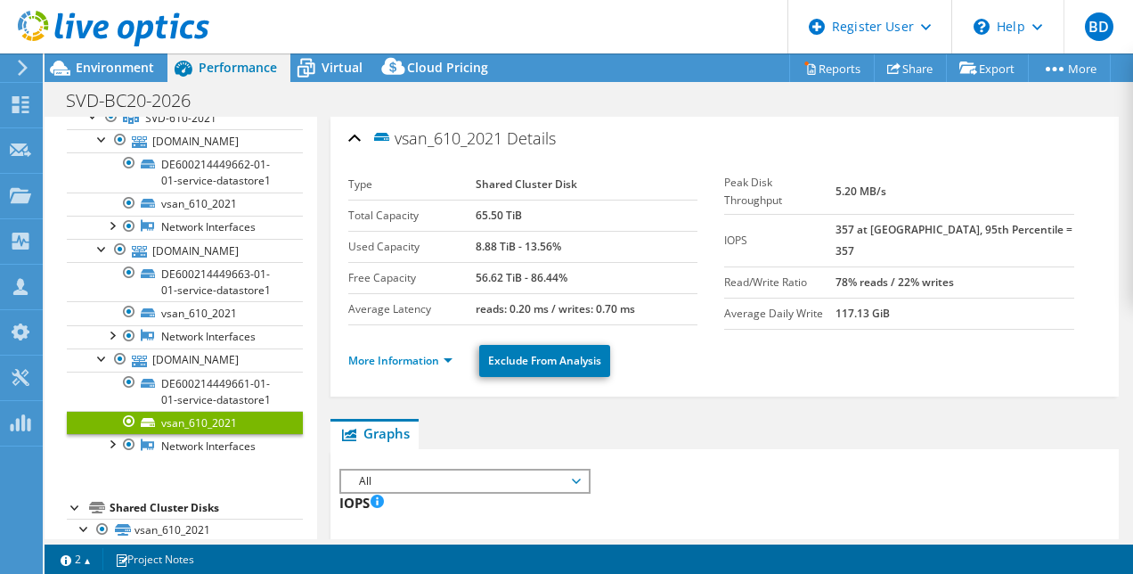
click at [199, 434] on link "vsan_610_2021" at bounding box center [185, 422] width 236 height 23
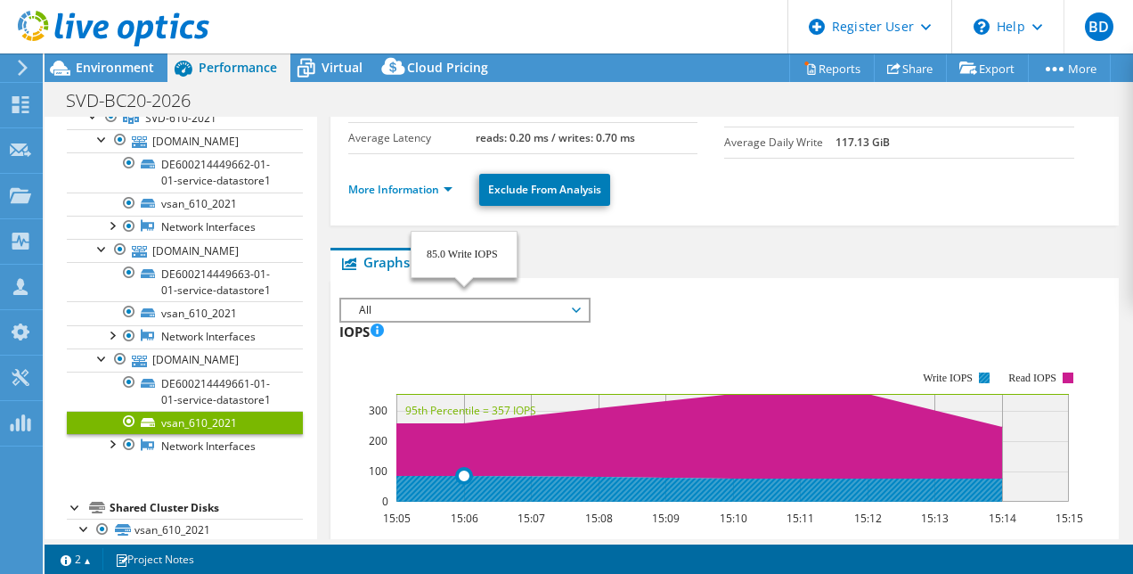
scroll to position [0, 0]
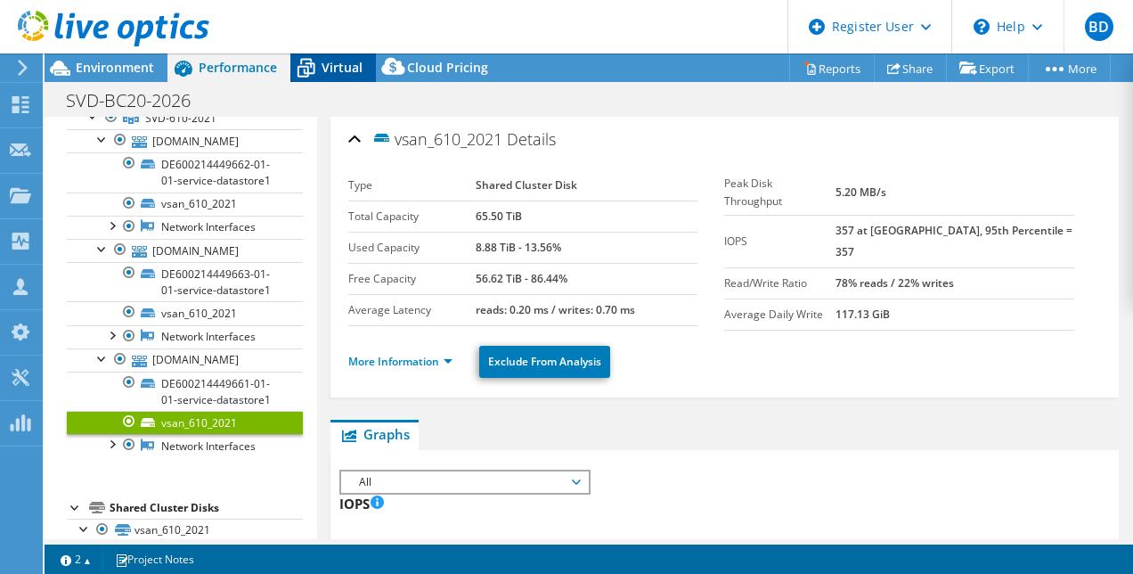
click at [337, 73] on span "Virtual" at bounding box center [341, 67] width 41 height 17
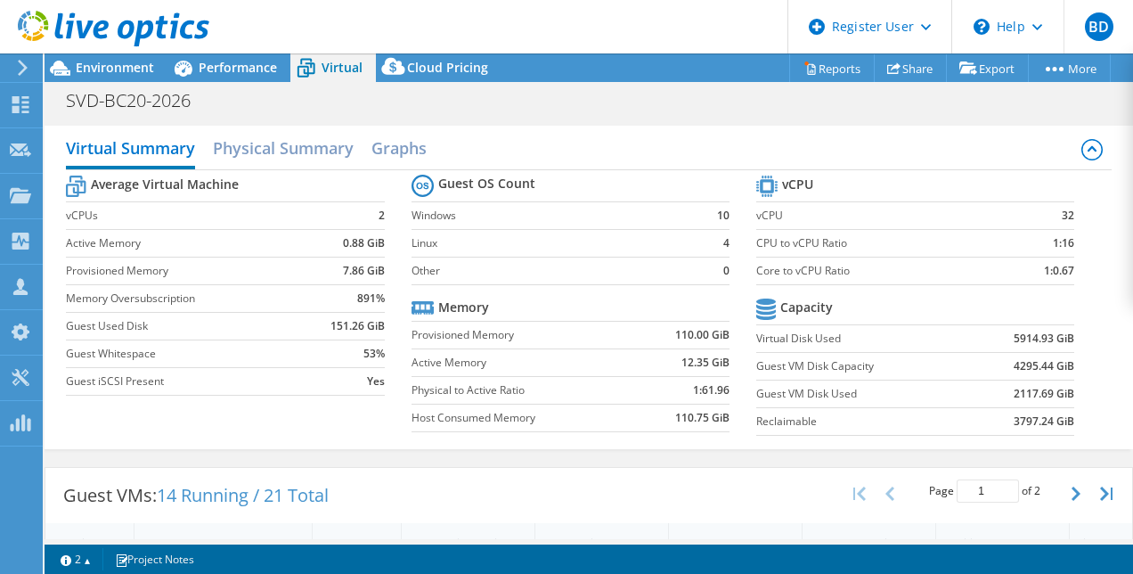
click at [814, 331] on label "Virtual Disk Used" at bounding box center [863, 339] width 215 height 18
click at [128, 65] on span "Environment" at bounding box center [115, 67] width 78 height 17
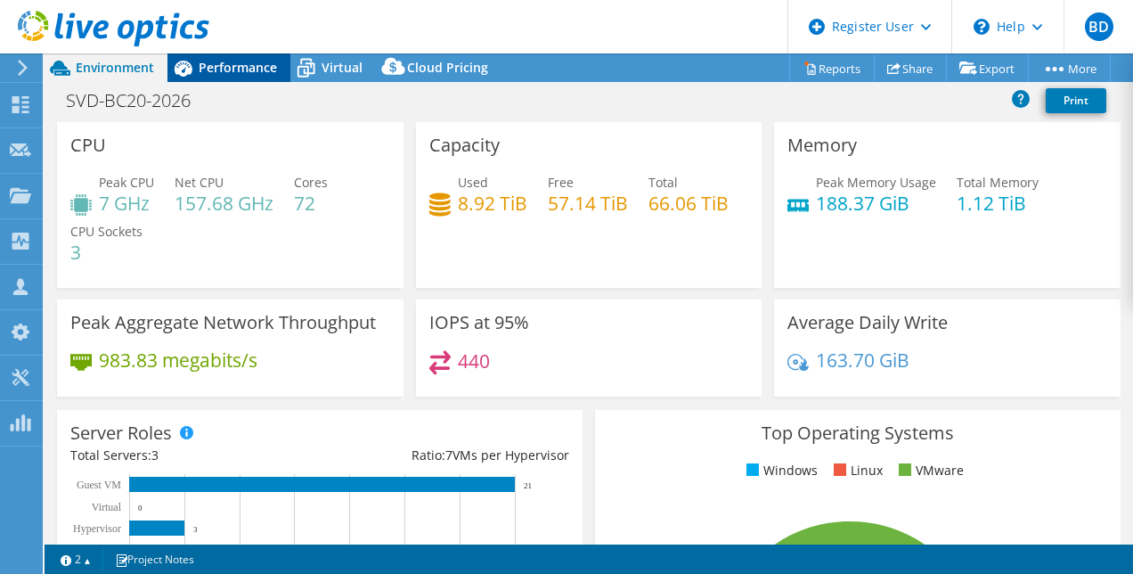
click at [233, 59] on span "Performance" at bounding box center [238, 67] width 78 height 17
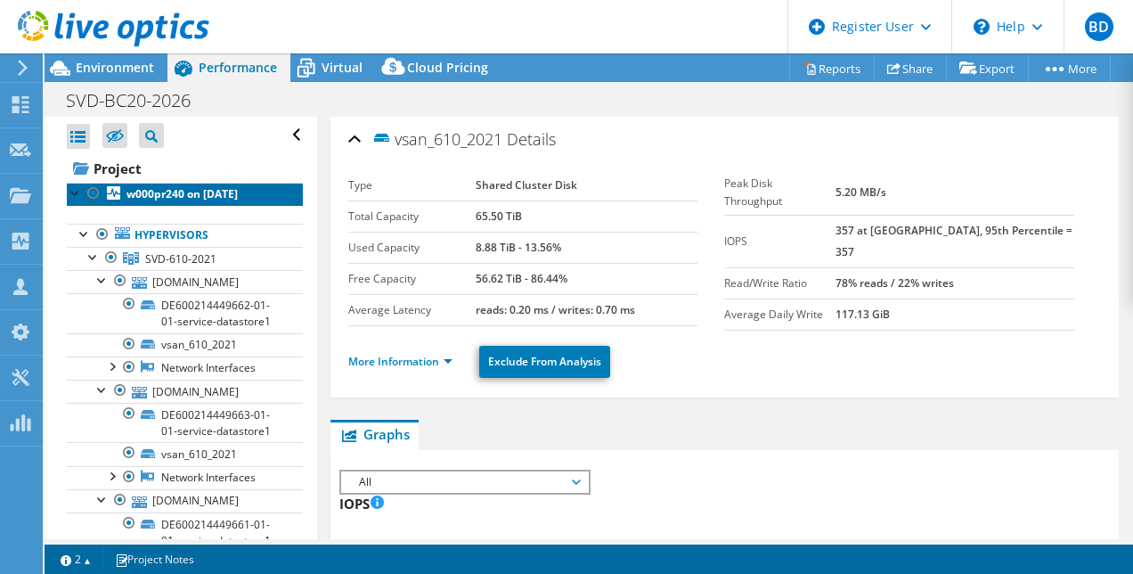
click at [194, 190] on b "w000pr240 on [DATE]" at bounding box center [181, 193] width 111 height 15
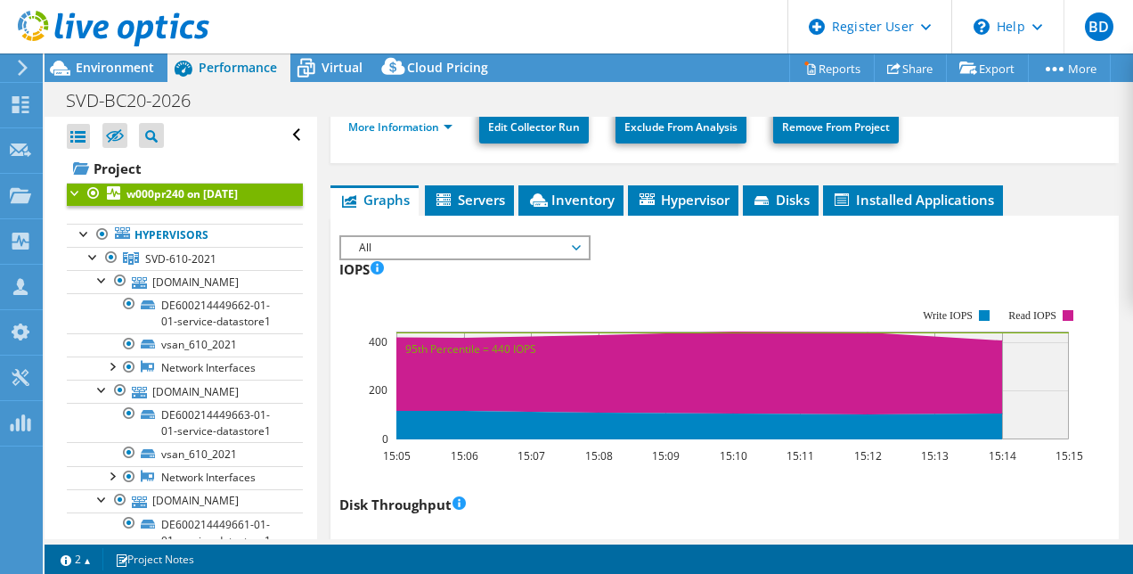
scroll to position [354, 0]
click at [705, 201] on span "Hypervisor" at bounding box center [683, 200] width 93 height 18
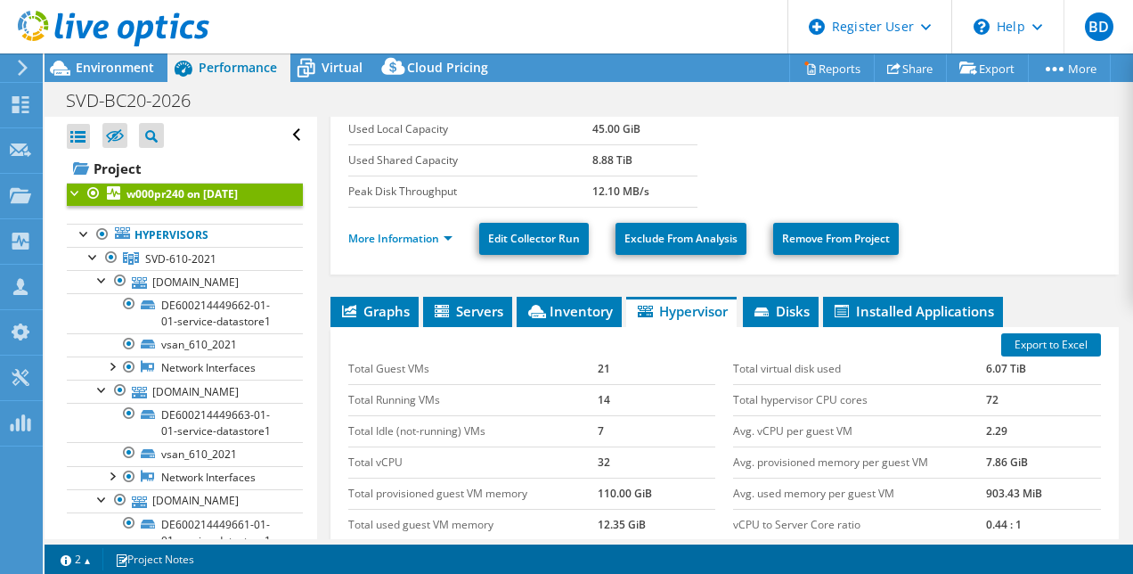
scroll to position [242, 0]
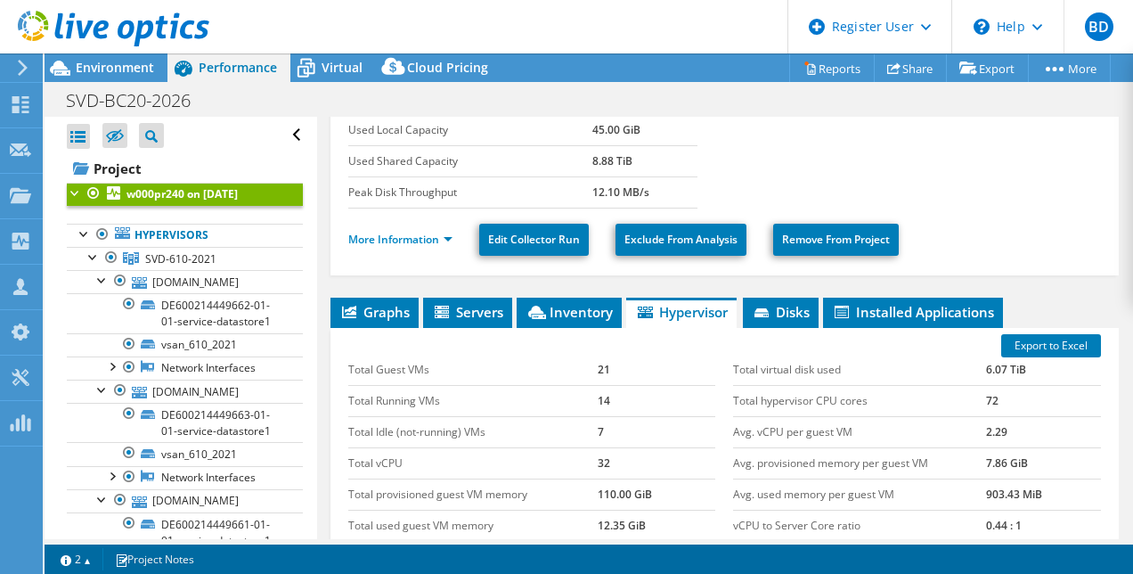
click at [460, 328] on div "Export to Excel Total Guest VMs 21 Total Running VMs 14 Total Idle (not-running…" at bounding box center [724, 470] width 789 height 285
click at [469, 313] on span "Servers" at bounding box center [467, 312] width 71 height 18
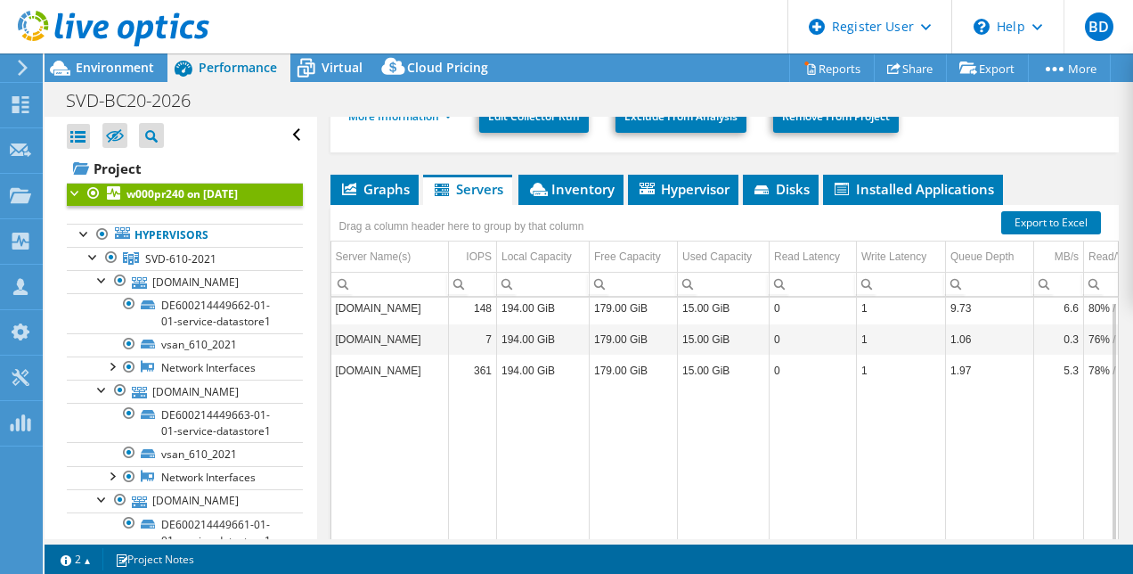
scroll to position [0, 0]
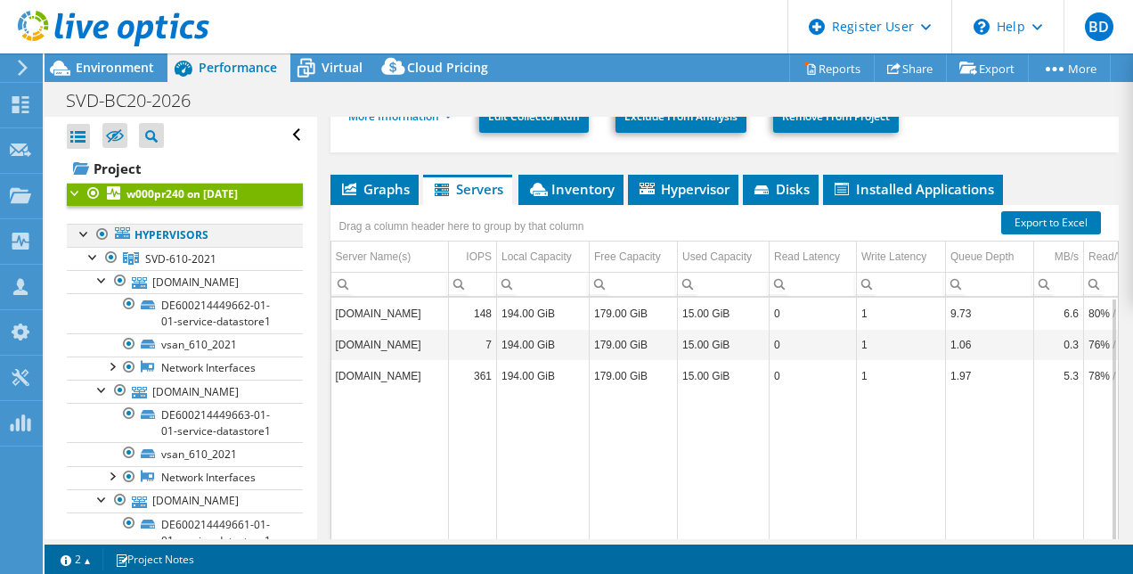
click at [80, 235] on div at bounding box center [85, 233] width 18 height 18
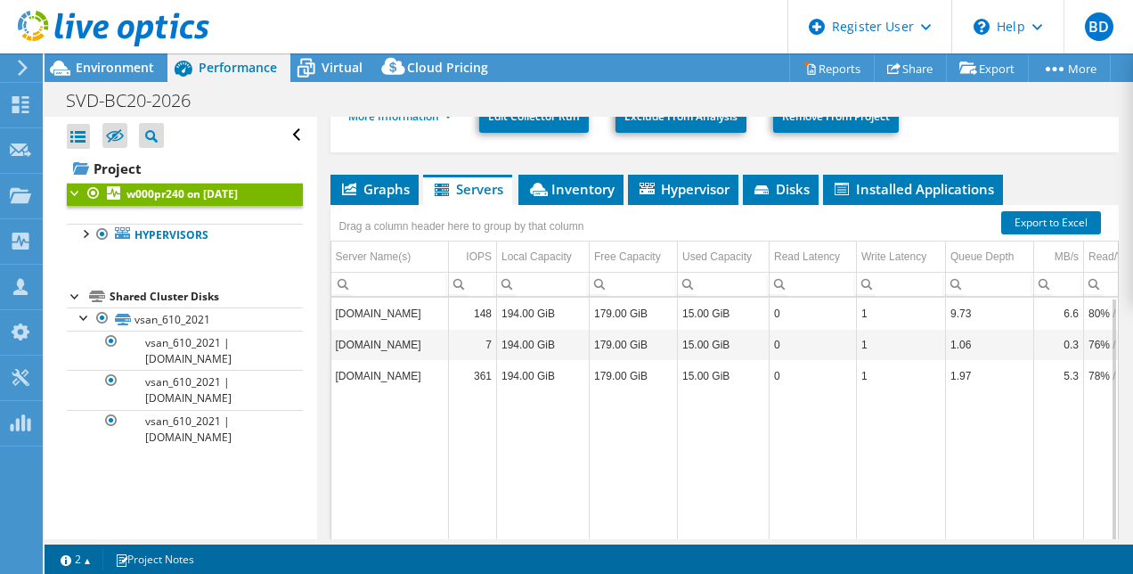
click at [71, 297] on div at bounding box center [76, 295] width 18 height 18
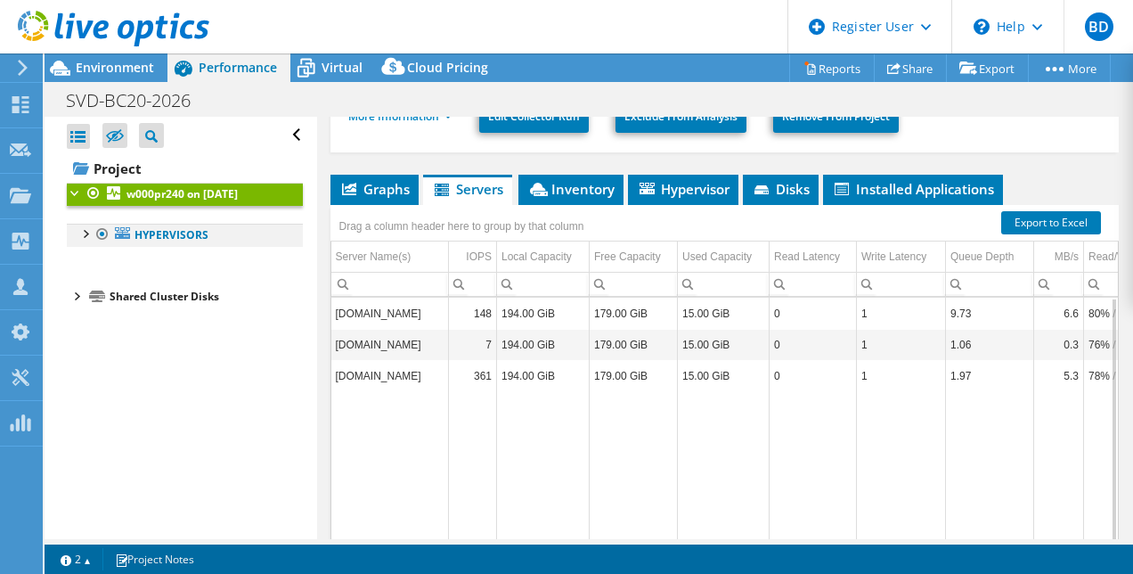
click at [80, 235] on div at bounding box center [85, 233] width 18 height 18
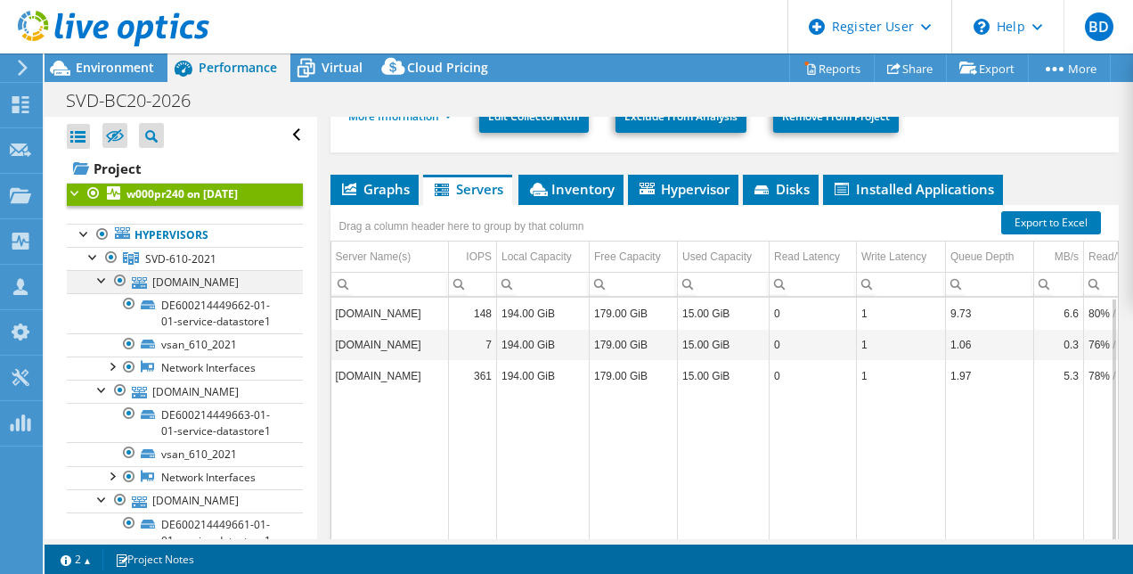
click at [100, 274] on div at bounding box center [103, 279] width 18 height 18
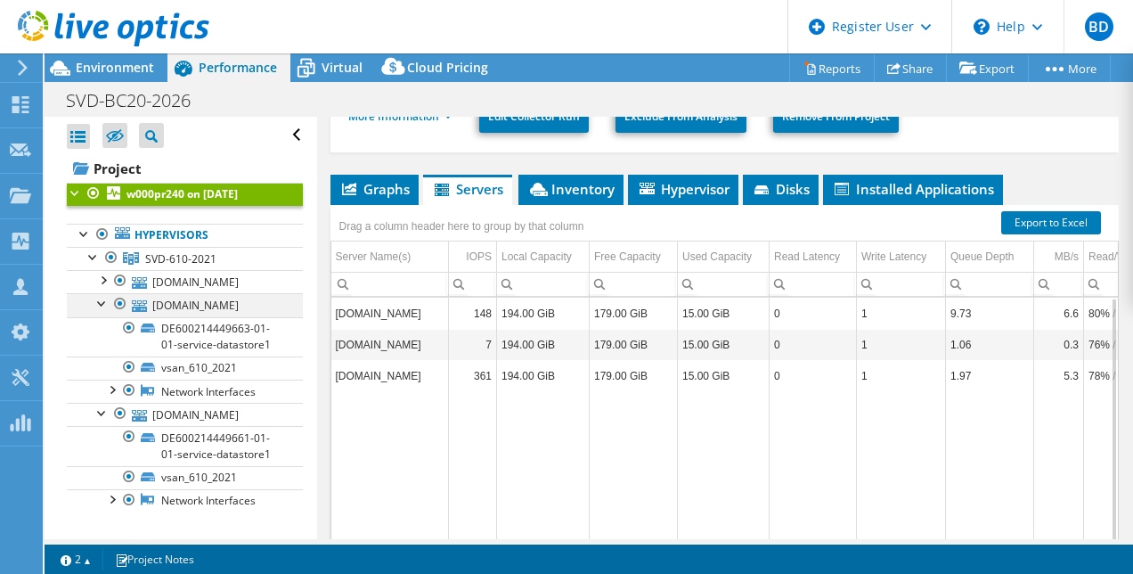
click at [102, 299] on div at bounding box center [103, 302] width 18 height 18
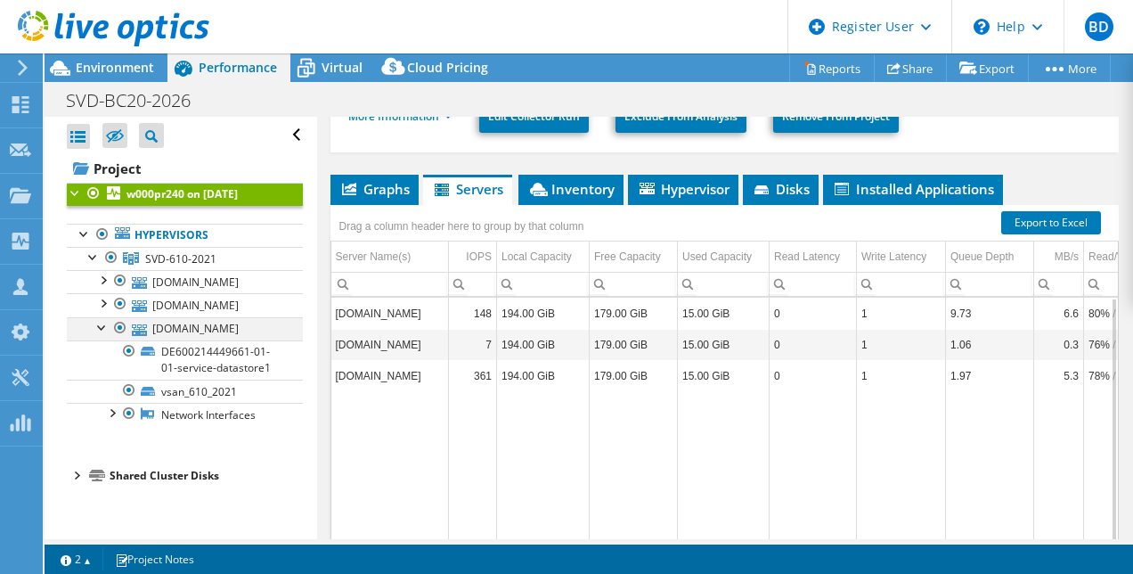
click at [107, 326] on div at bounding box center [103, 326] width 18 height 18
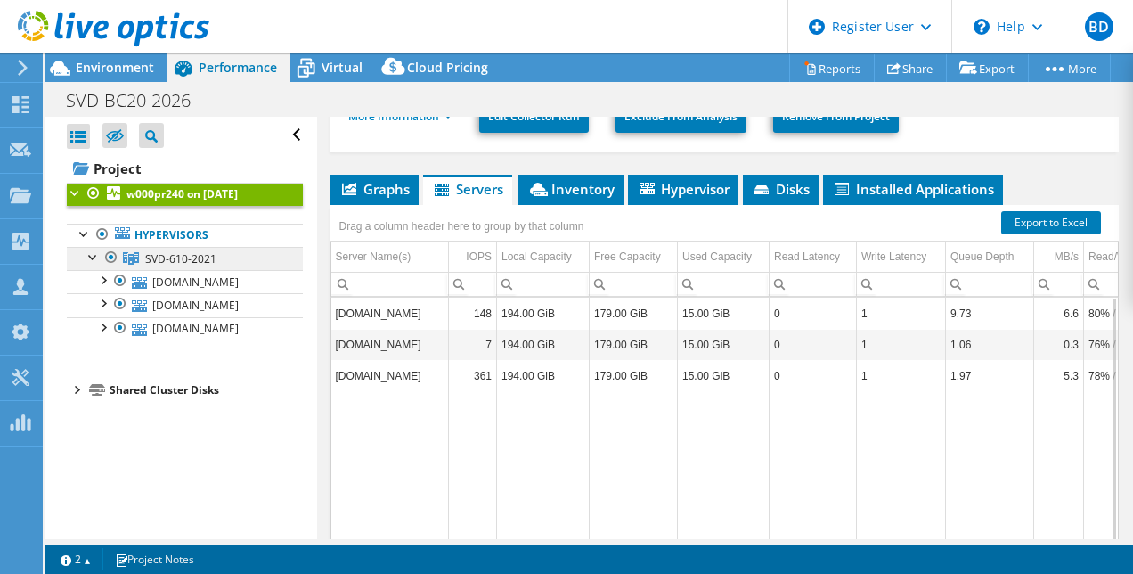
click at [167, 254] on span "SVD-610-2021" at bounding box center [180, 258] width 71 height 15
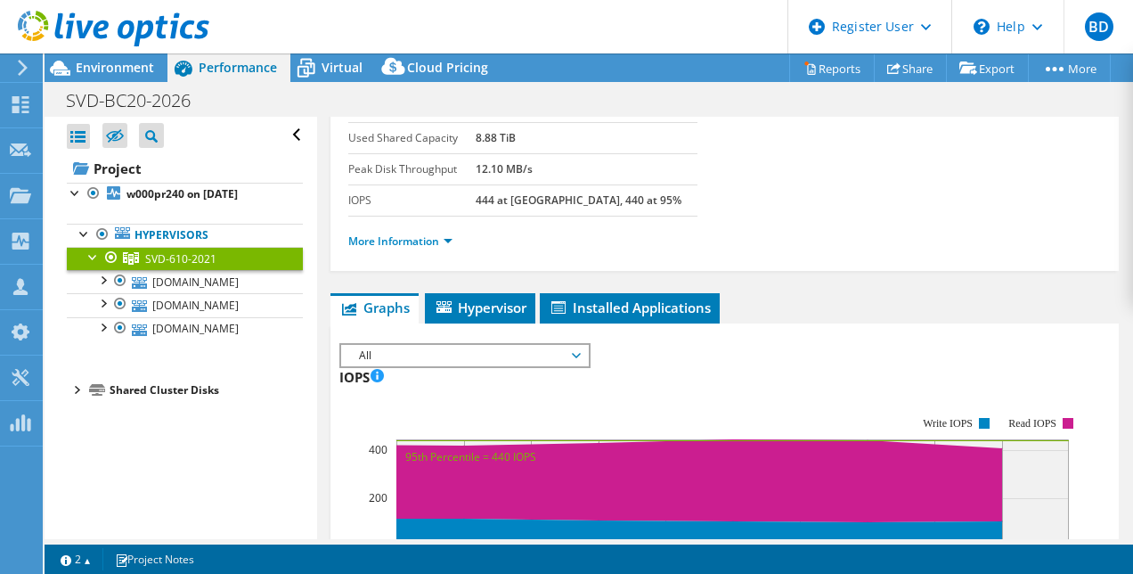
scroll to position [170, 0]
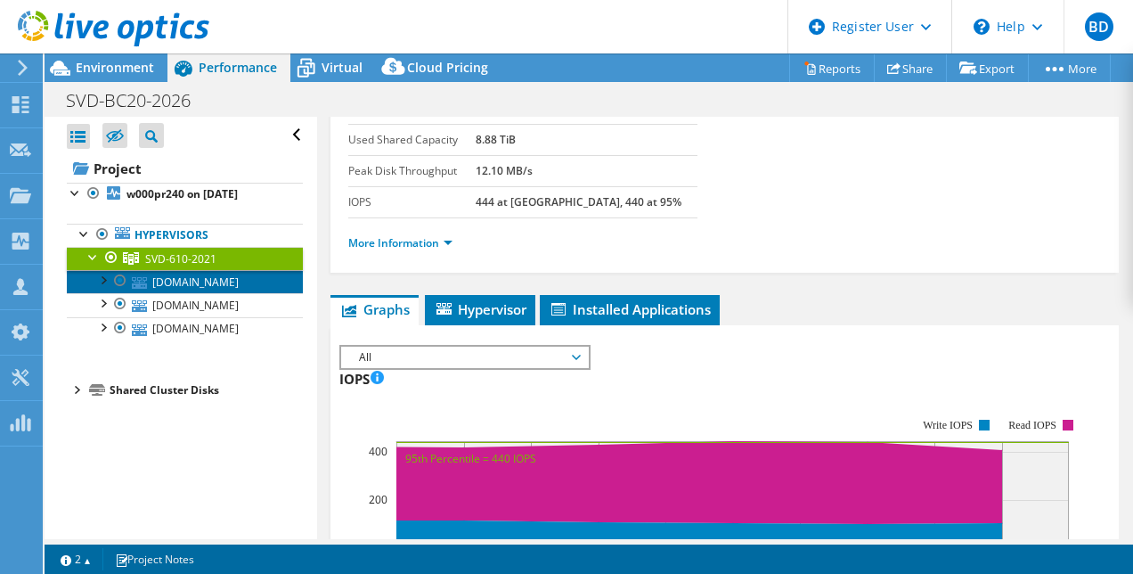
click at [174, 282] on link "[DOMAIN_NAME]" at bounding box center [185, 281] width 236 height 23
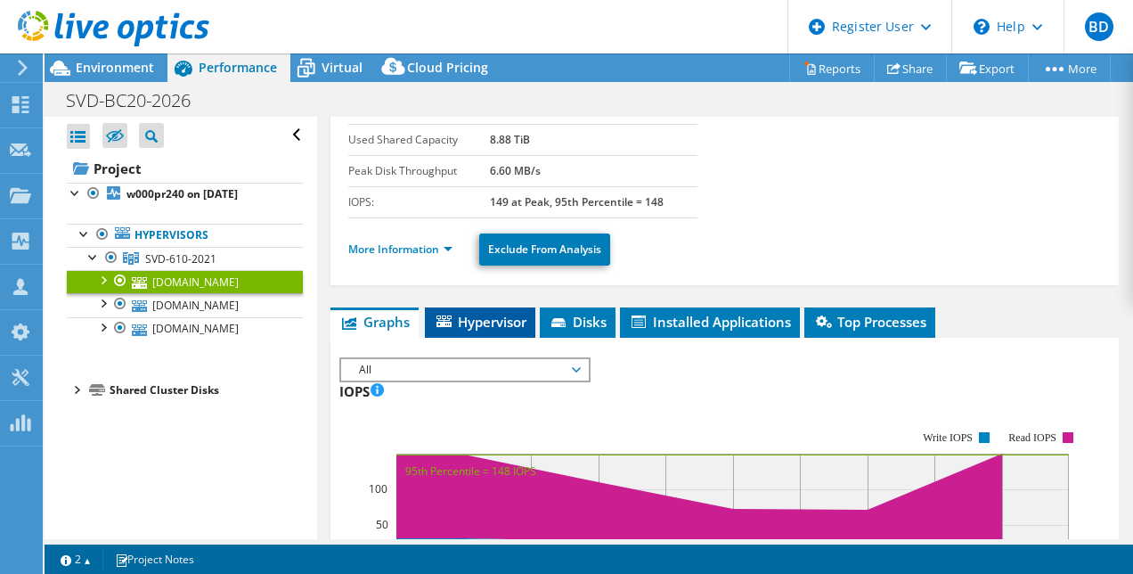
click at [492, 330] on li "Hypervisor" at bounding box center [480, 322] width 110 height 30
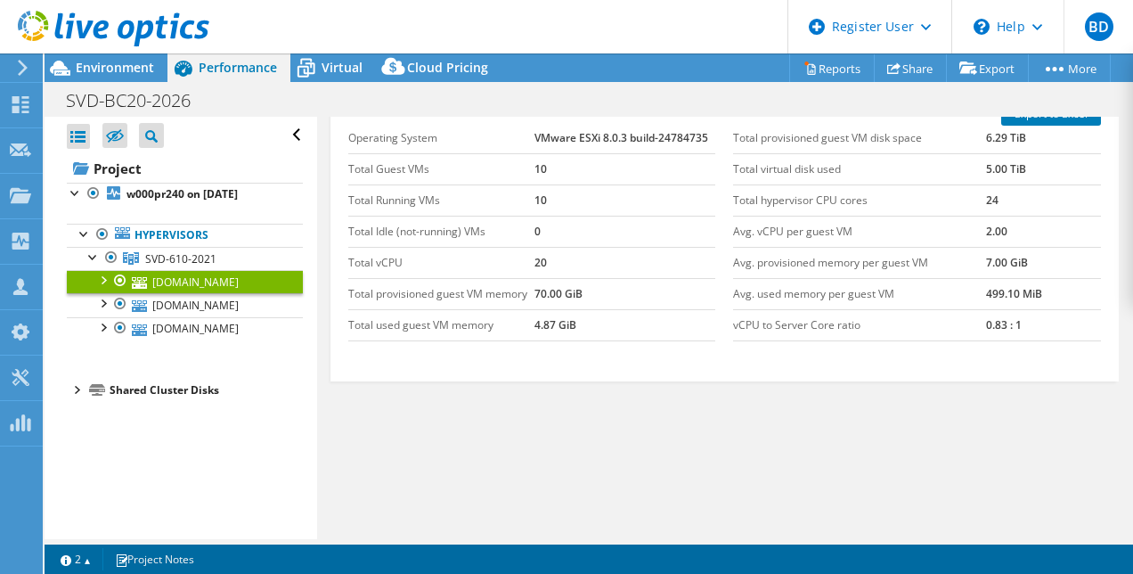
scroll to position [169, 0]
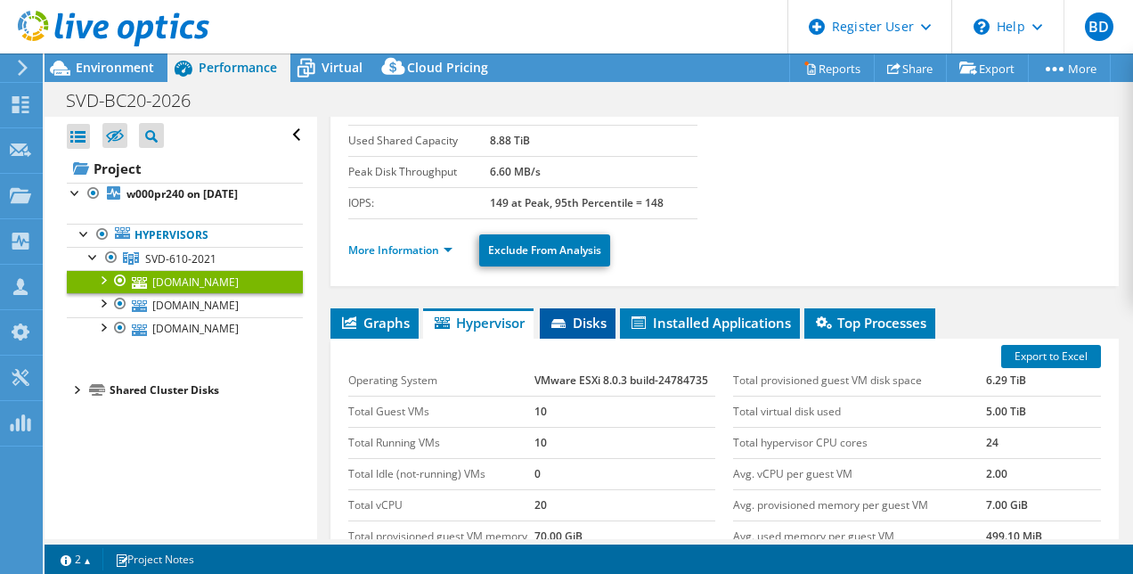
click at [584, 313] on span "Disks" at bounding box center [578, 322] width 58 height 18
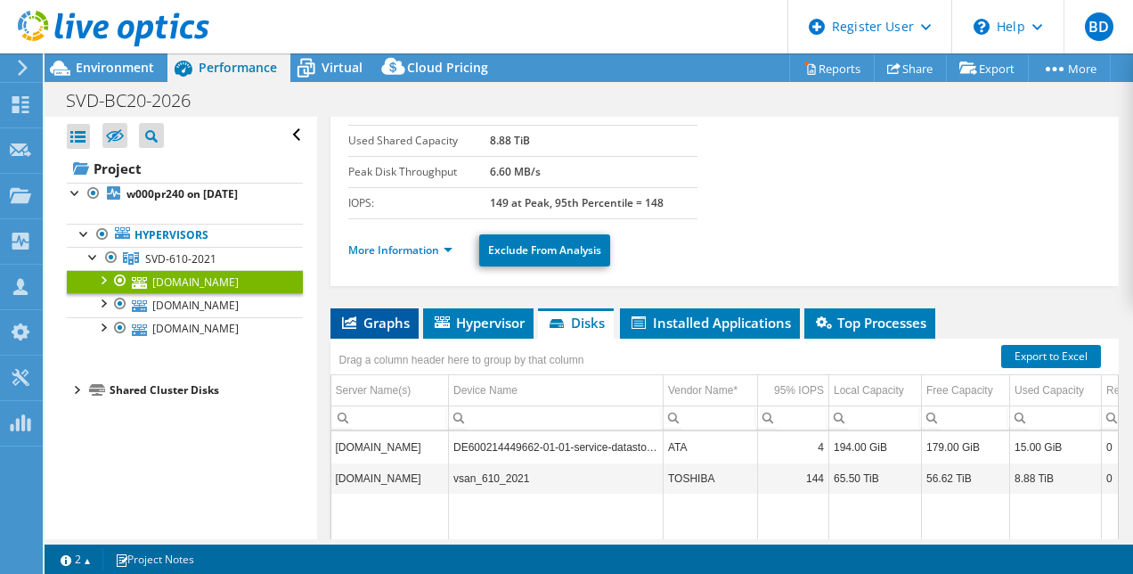
click at [373, 313] on span "Graphs" at bounding box center [374, 322] width 70 height 18
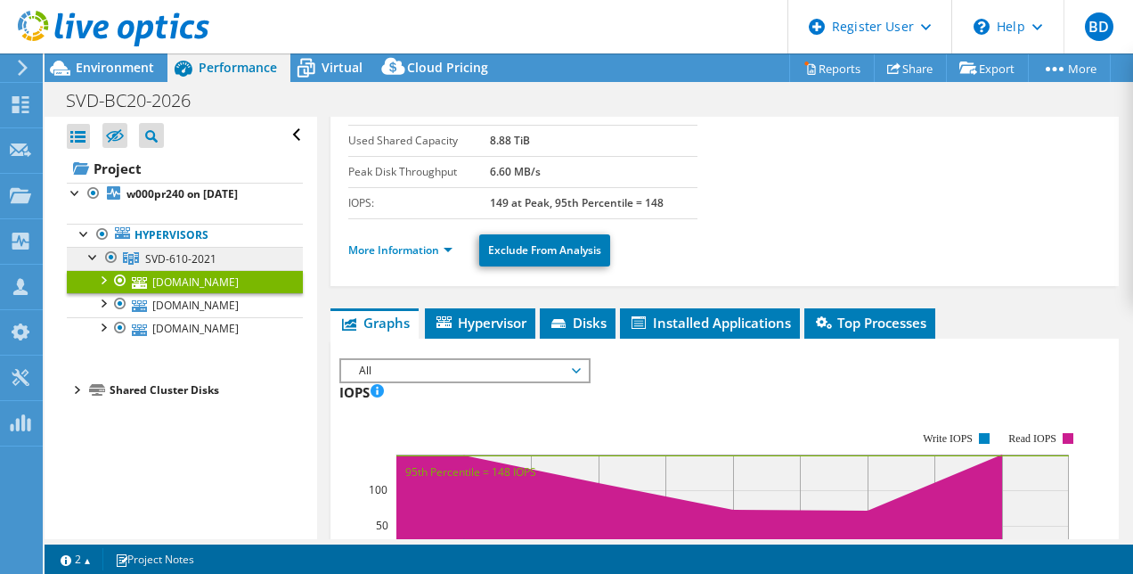
click at [184, 247] on link "SVD-610-2021" at bounding box center [185, 258] width 236 height 23
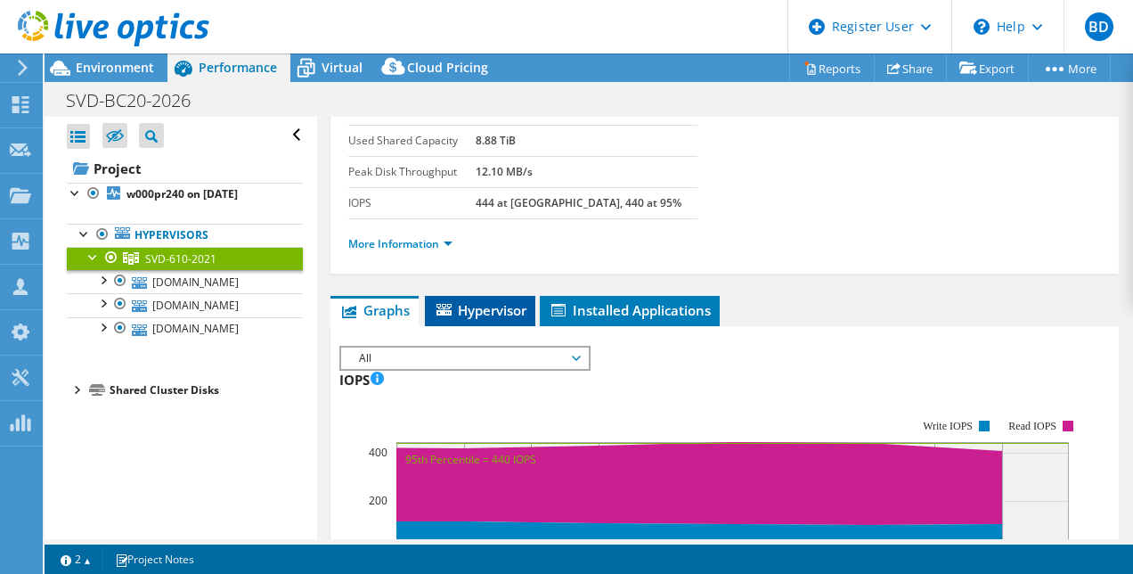
click at [490, 301] on span "Hypervisor" at bounding box center [480, 310] width 93 height 18
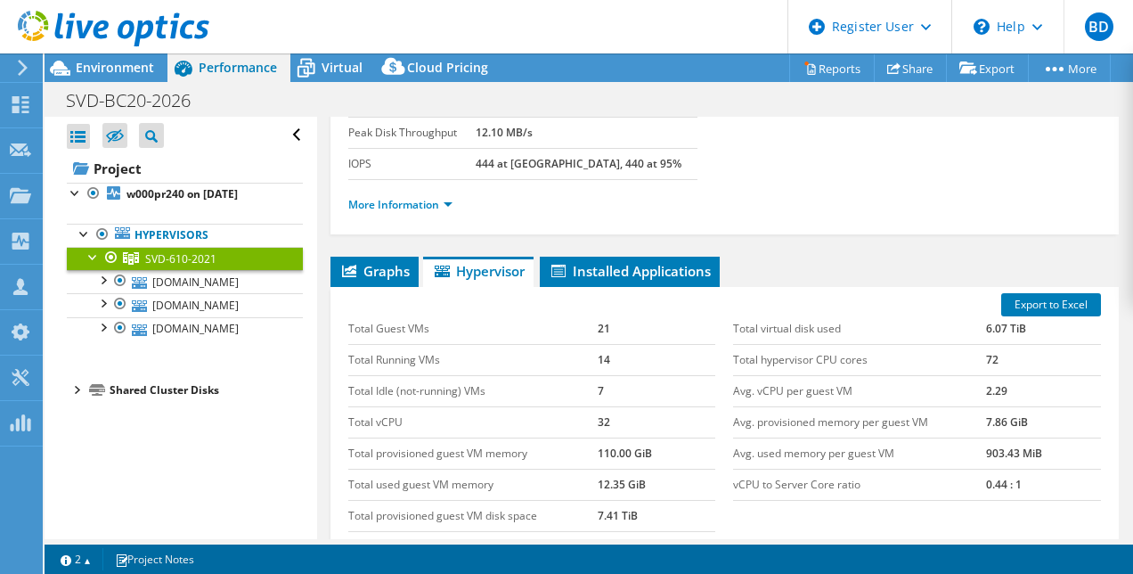
scroll to position [208, 0]
click at [622, 250] on div "SVD-610-2021 Details Hypervisors 3 Local Disks 3 Shared Cluster Disks 1 Used Lo…" at bounding box center [725, 320] width 816 height 825
click at [590, 273] on span "Installed Applications" at bounding box center [630, 271] width 162 height 18
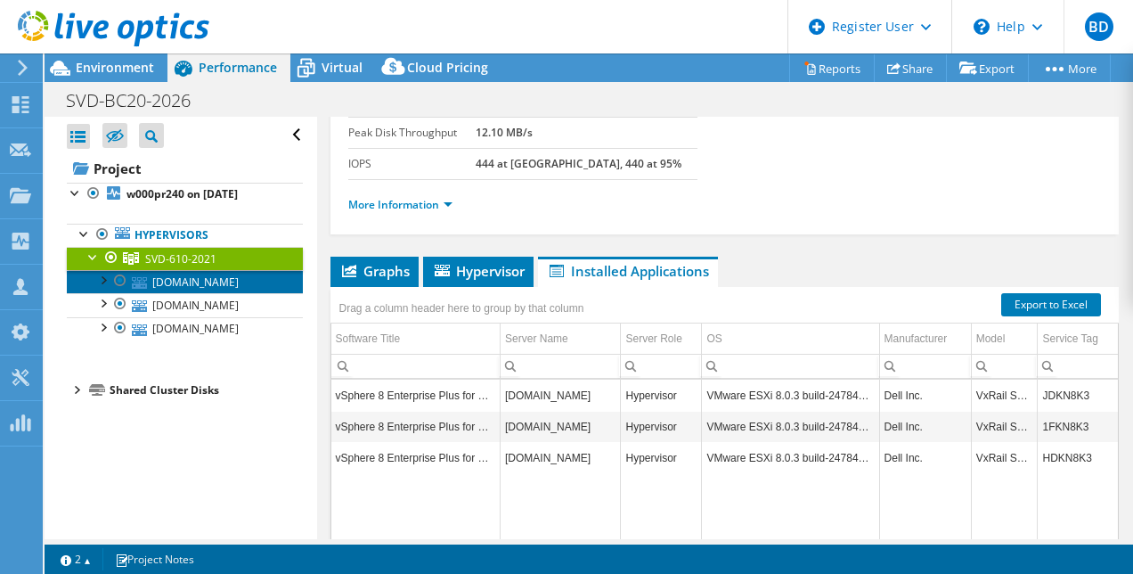
click at [216, 276] on link "[DOMAIN_NAME]" at bounding box center [185, 281] width 236 height 23
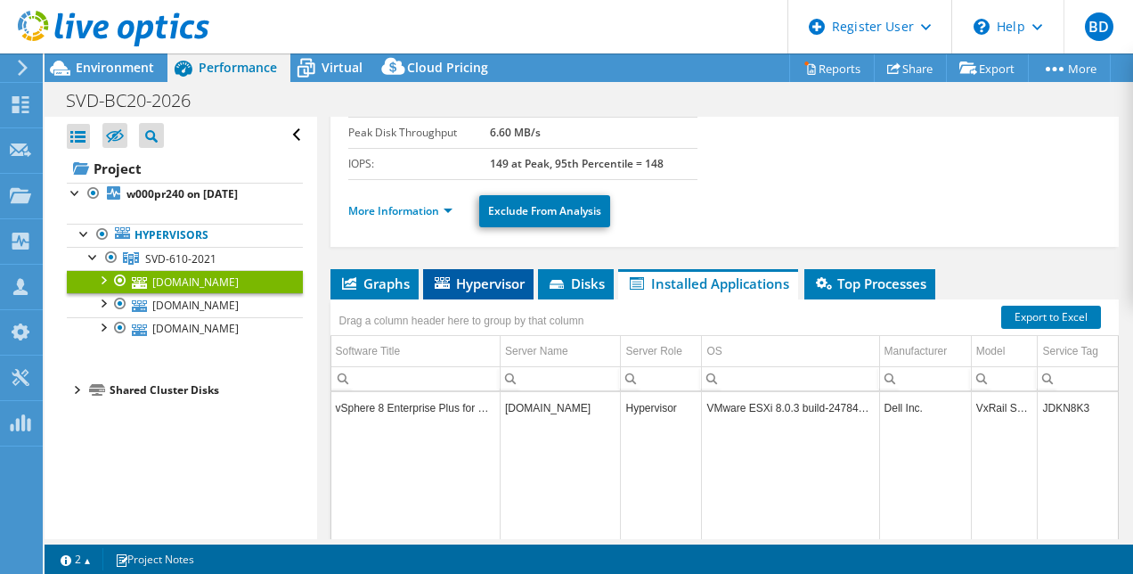
click at [491, 276] on span "Hypervisor" at bounding box center [478, 283] width 93 height 18
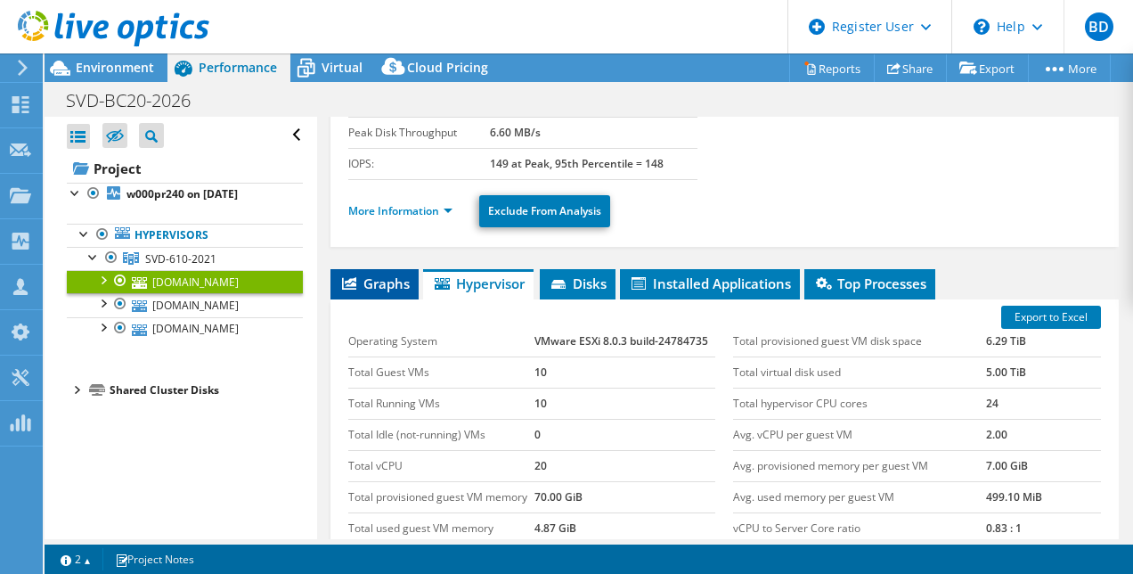
scroll to position [0, 0]
